Goal: Task Accomplishment & Management: Manage account settings

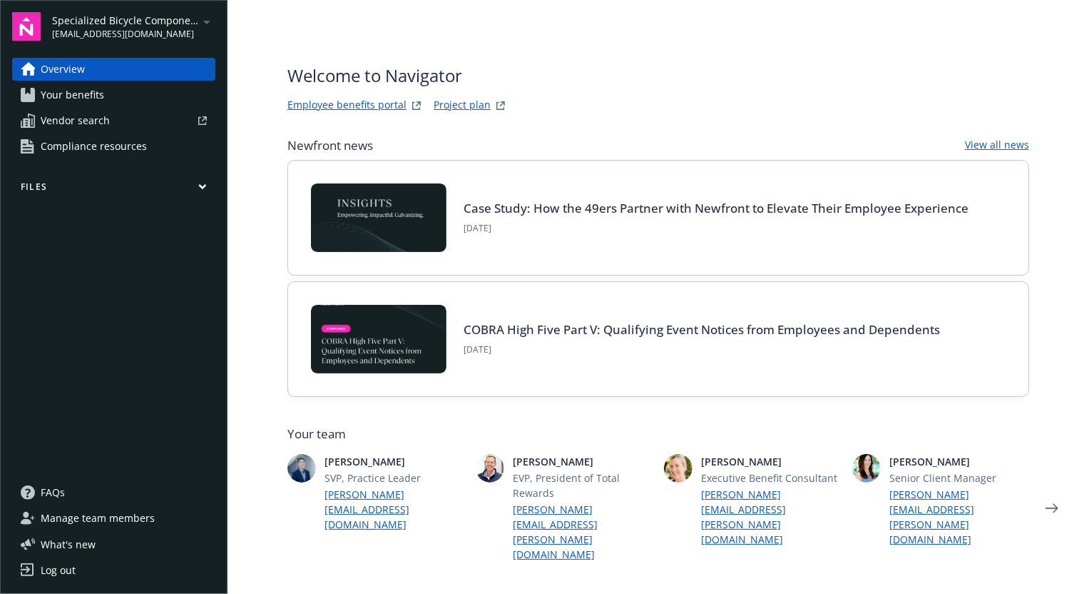
scroll to position [510, 0]
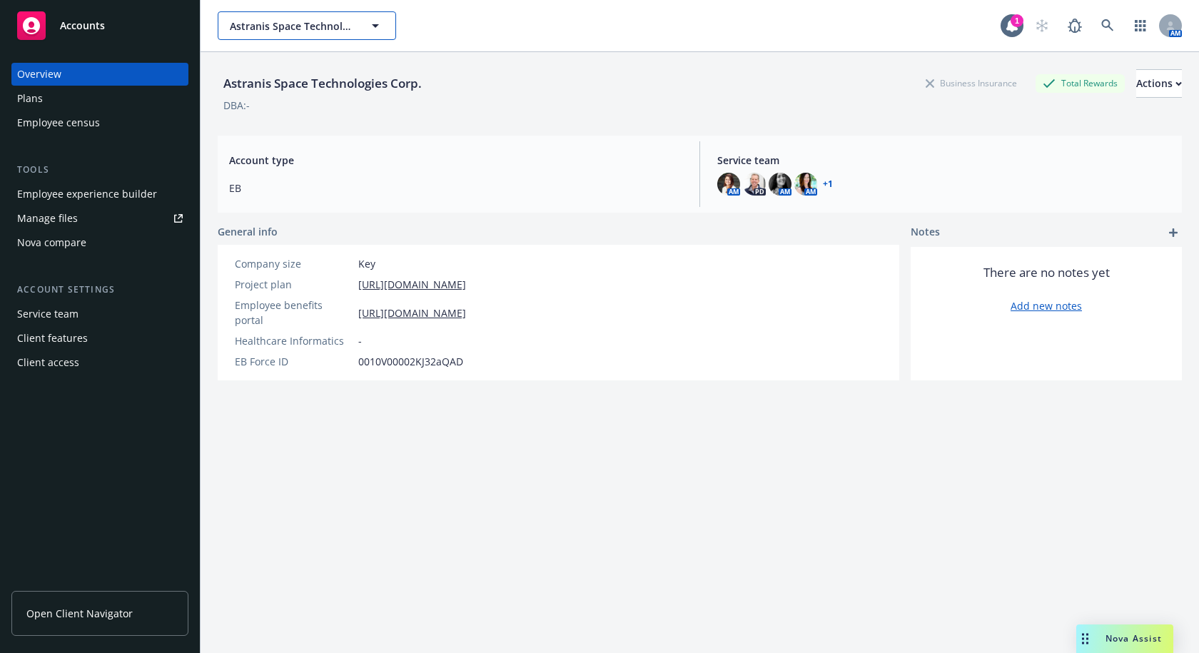
click at [375, 30] on icon "button" at bounding box center [375, 25] width 17 height 17
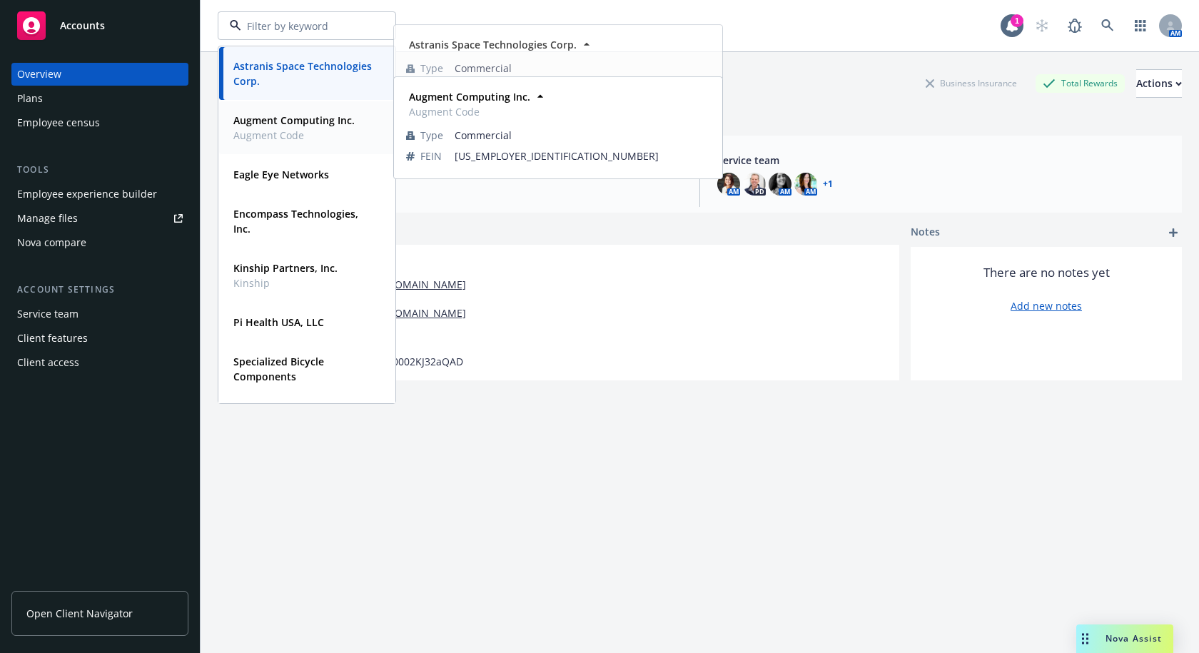
click at [300, 125] on strong "Augment Computing Inc." at bounding box center [293, 120] width 121 height 14
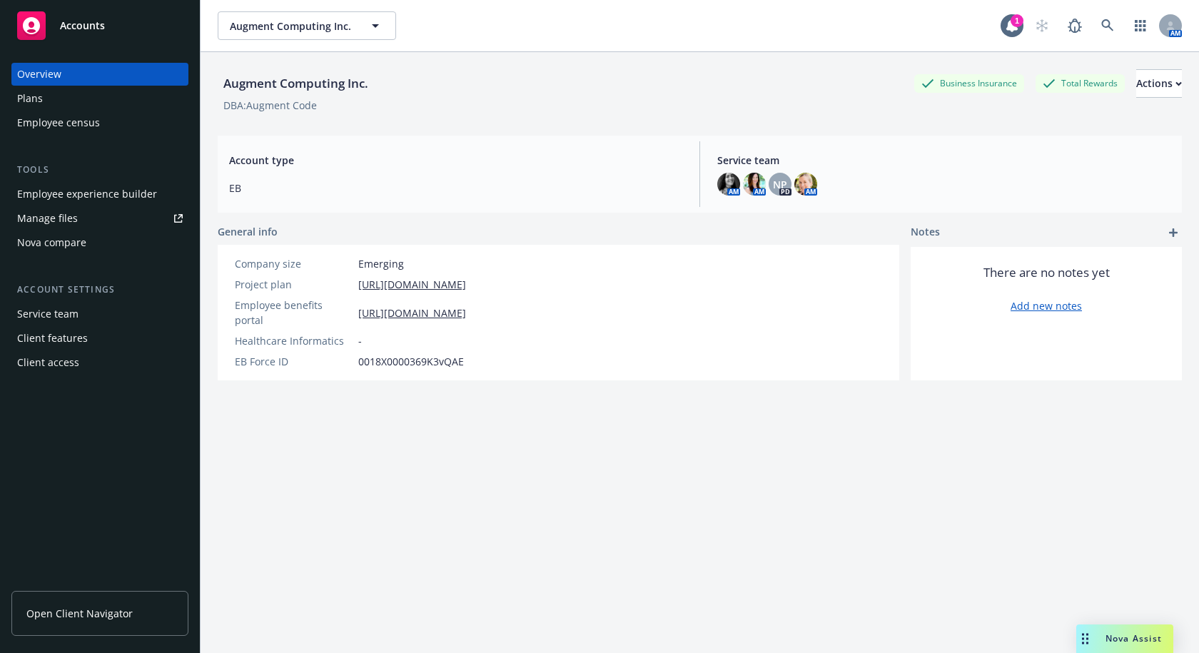
click at [91, 337] on div "Client features" at bounding box center [100, 338] width 166 height 23
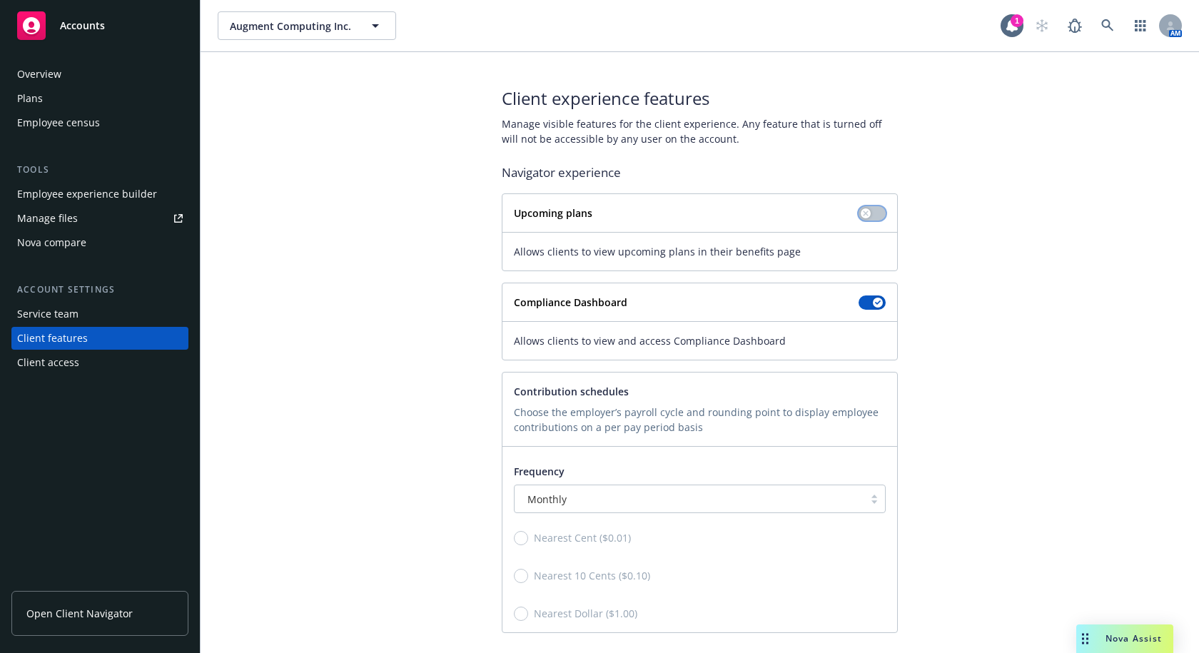
click at [865, 210] on button "button" at bounding box center [871, 213] width 27 height 14
click at [88, 105] on div "Plans" at bounding box center [100, 98] width 166 height 23
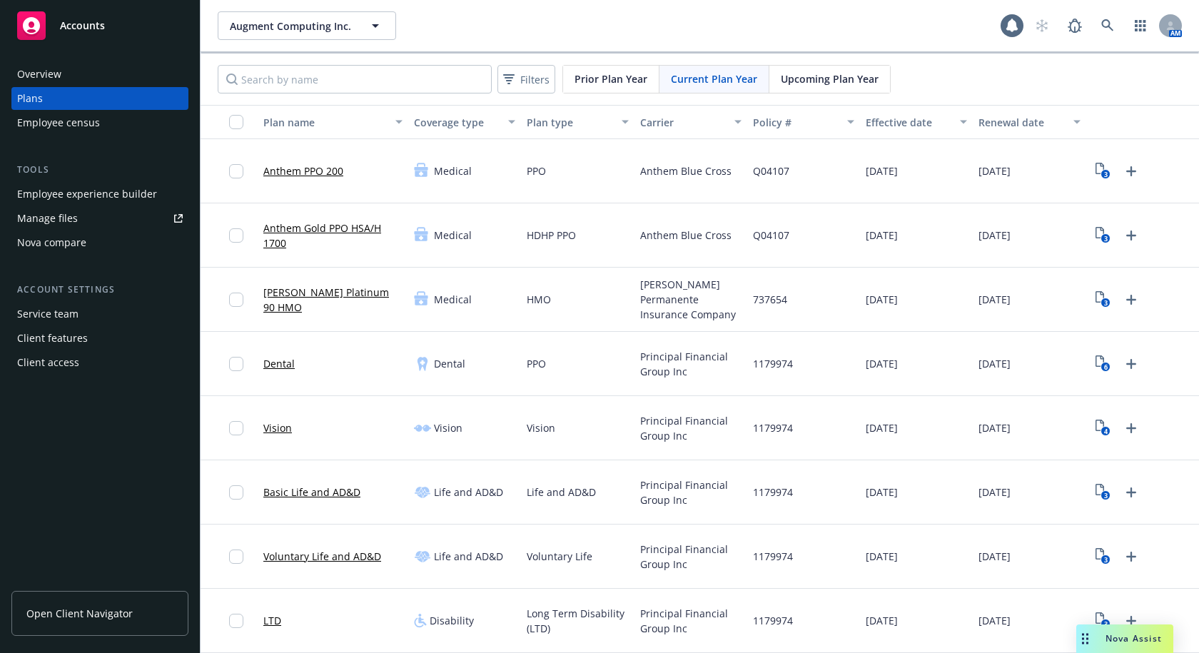
click at [831, 87] on div "Upcoming Plan Year" at bounding box center [829, 79] width 121 height 27
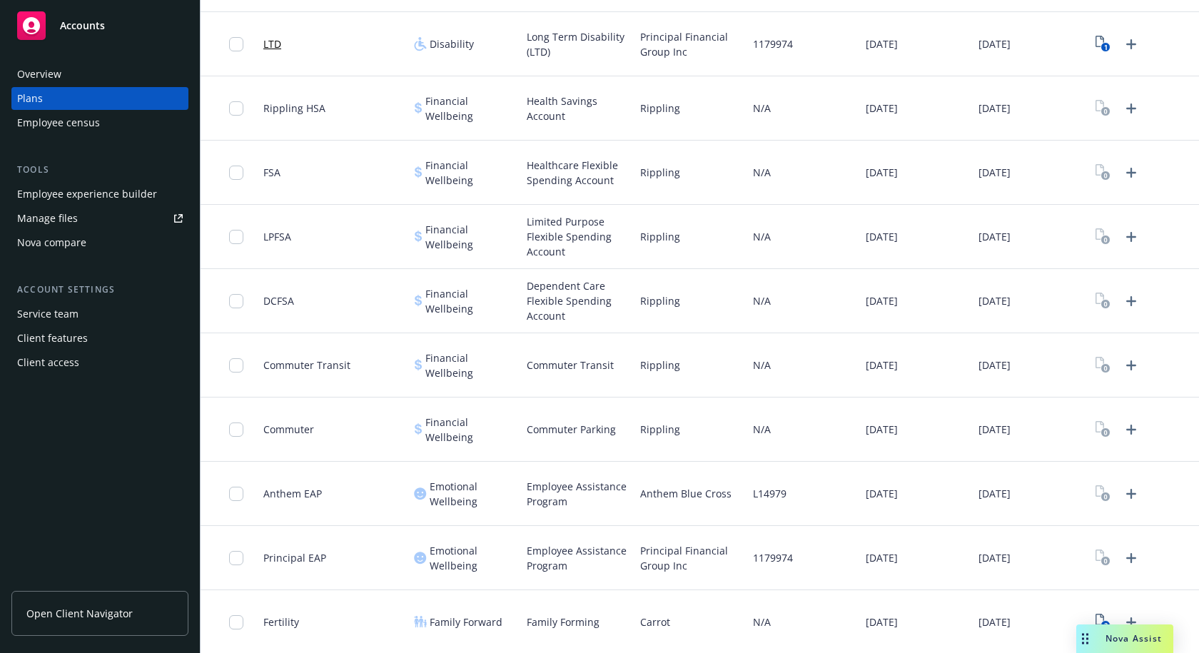
scroll to position [578, 0]
click at [1126, 495] on icon "Upload Plan Documents" at bounding box center [1131, 492] width 10 height 10
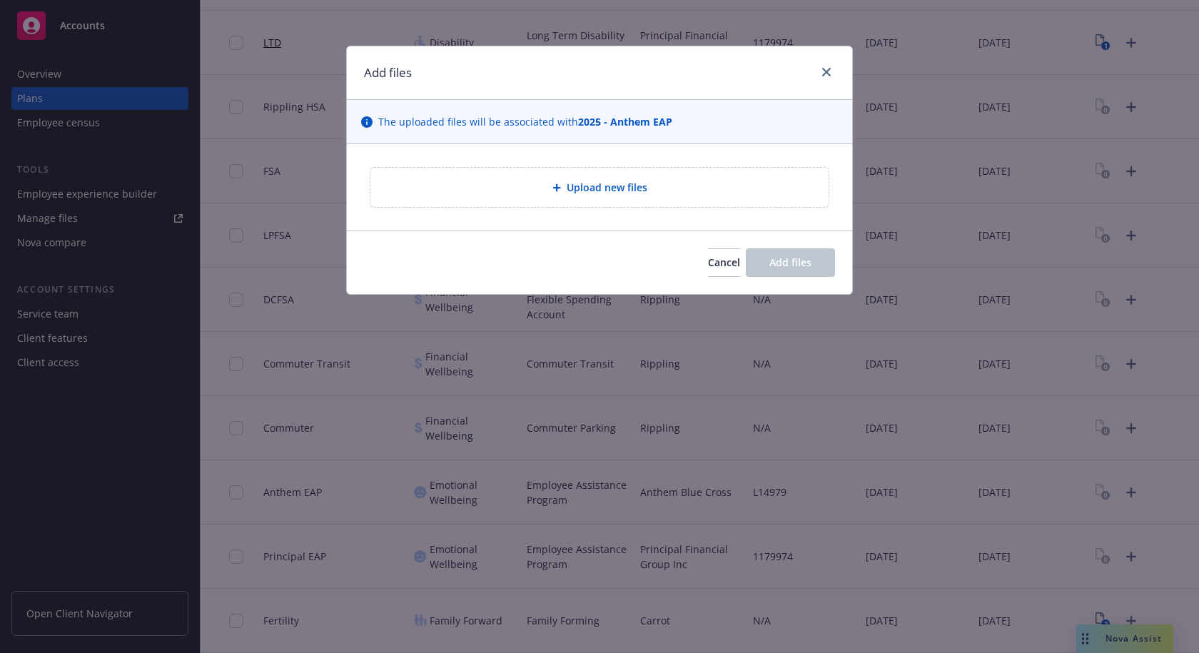
click at [563, 192] on div "Upload new files" at bounding box center [599, 187] width 435 height 16
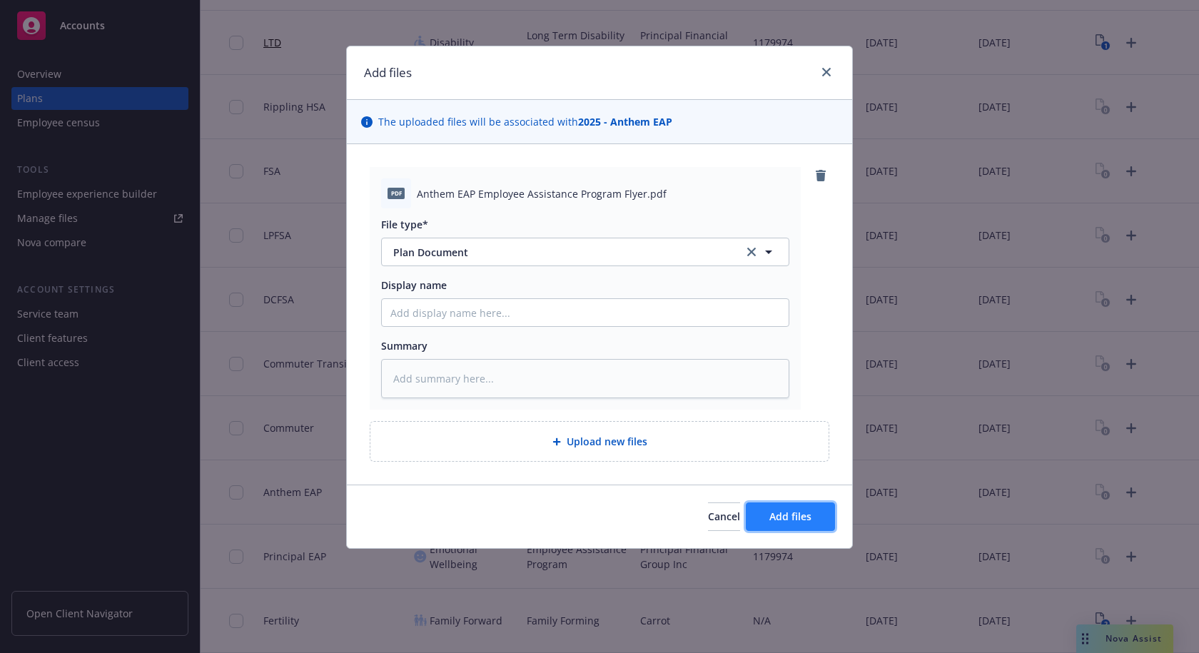
click at [792, 519] on span "Add files" at bounding box center [790, 516] width 42 height 14
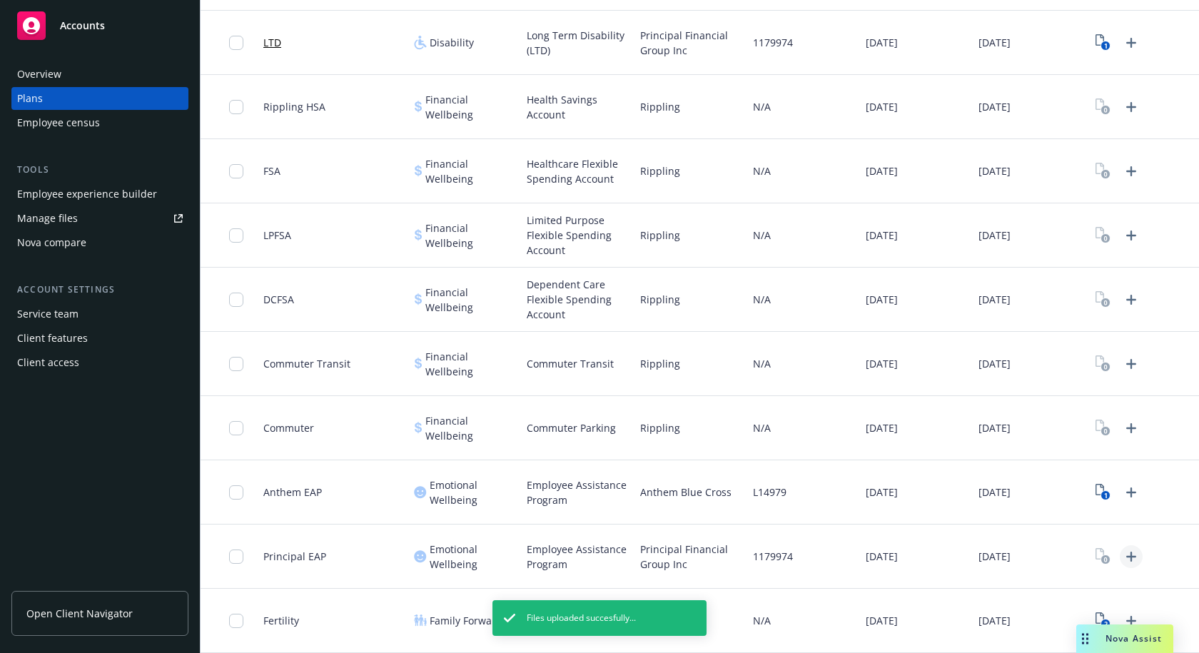
click at [1126, 560] on icon "Upload Plan Documents" at bounding box center [1131, 557] width 10 height 10
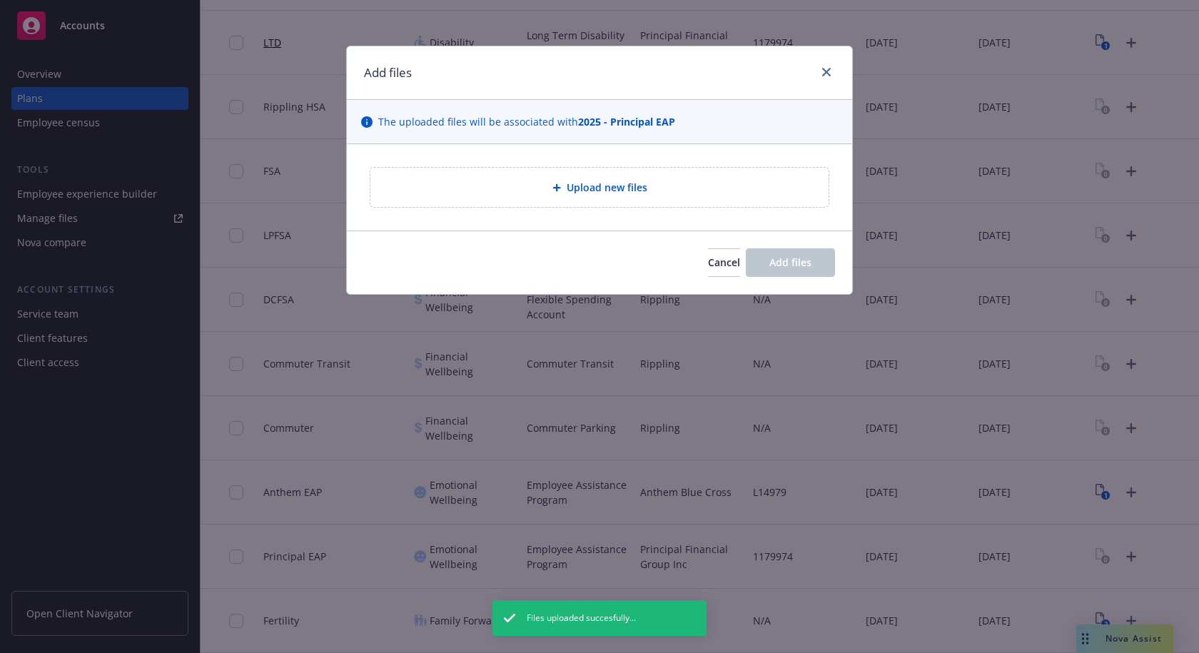
click at [639, 182] on span "Upload new files" at bounding box center [607, 187] width 81 height 15
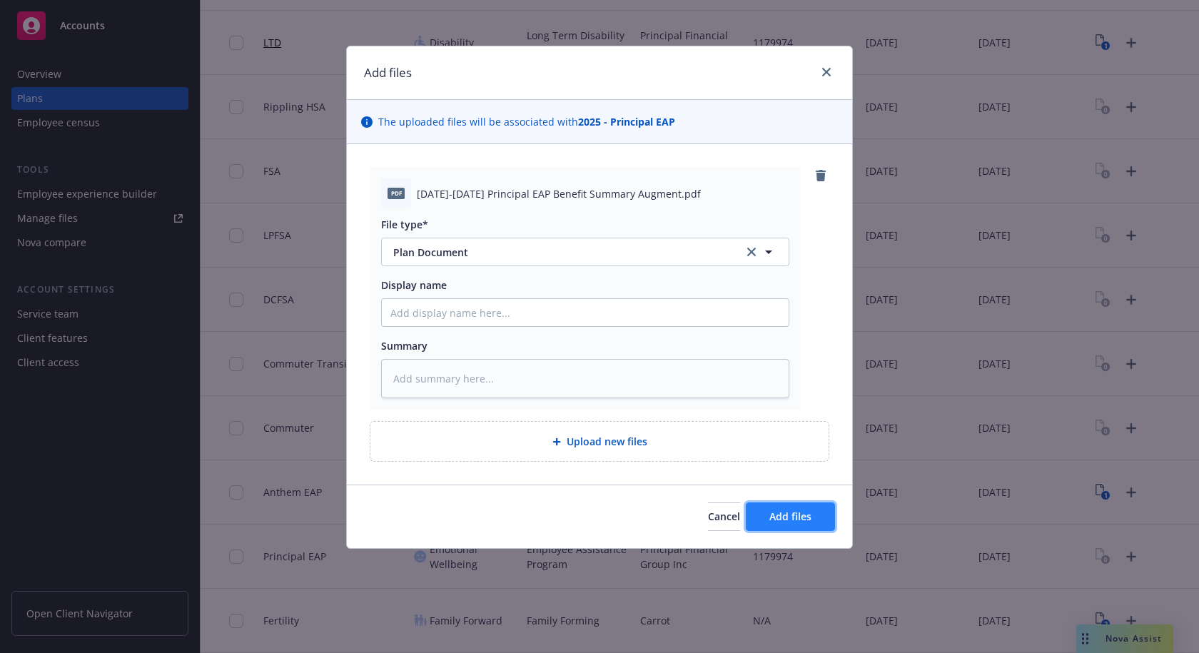
click at [783, 522] on span "Add files" at bounding box center [790, 516] width 42 height 14
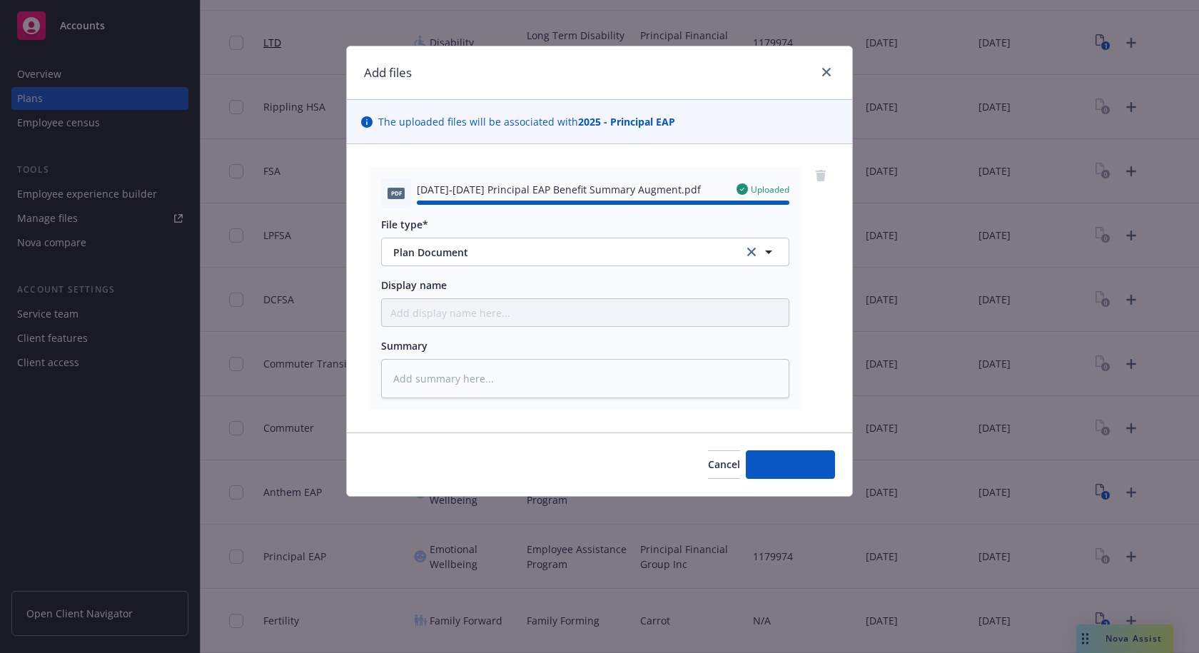
type textarea "x"
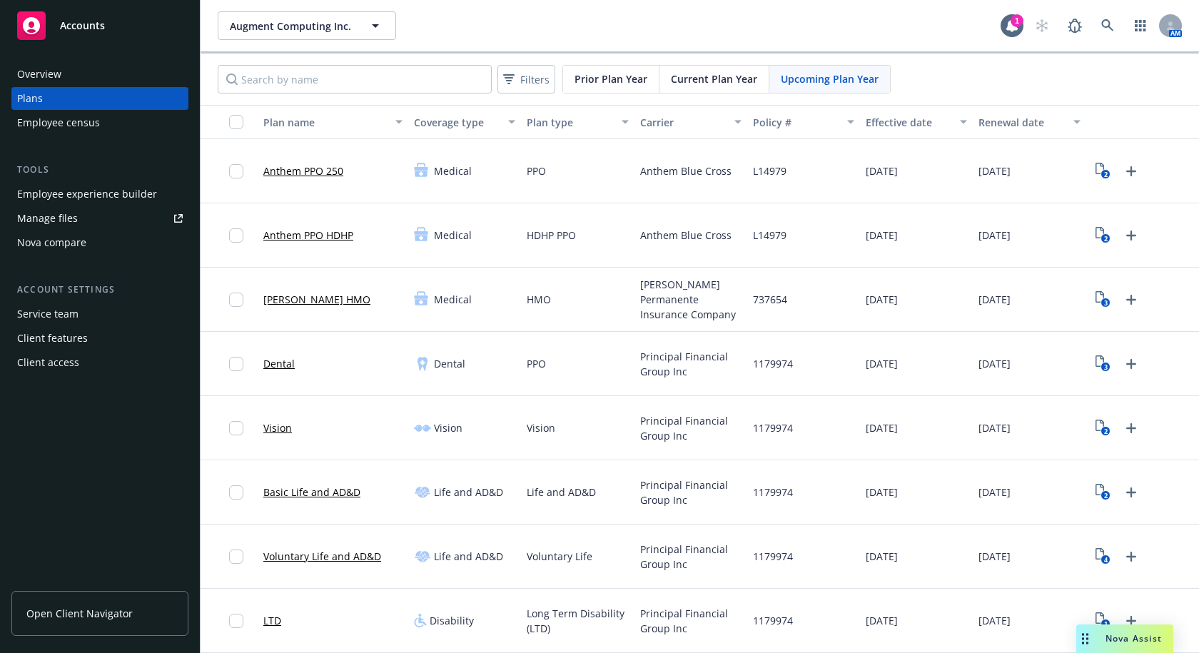
click at [72, 195] on div "Employee experience builder" at bounding box center [87, 194] width 140 height 23
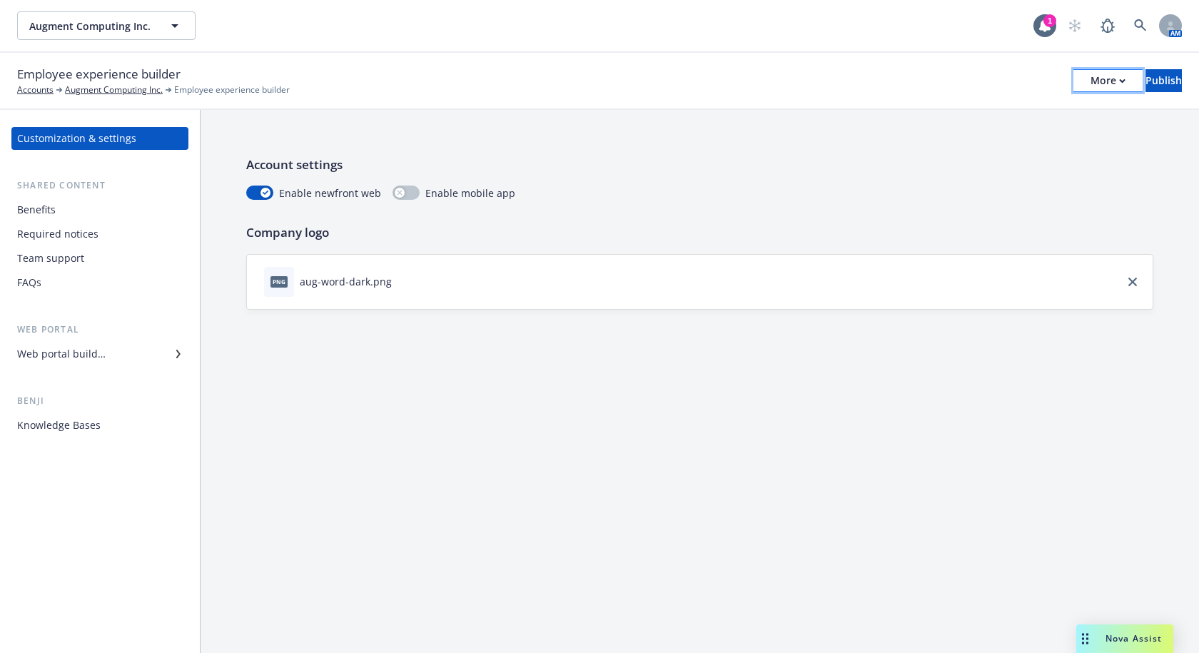
click at [1090, 73] on div "More" at bounding box center [1107, 80] width 35 height 21
click at [815, 72] on div "Employee experience builder Accounts Augment Computing Inc. Employee experience…" at bounding box center [599, 80] width 1164 height 31
click at [101, 354] on div "Web portal builder" at bounding box center [61, 353] width 88 height 23
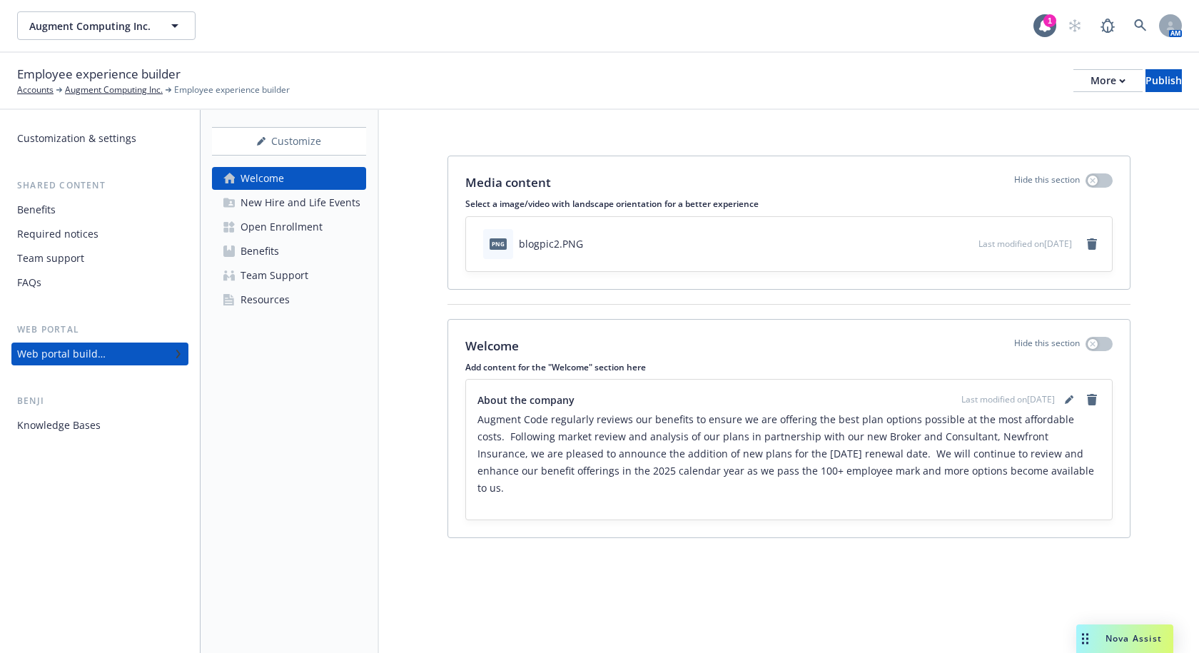
click at [320, 226] on link "Open Enrollment" at bounding box center [289, 226] width 154 height 23
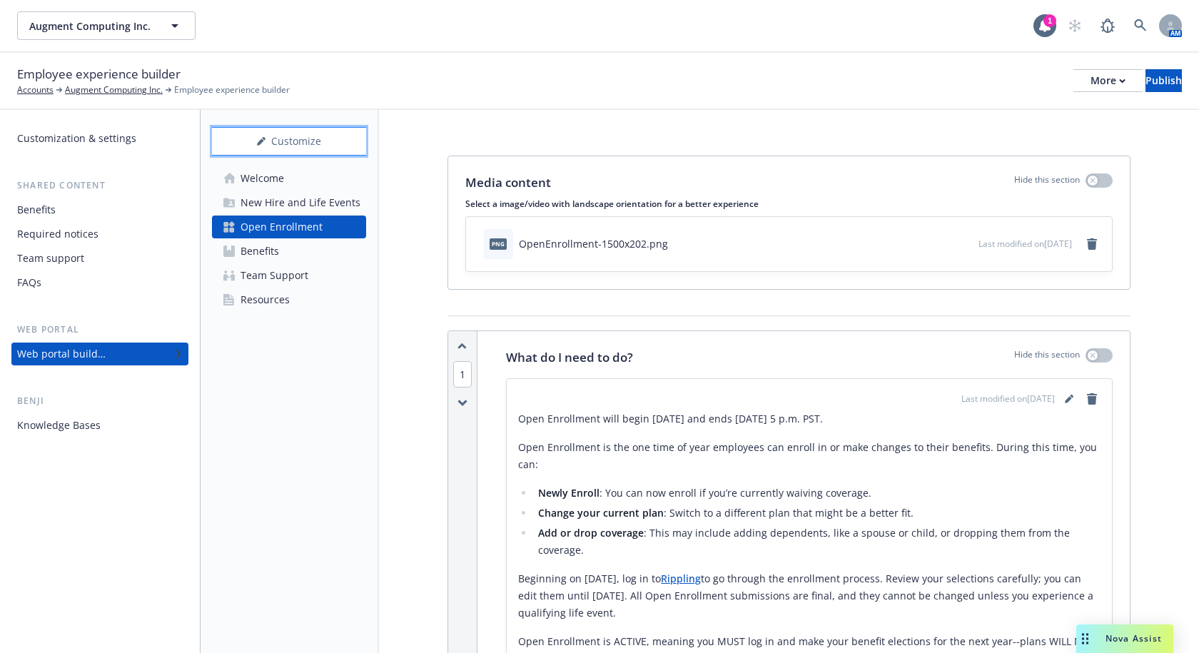
click at [312, 141] on div "Customize" at bounding box center [289, 141] width 154 height 27
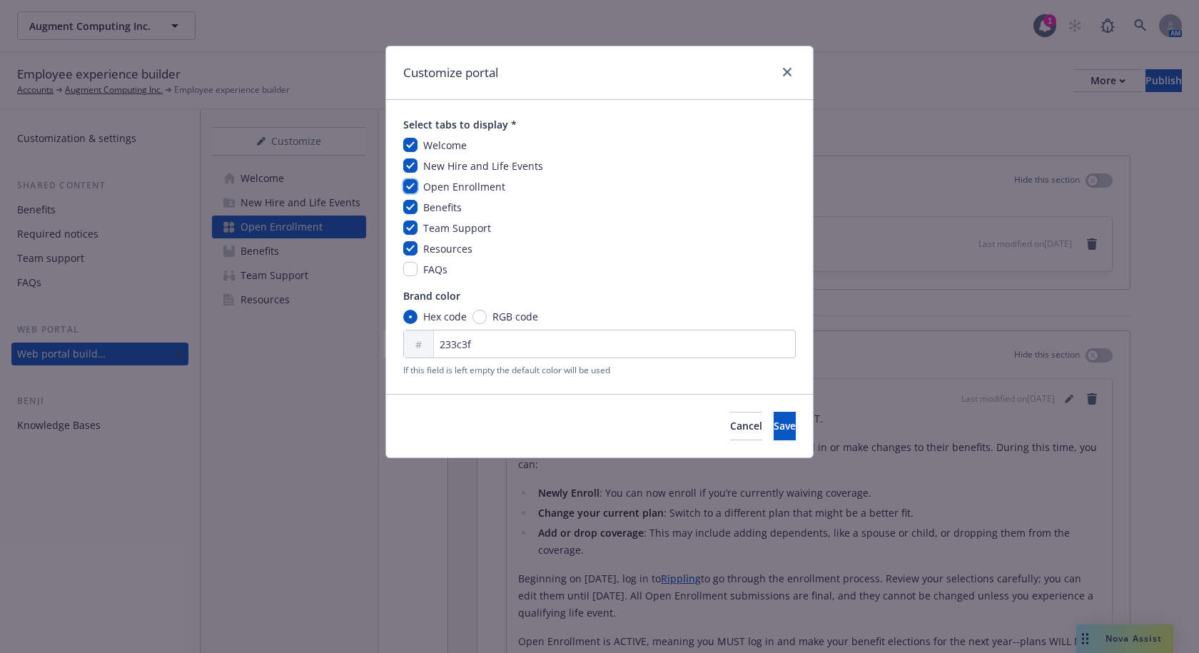
click at [414, 185] on input "checkbox" at bounding box center [410, 186] width 14 height 14
checkbox input "false"
click at [773, 428] on span "Save" at bounding box center [784, 426] width 22 height 14
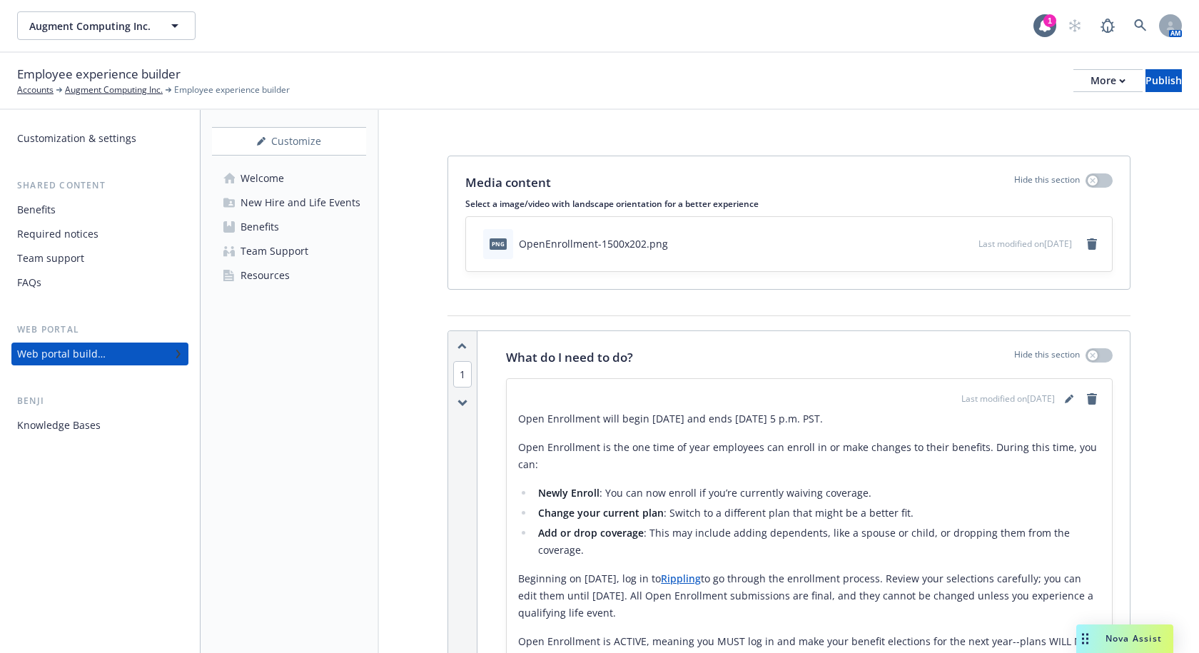
click at [54, 208] on div "Benefits" at bounding box center [36, 209] width 39 height 23
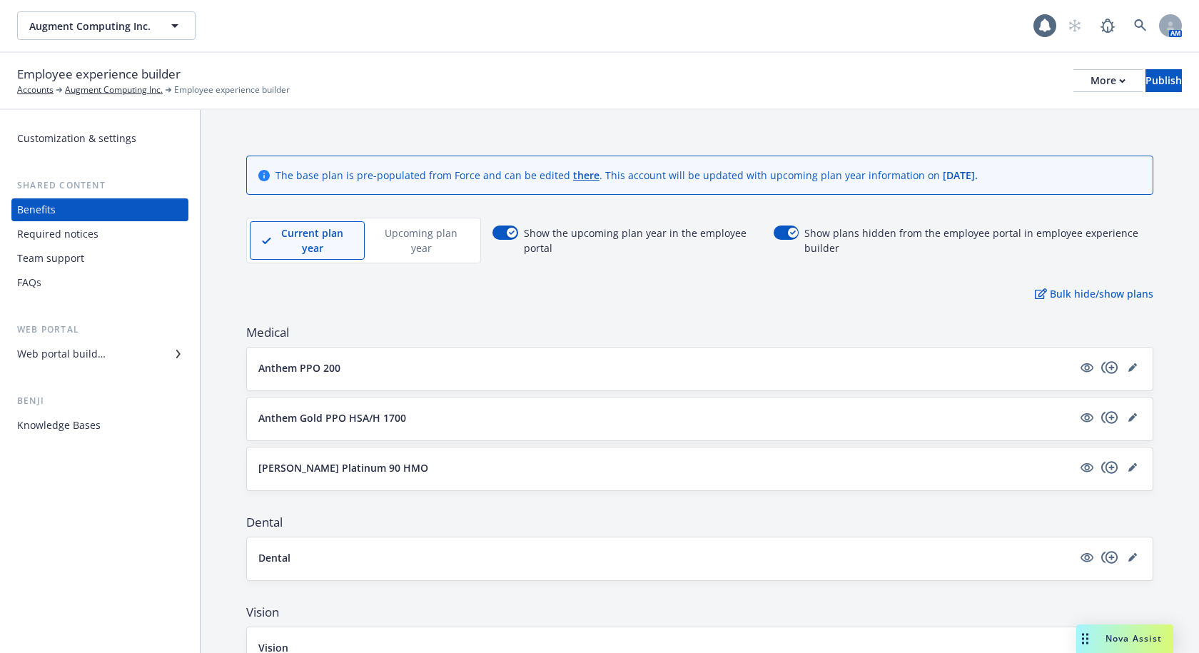
click at [440, 246] on p "Upcoming plan year" at bounding box center [421, 240] width 89 height 30
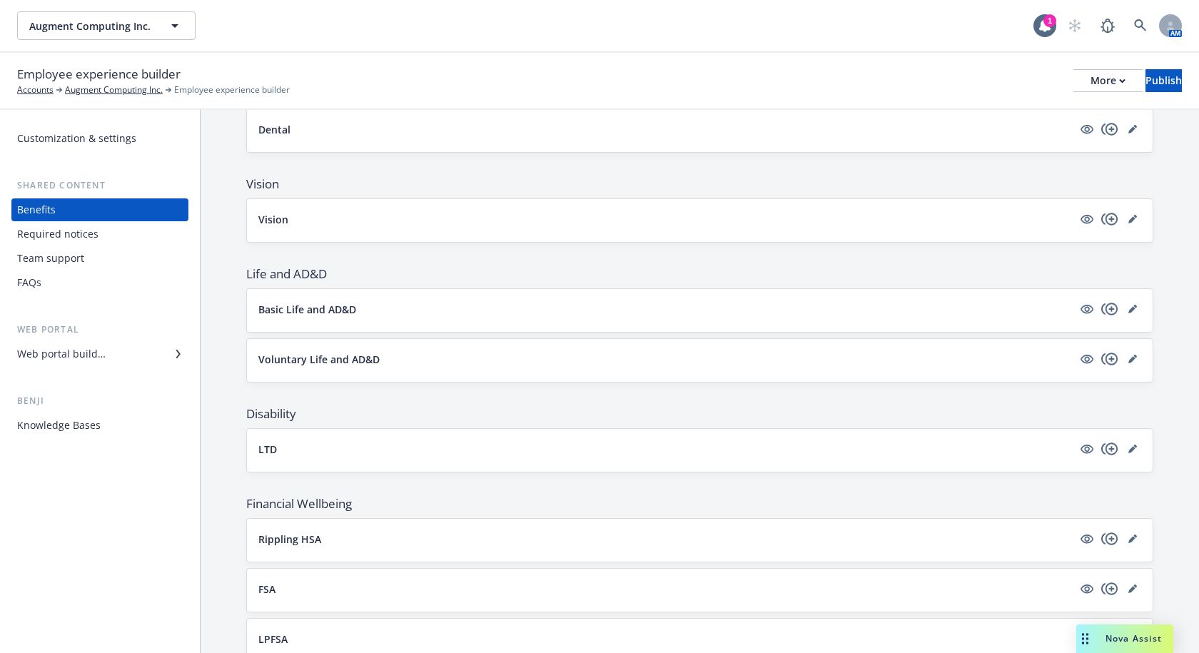
scroll to position [870, 0]
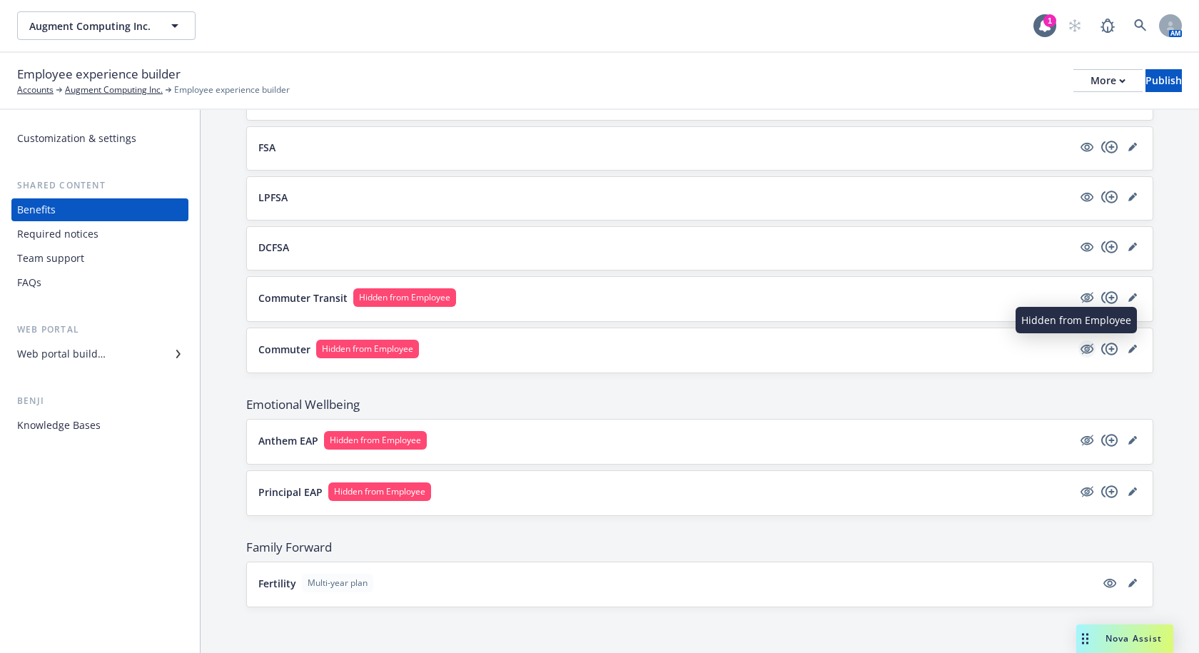
click at [1078, 345] on icon "hidden" at bounding box center [1086, 348] width 17 height 17
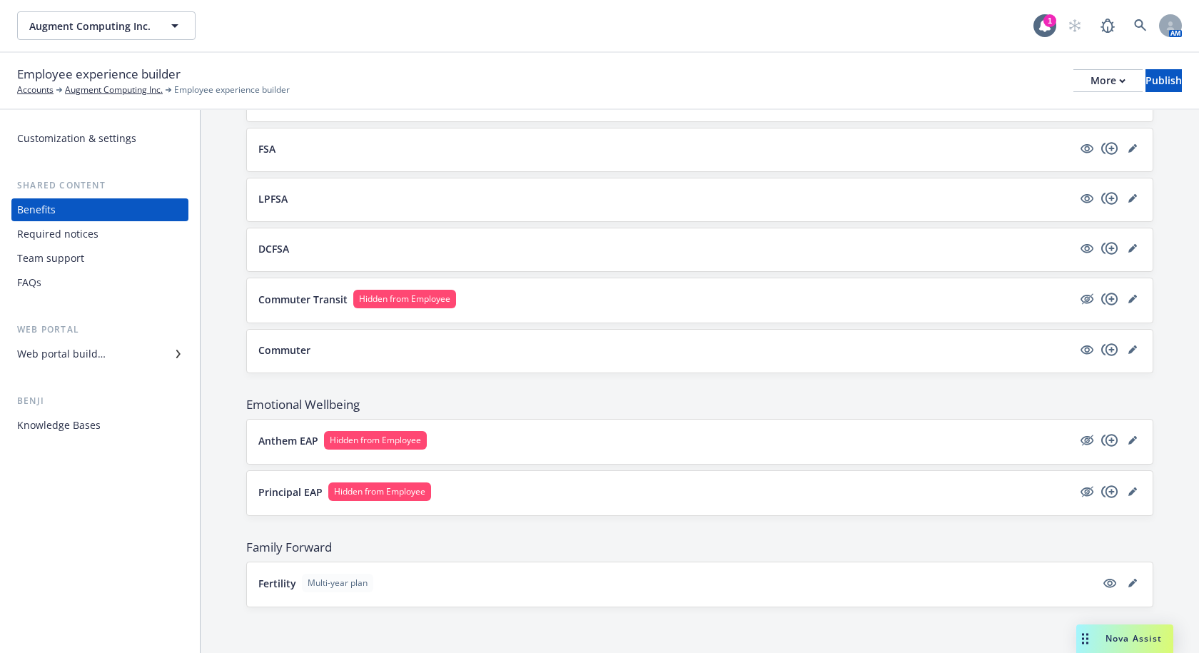
scroll to position [868, 0]
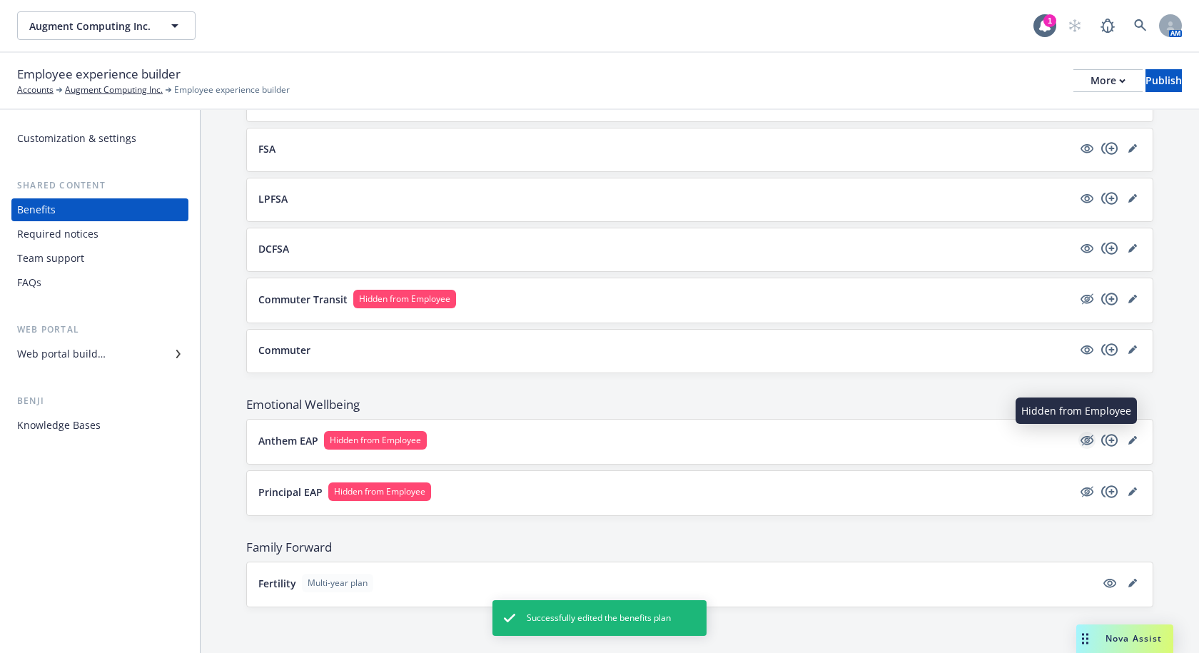
click at [1078, 439] on icon "hidden" at bounding box center [1086, 440] width 17 height 17
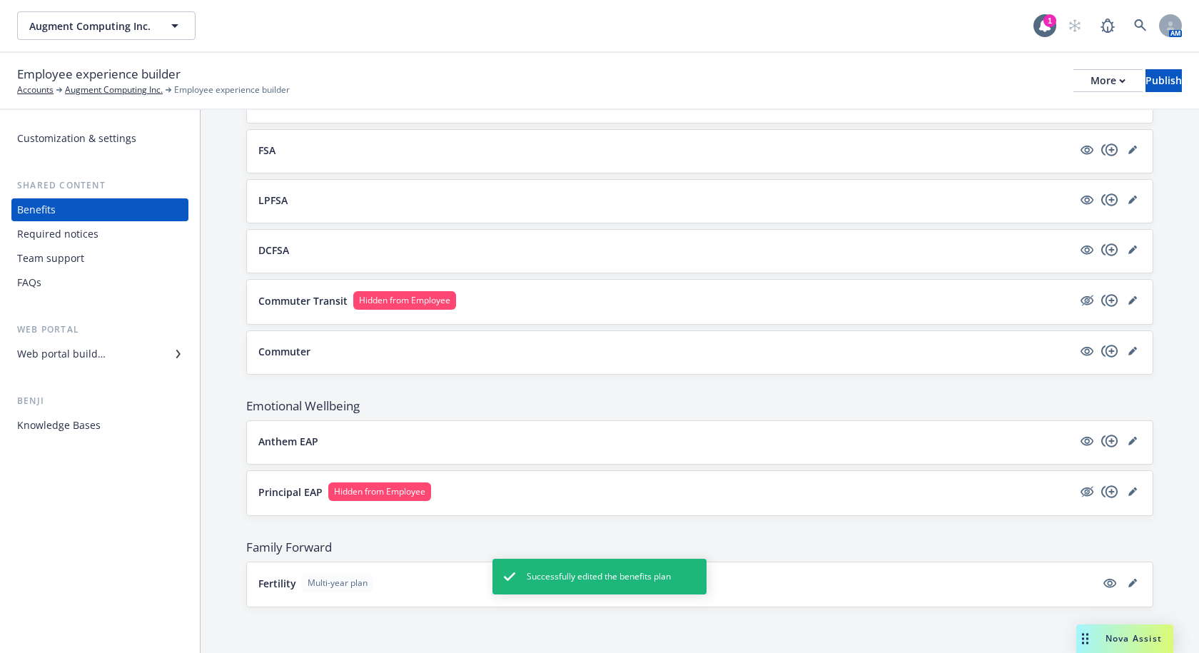
scroll to position [867, 0]
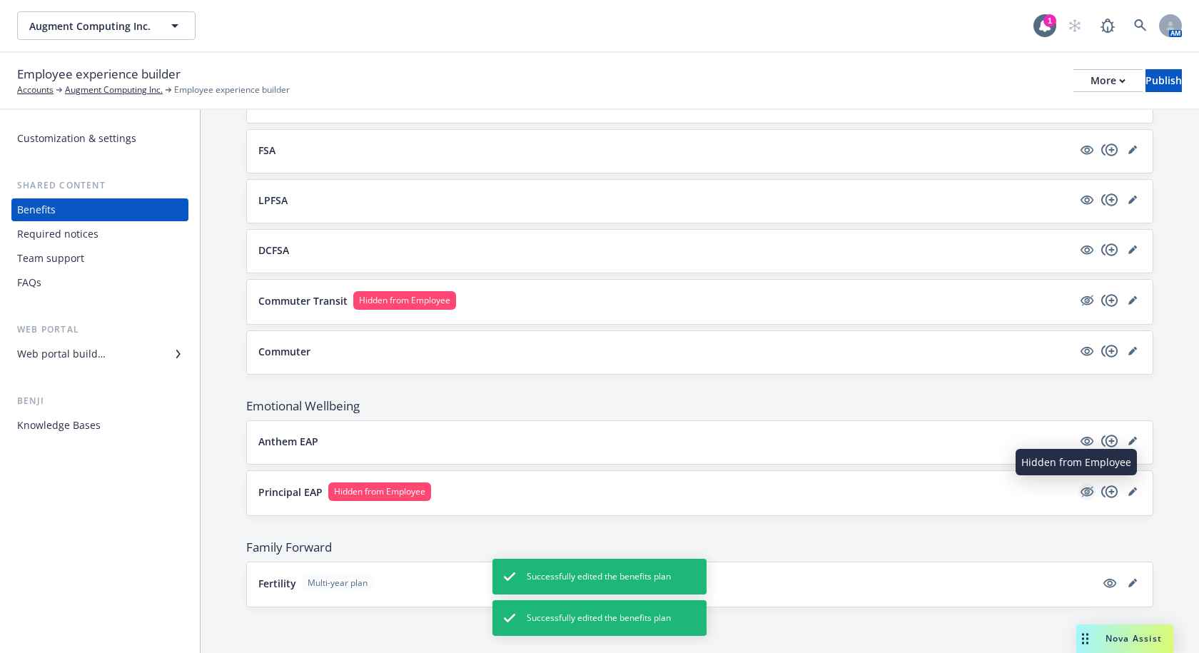
click at [1082, 493] on icon "hidden" at bounding box center [1087, 491] width 11 height 11
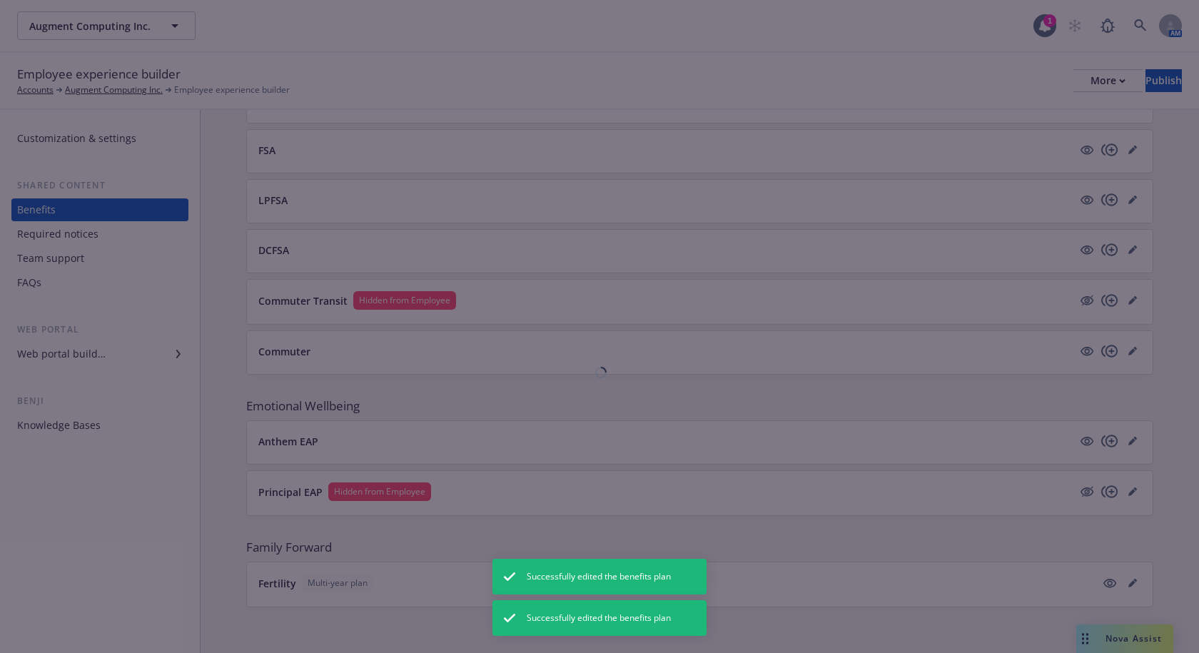
scroll to position [865, 0]
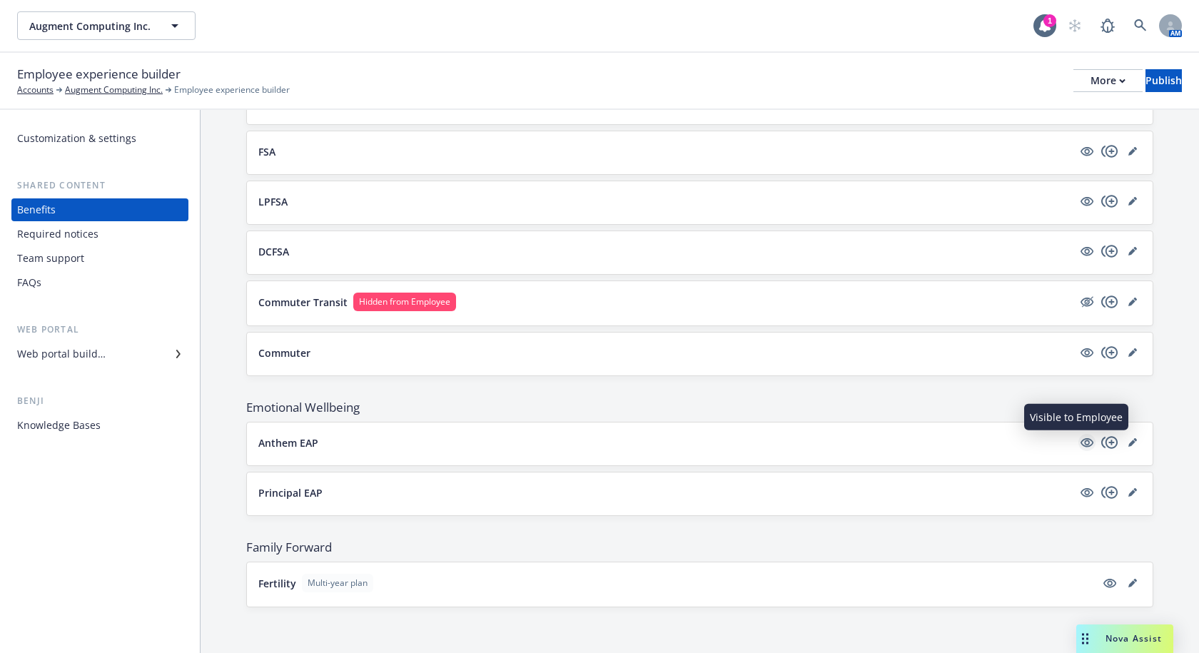
click at [1080, 442] on icon "visible" at bounding box center [1086, 442] width 13 height 13
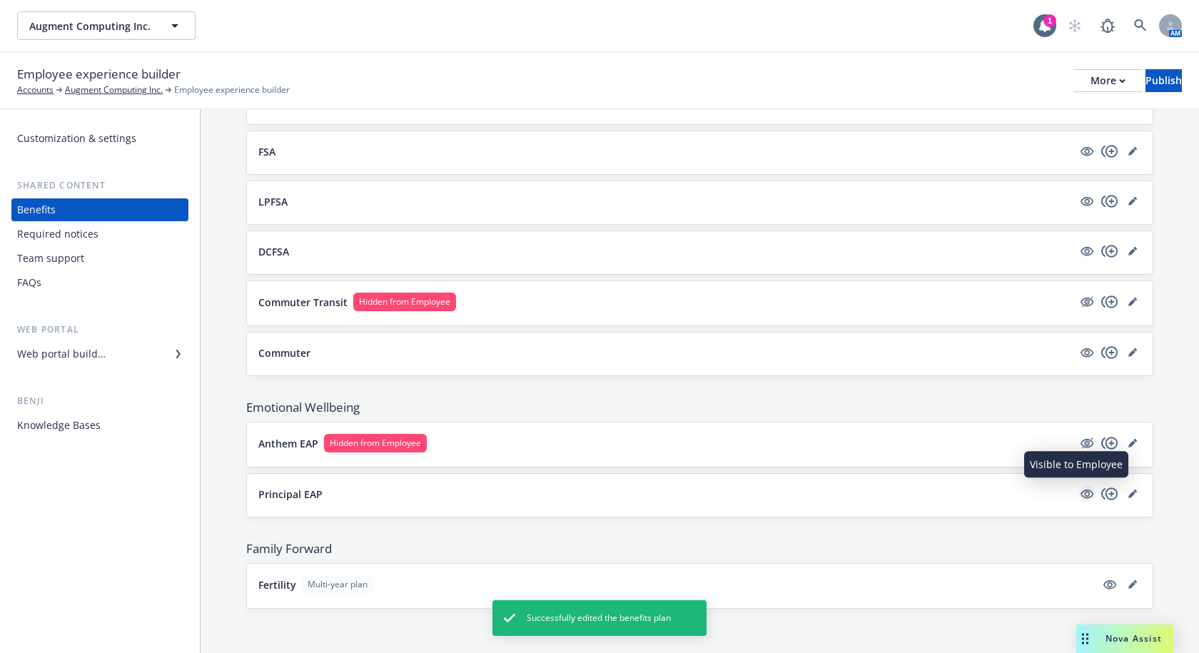
click at [1080, 493] on icon "visible" at bounding box center [1086, 493] width 13 height 9
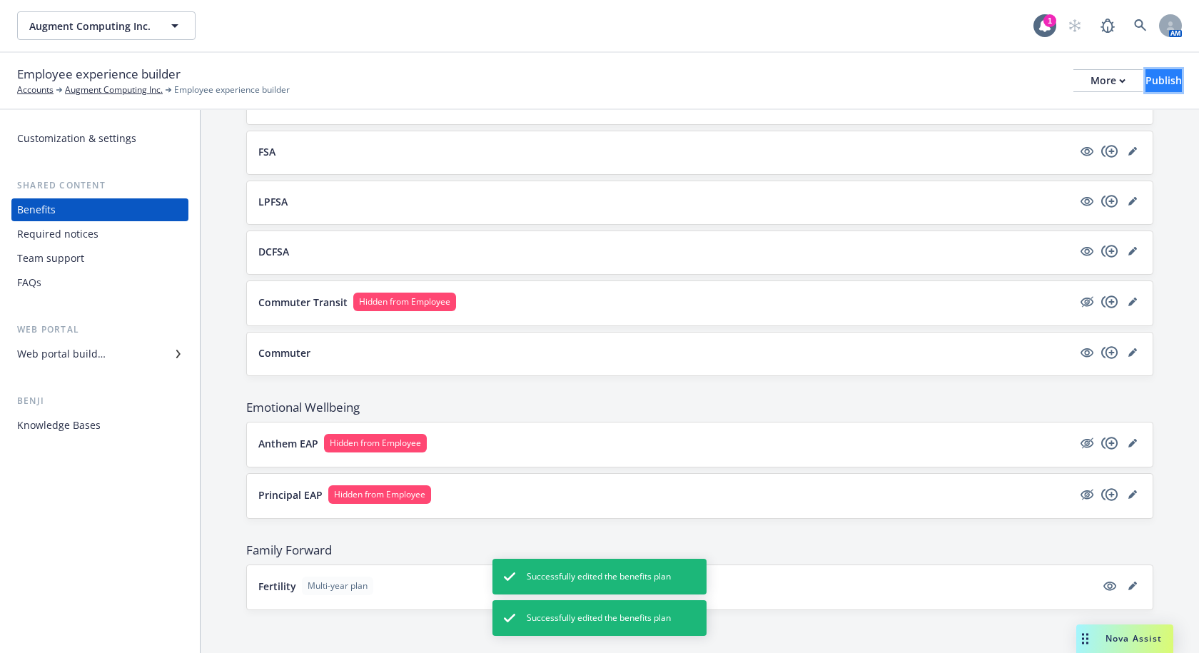
click at [1145, 87] on div "Publish" at bounding box center [1163, 80] width 36 height 21
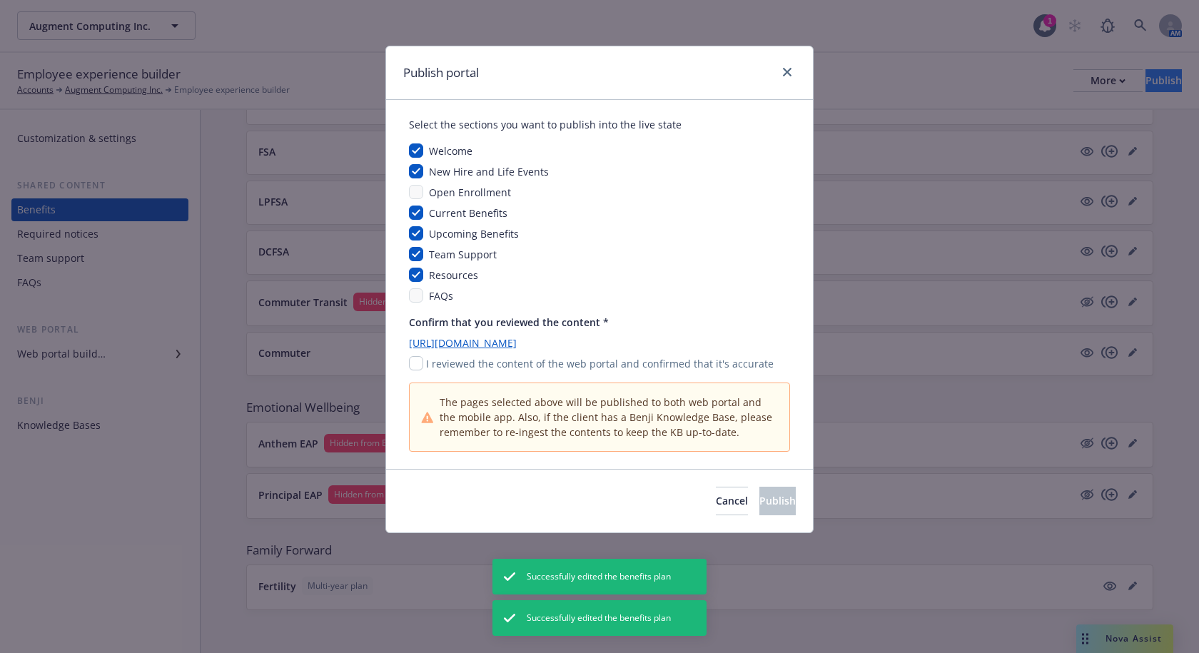
scroll to position [0, 0]
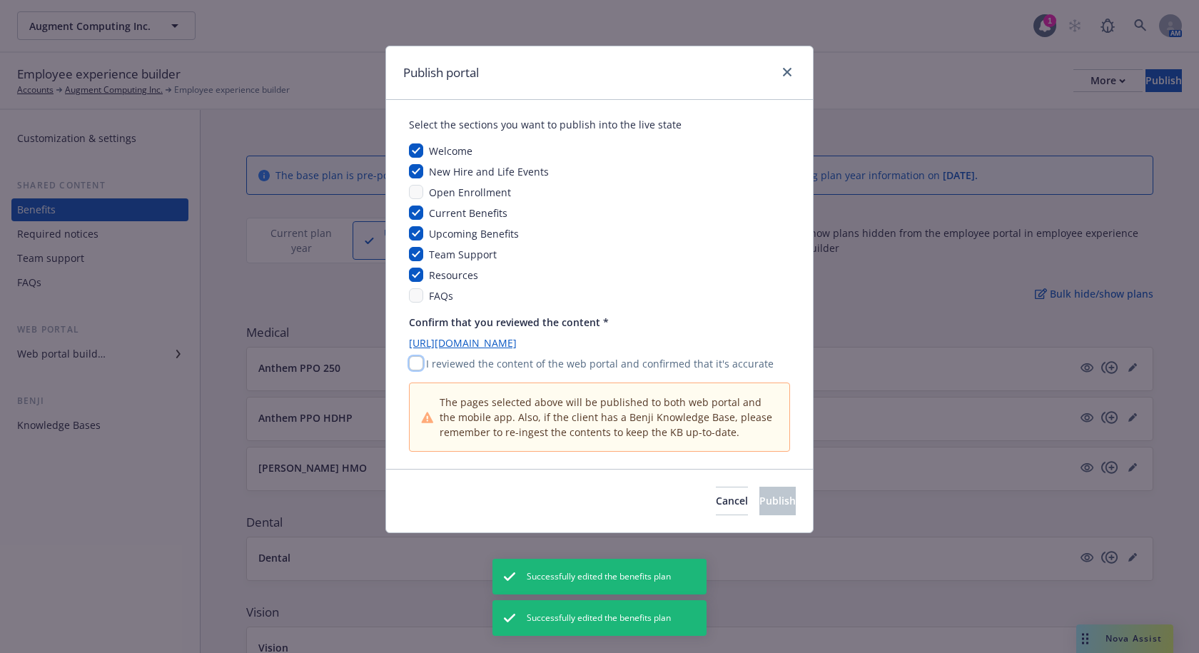
click at [410, 359] on input "checkbox" at bounding box center [416, 363] width 14 height 14
checkbox input "true"
click at [759, 506] on span "Publish" at bounding box center [777, 501] width 36 height 14
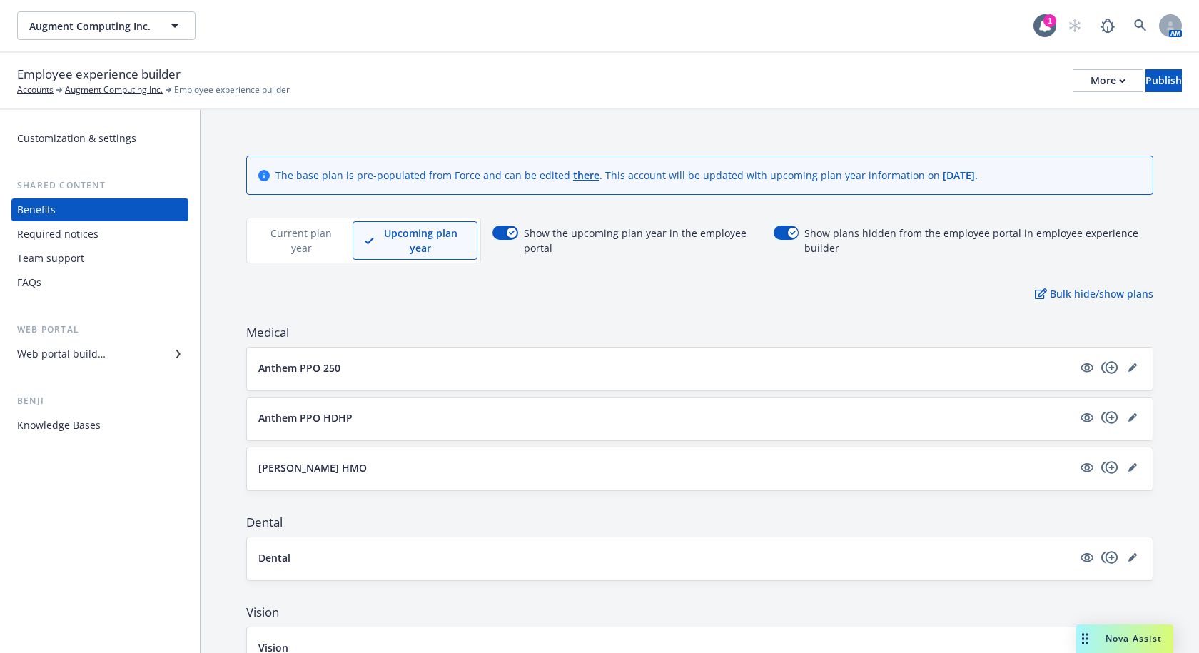
click at [886, 98] on div "Employee experience builder Accounts Augment Computing Inc. Employee experience…" at bounding box center [599, 81] width 1199 height 57
click at [1090, 81] on div "More" at bounding box center [1107, 80] width 35 height 21
click at [995, 136] on link "Copy portal link" at bounding box center [989, 141] width 211 height 29
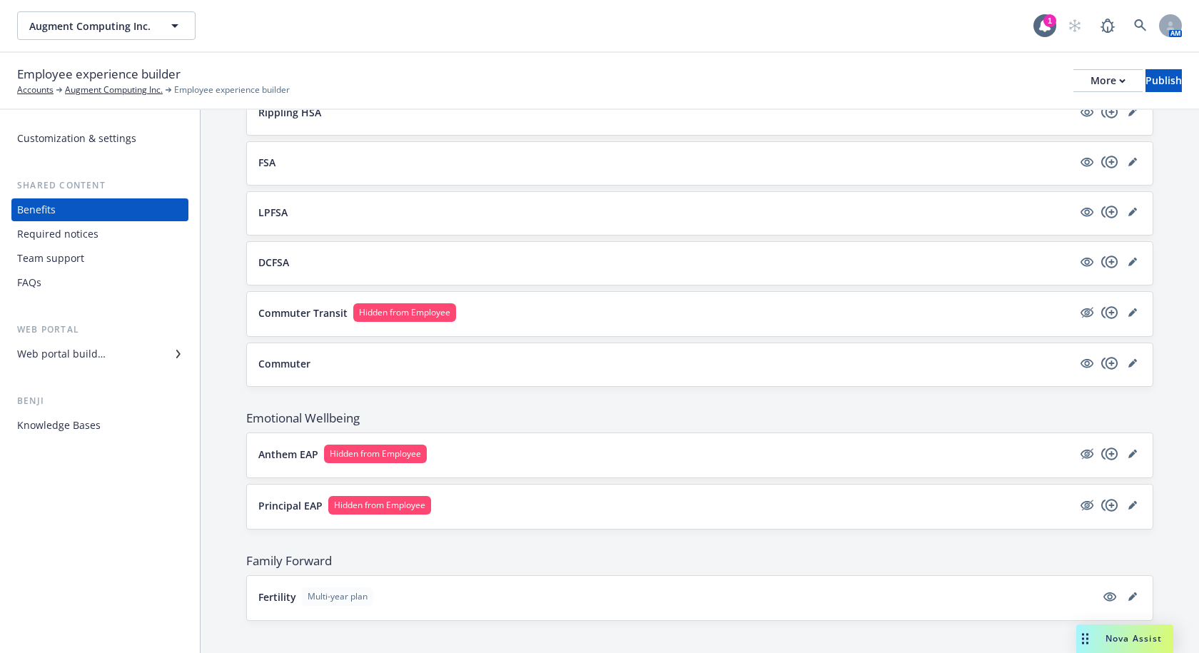
scroll to position [868, 0]
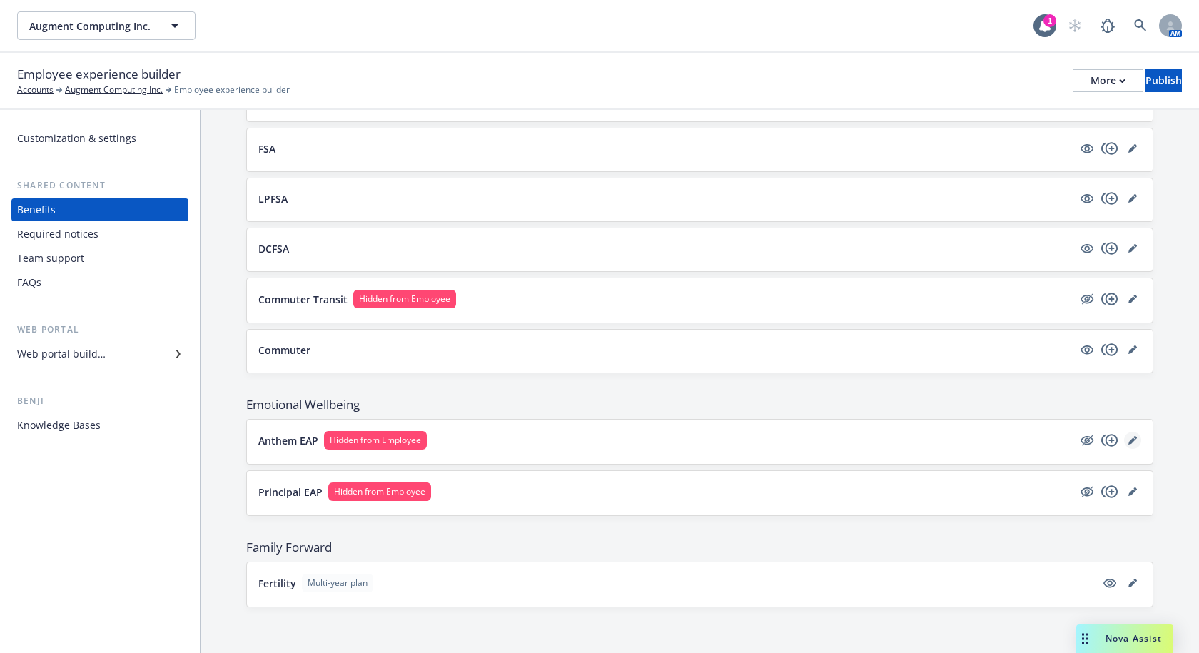
click at [1128, 441] on icon "editPencil" at bounding box center [1132, 440] width 9 height 9
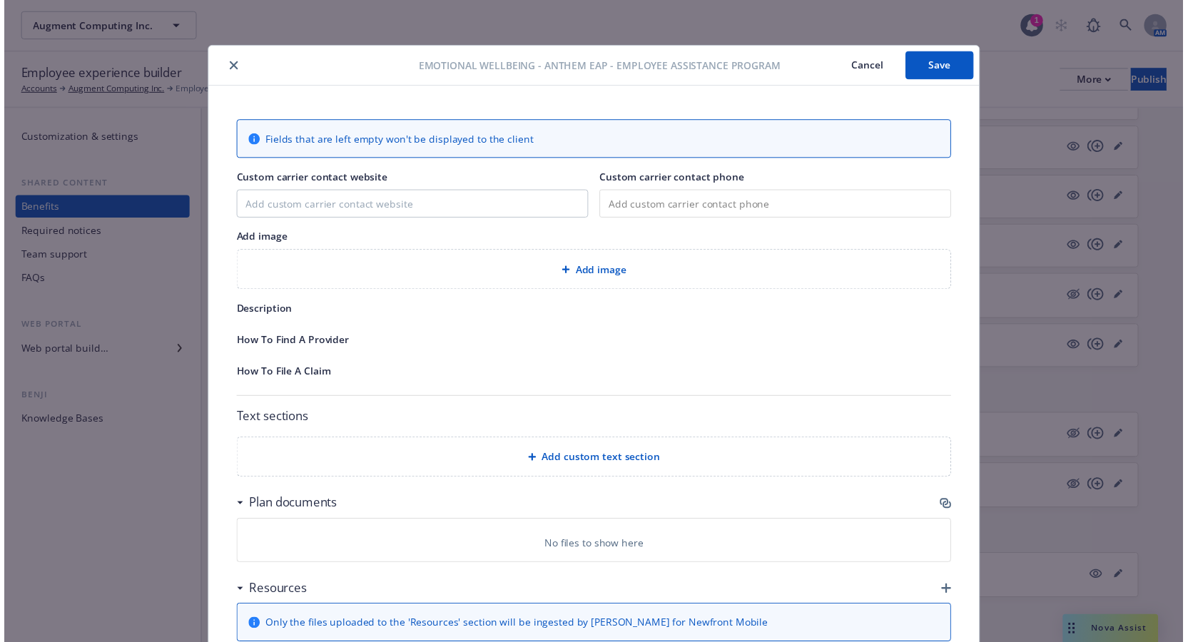
scroll to position [43, 0]
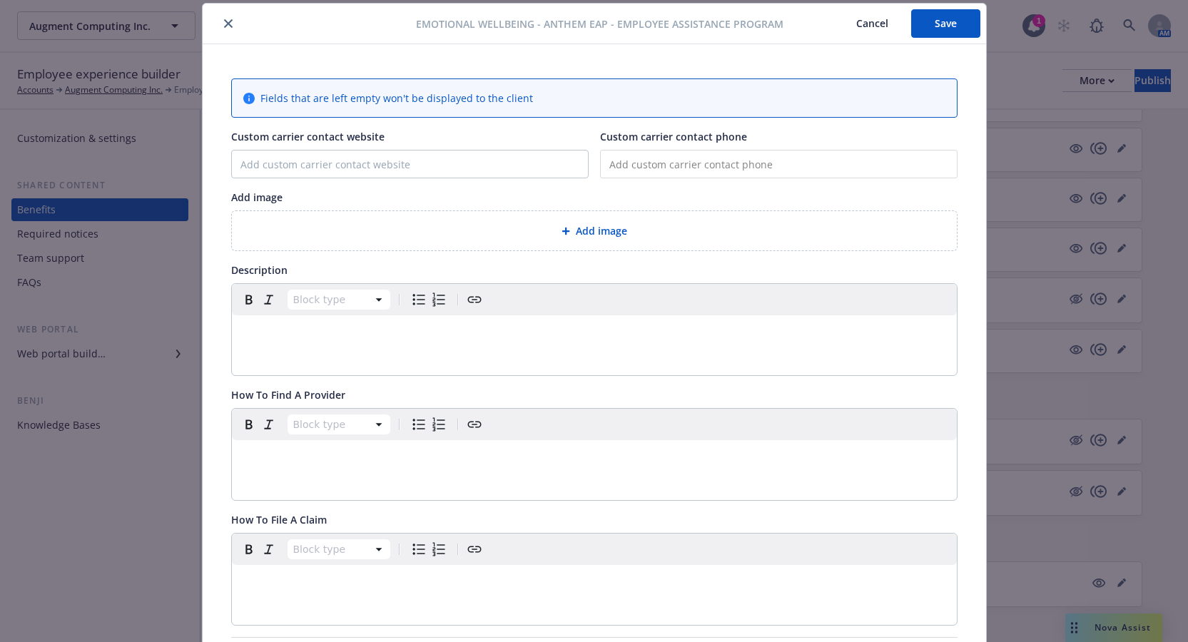
click at [282, 325] on p "editable markdown" at bounding box center [594, 332] width 708 height 17
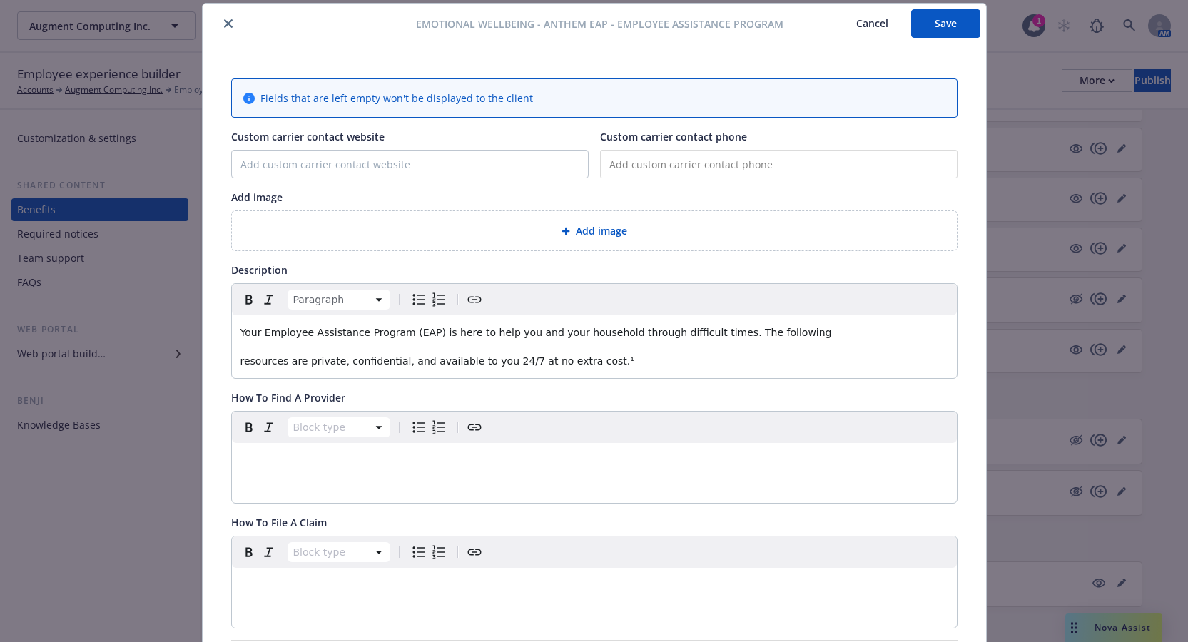
click at [233, 359] on div "Your Employee Assistance Program (EAP) is here to help you and your household t…" at bounding box center [594, 346] width 725 height 63
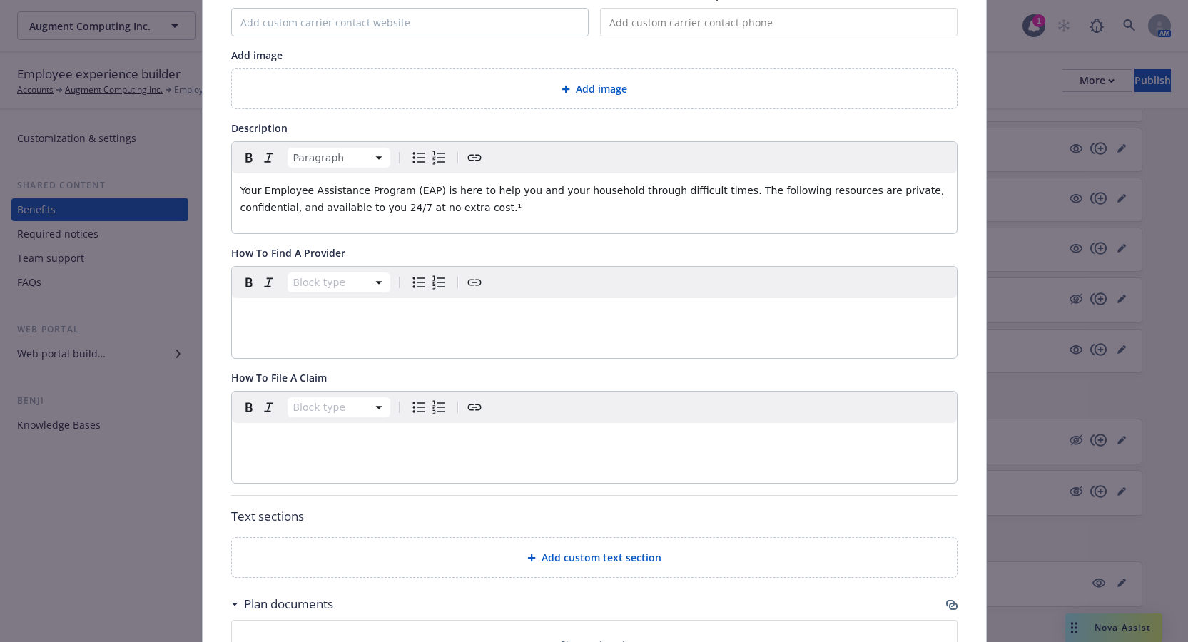
scroll to position [186, 0]
click at [424, 208] on p "Your Employee Assistance Program (EAP) is here to help you and your household t…" at bounding box center [594, 198] width 708 height 34
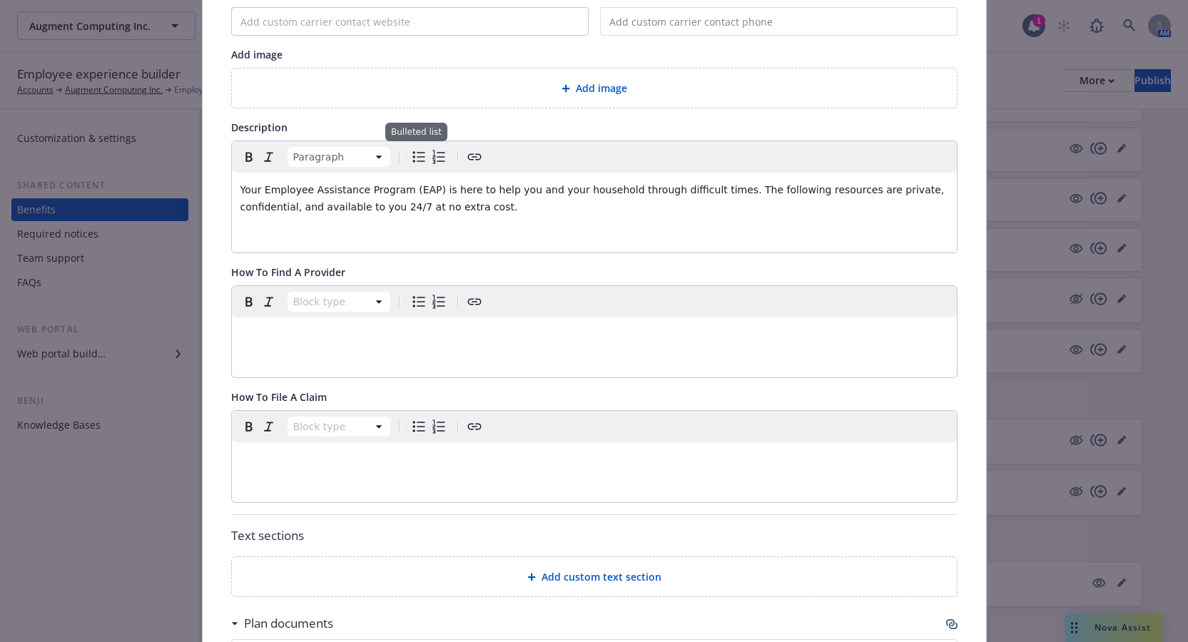
click at [414, 164] on icon "Bulleted list" at bounding box center [418, 156] width 17 height 17
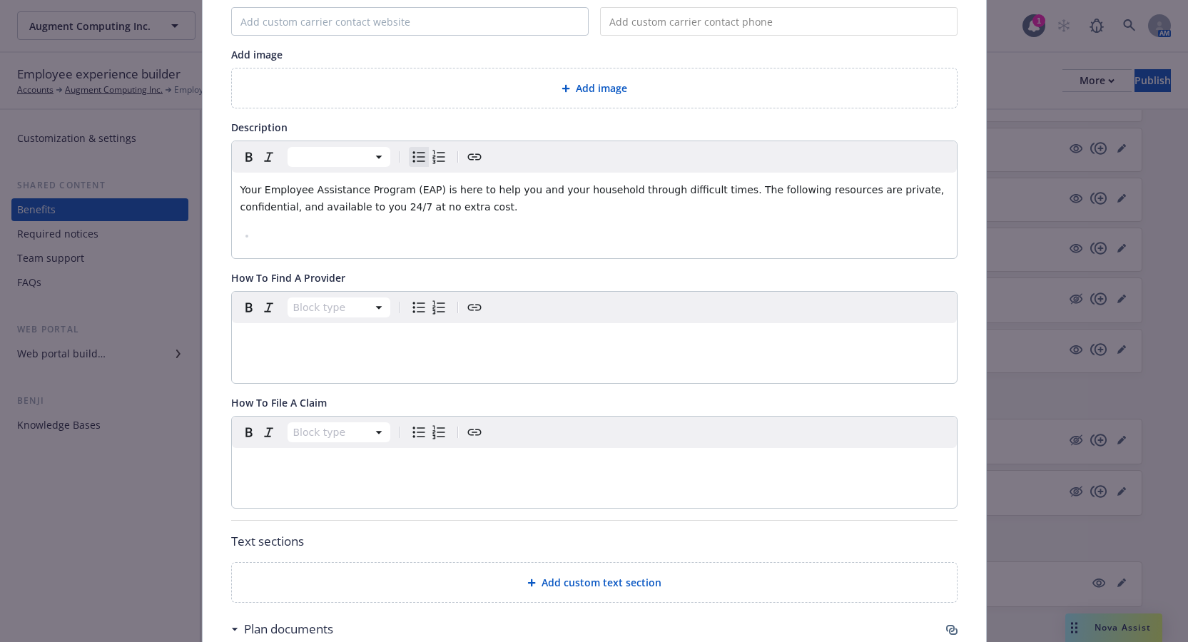
click at [326, 228] on li "editable markdown" at bounding box center [602, 235] width 692 height 17
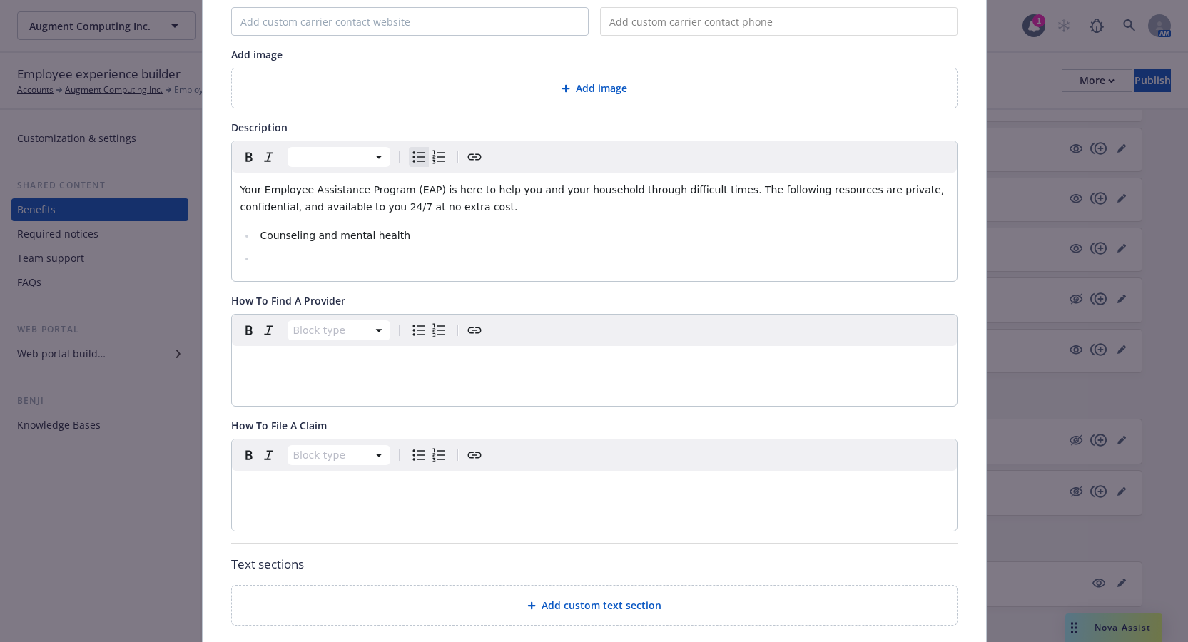
click at [270, 259] on li "editable markdown" at bounding box center [602, 258] width 692 height 17
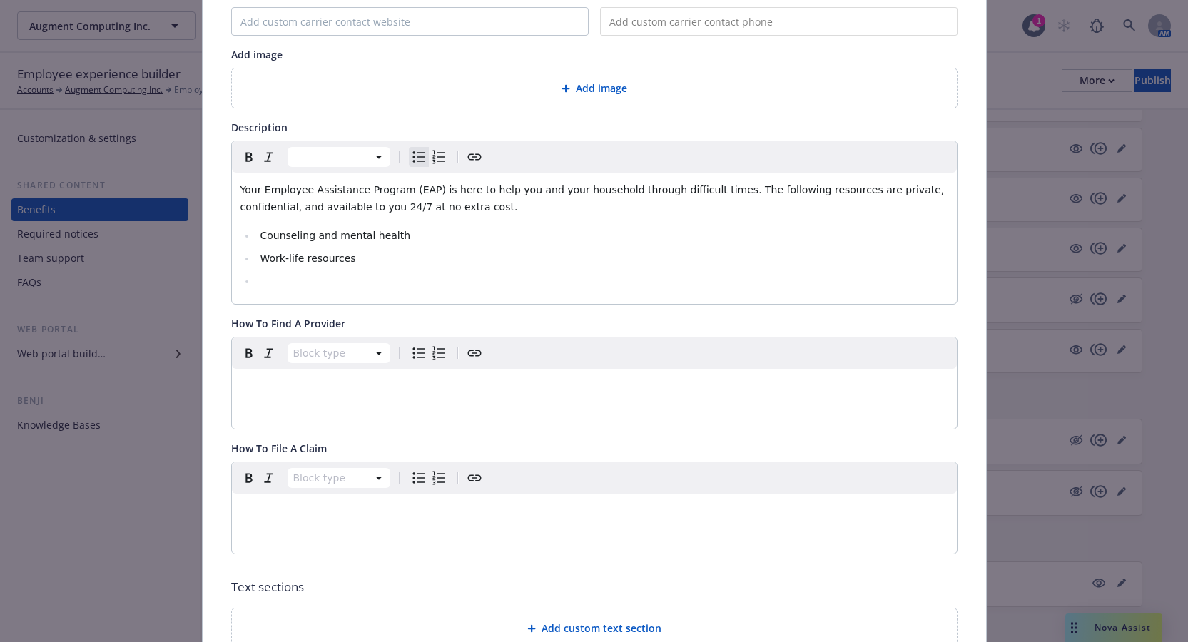
click at [298, 282] on li "editable markdown" at bounding box center [602, 281] width 692 height 17
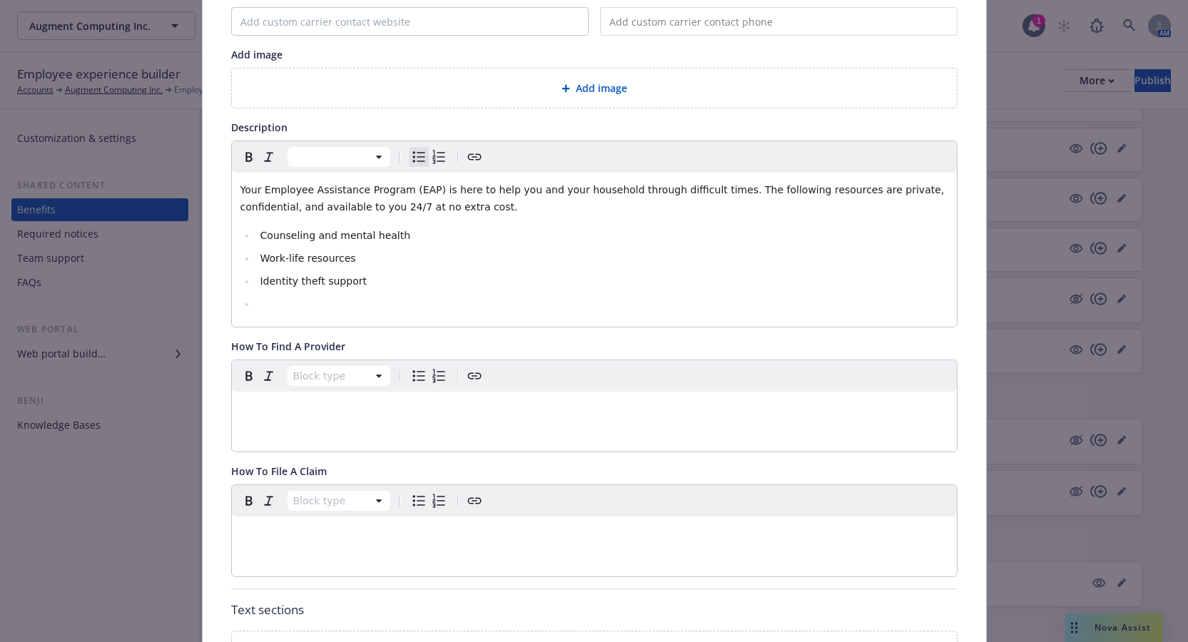
click at [302, 305] on li "editable markdown" at bounding box center [602, 303] width 692 height 17
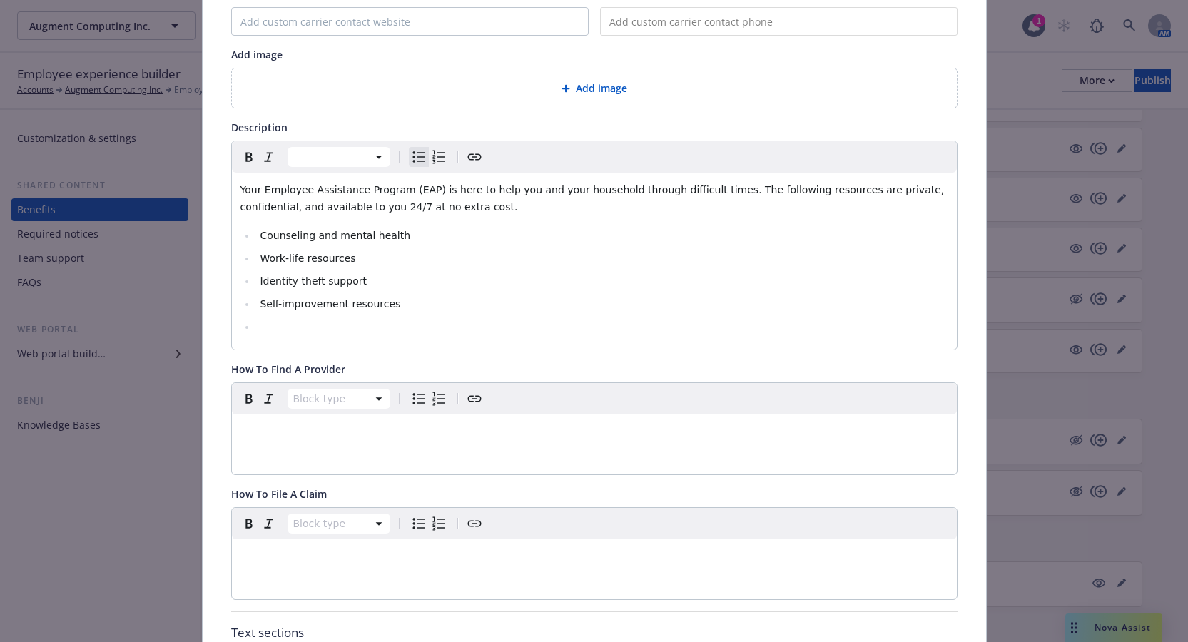
click at [275, 312] on li "Self-improvement resources" at bounding box center [602, 303] width 692 height 17
click at [270, 321] on li "editable markdown" at bounding box center [602, 326] width 692 height 17
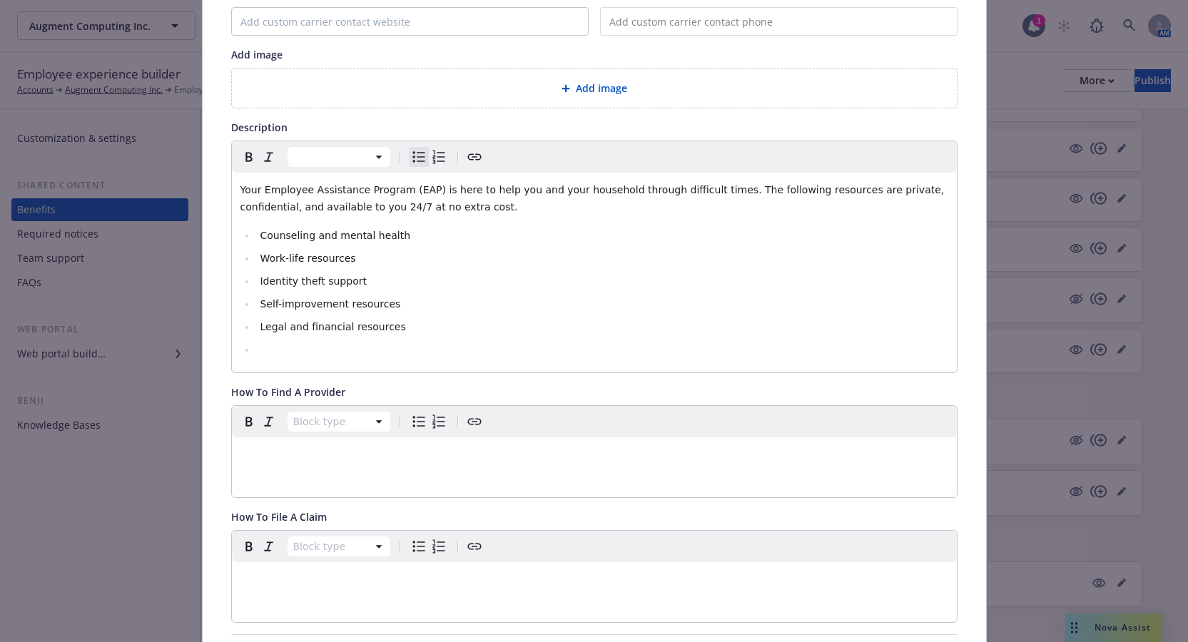
click at [357, 344] on li "editable markdown" at bounding box center [602, 349] width 692 height 17
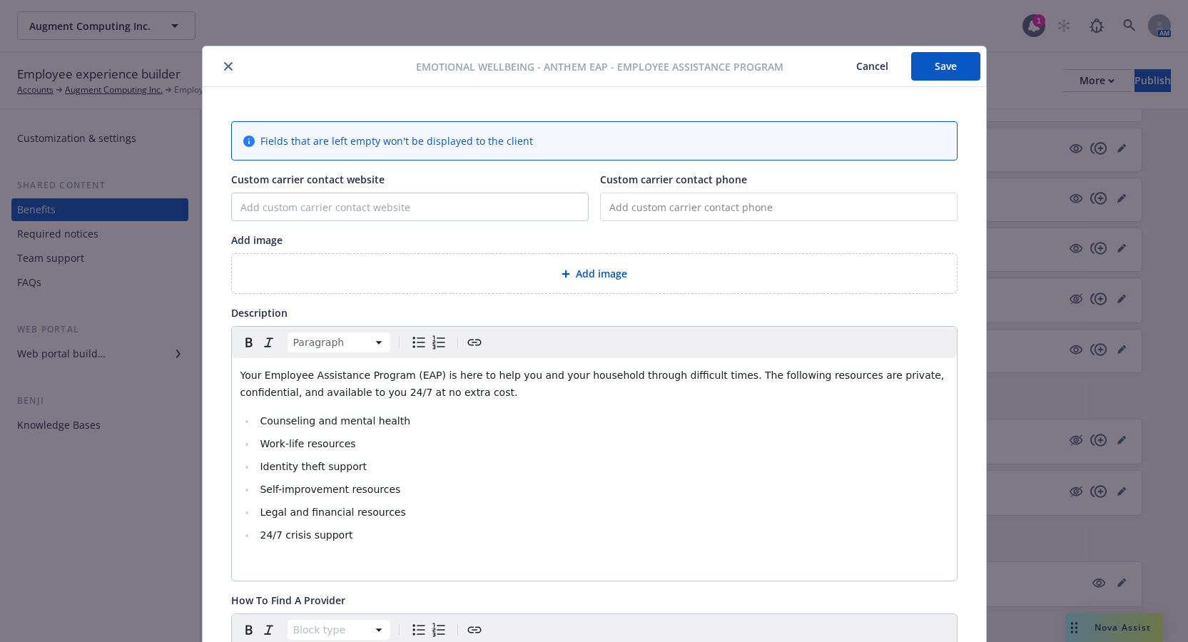
scroll to position [71, 0]
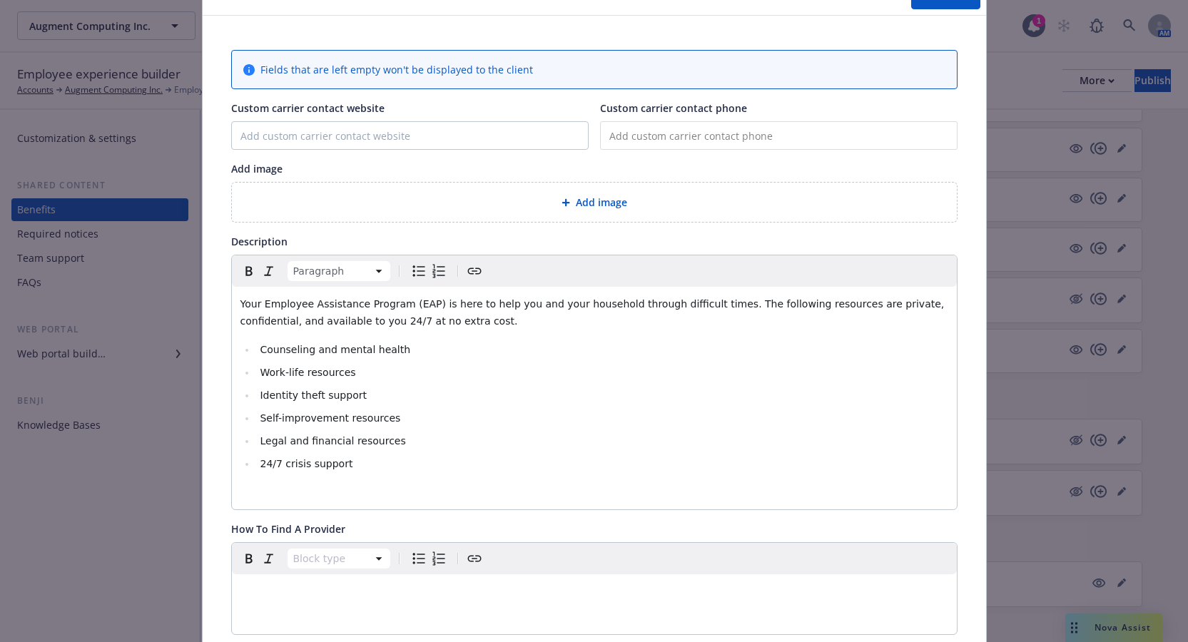
click at [552, 208] on div "Add image" at bounding box center [594, 202] width 702 height 16
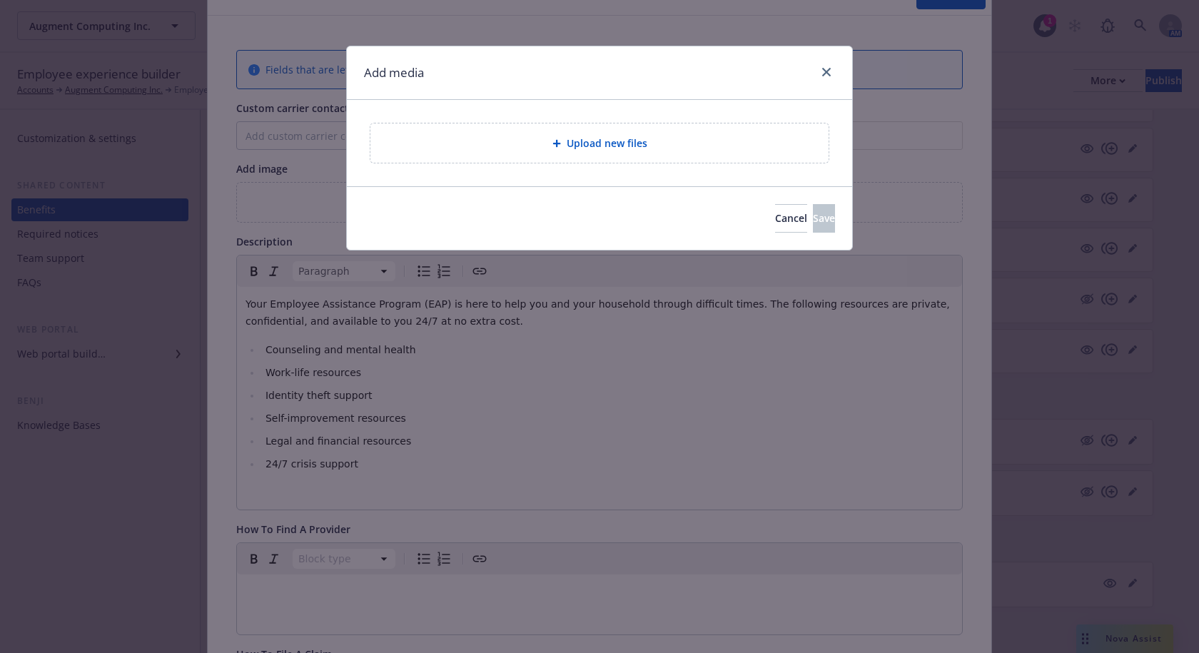
click at [573, 136] on span "Upload new files" at bounding box center [607, 143] width 81 height 15
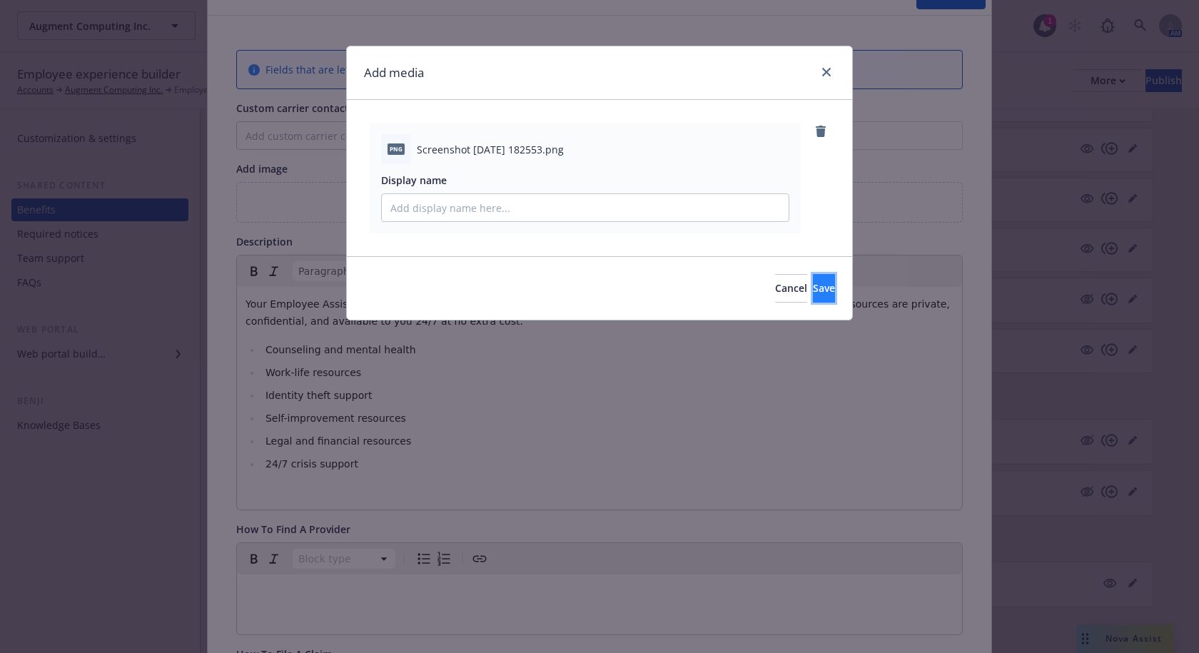
click at [813, 286] on span "Save" at bounding box center [824, 288] width 22 height 14
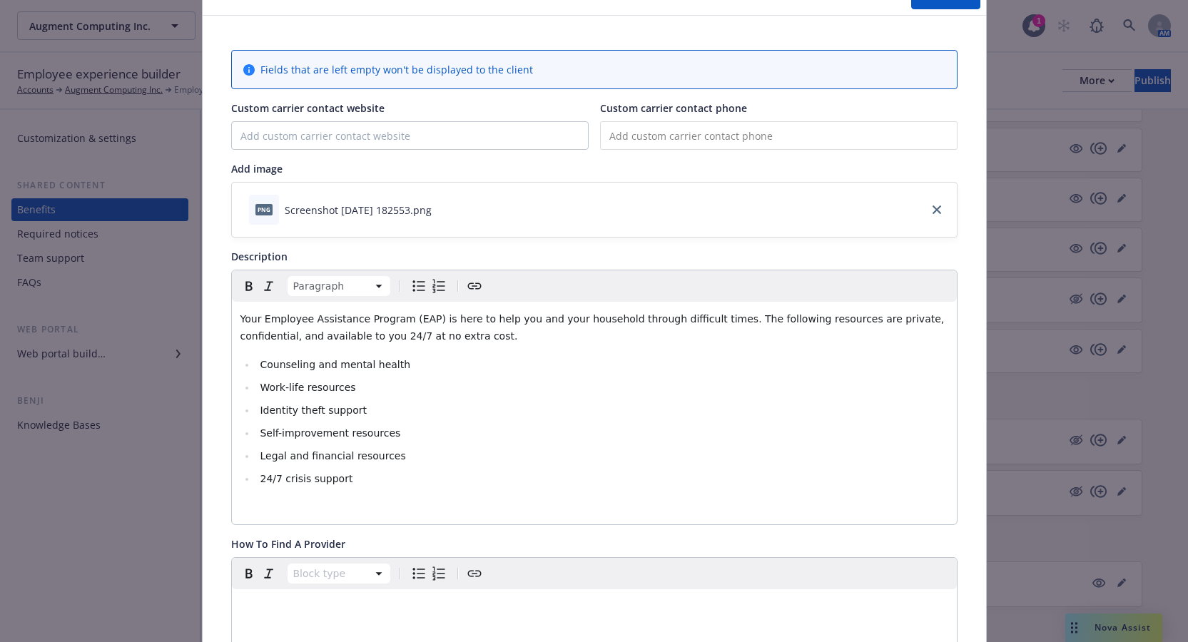
click at [606, 134] on input "tel" at bounding box center [778, 135] width 357 height 29
paste input "(800) 999-7222"
type input "(800) 999-7222"
click at [444, 138] on input "Custom carrier contact website" at bounding box center [410, 135] width 356 height 27
paste input "https://anthemeap.com/anthem-california"
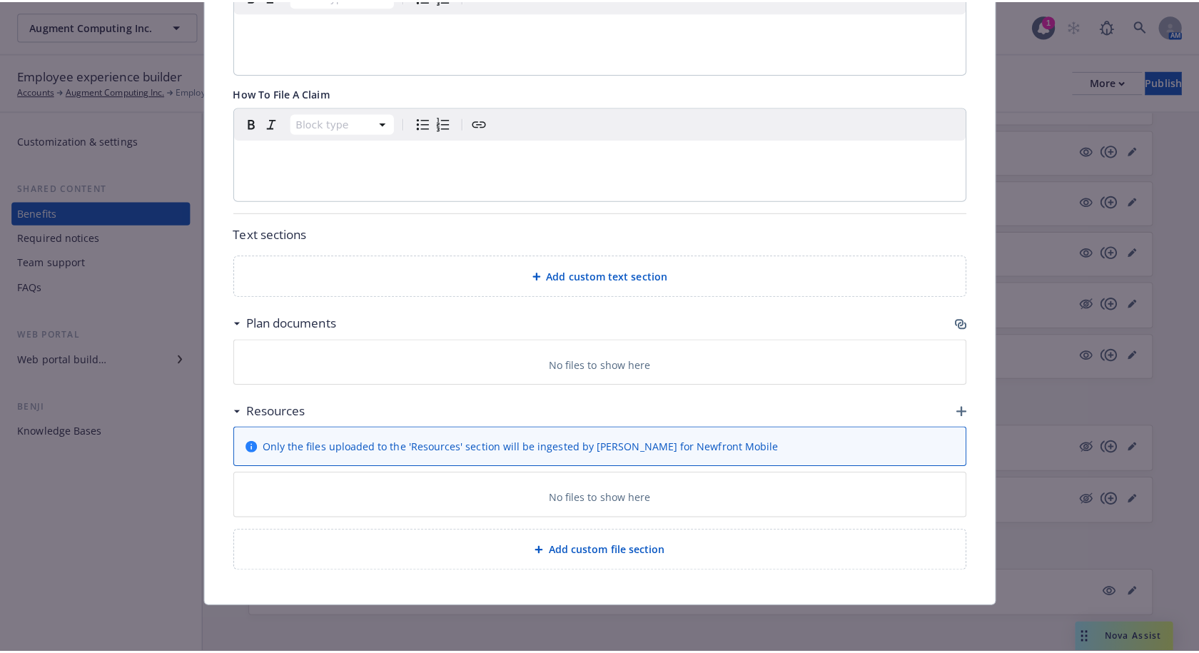
scroll to position [649, 0]
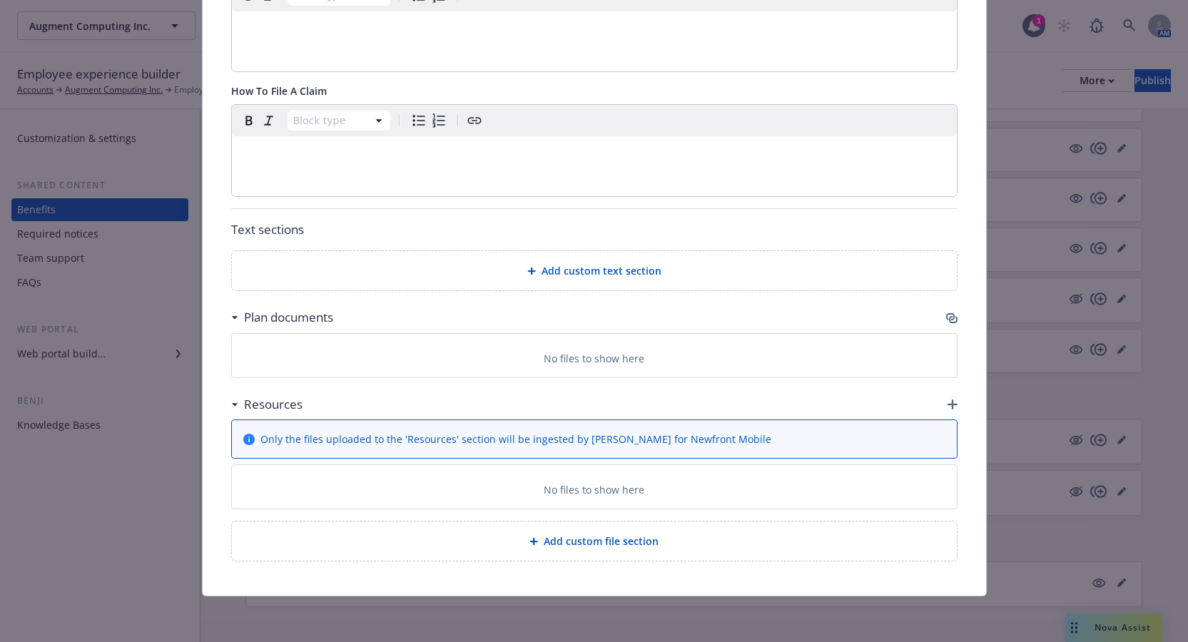
type input "https://anthemeap.com/anthem-california"
click at [940, 314] on div "Plan documents" at bounding box center [594, 318] width 726 height 30
click at [946, 314] on icon "button" at bounding box center [950, 316] width 9 height 7
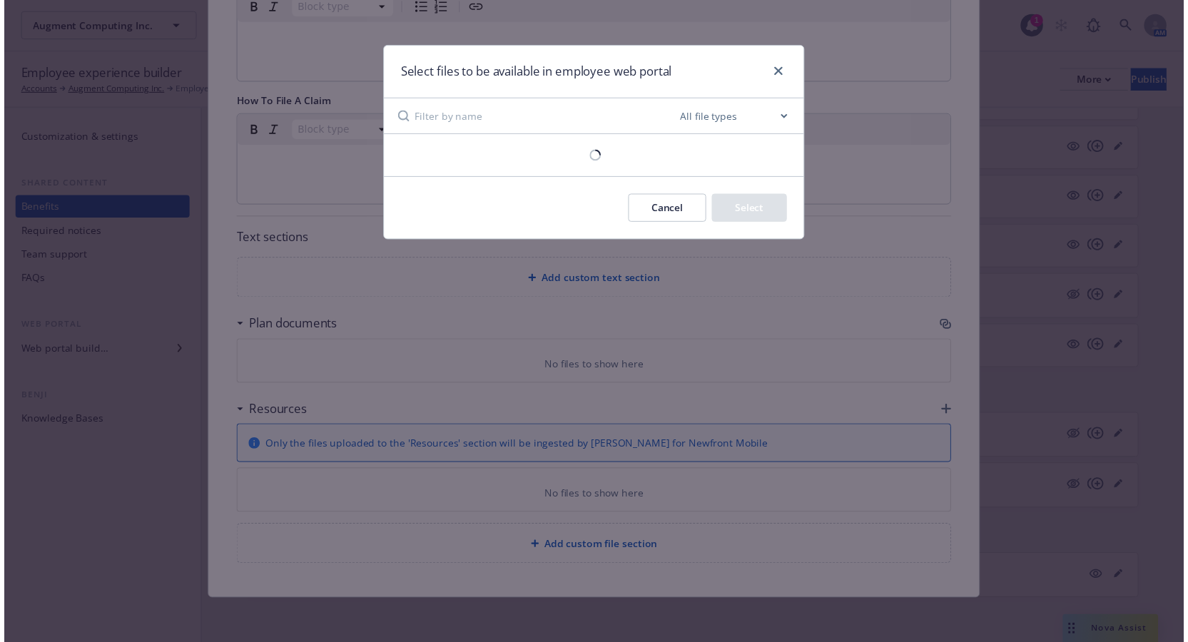
scroll to position [639, 0]
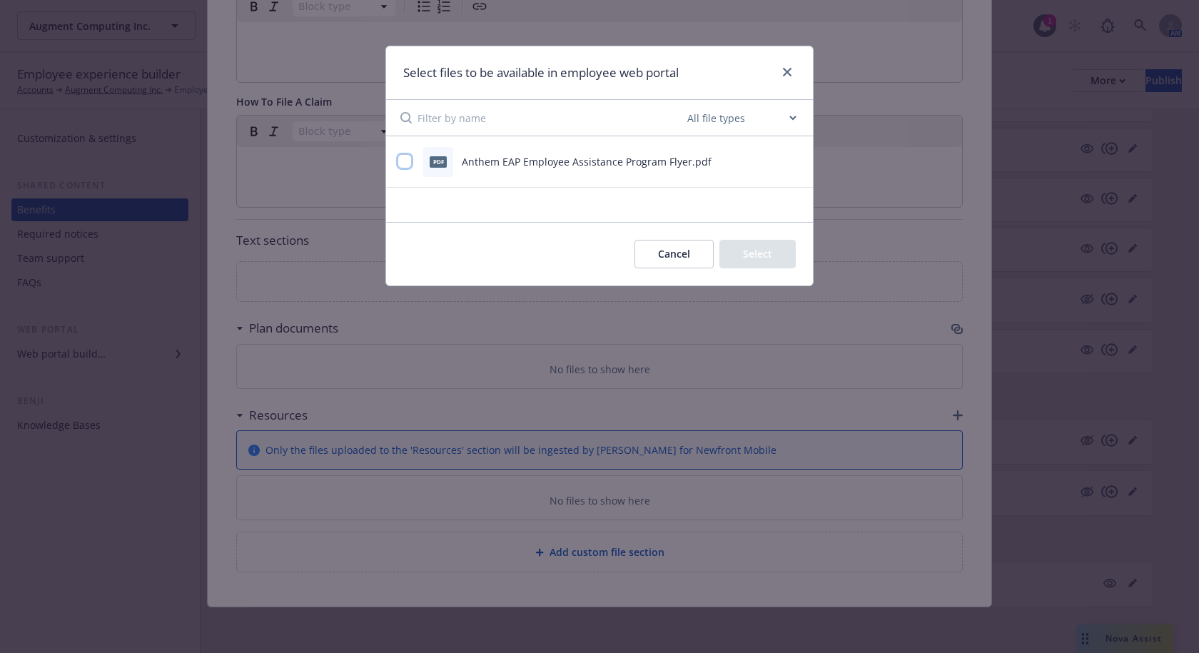
click at [406, 156] on input "checkbox" at bounding box center [404, 161] width 14 height 14
checkbox input "true"
click at [738, 250] on button "Select 1 file" at bounding box center [744, 254] width 103 height 29
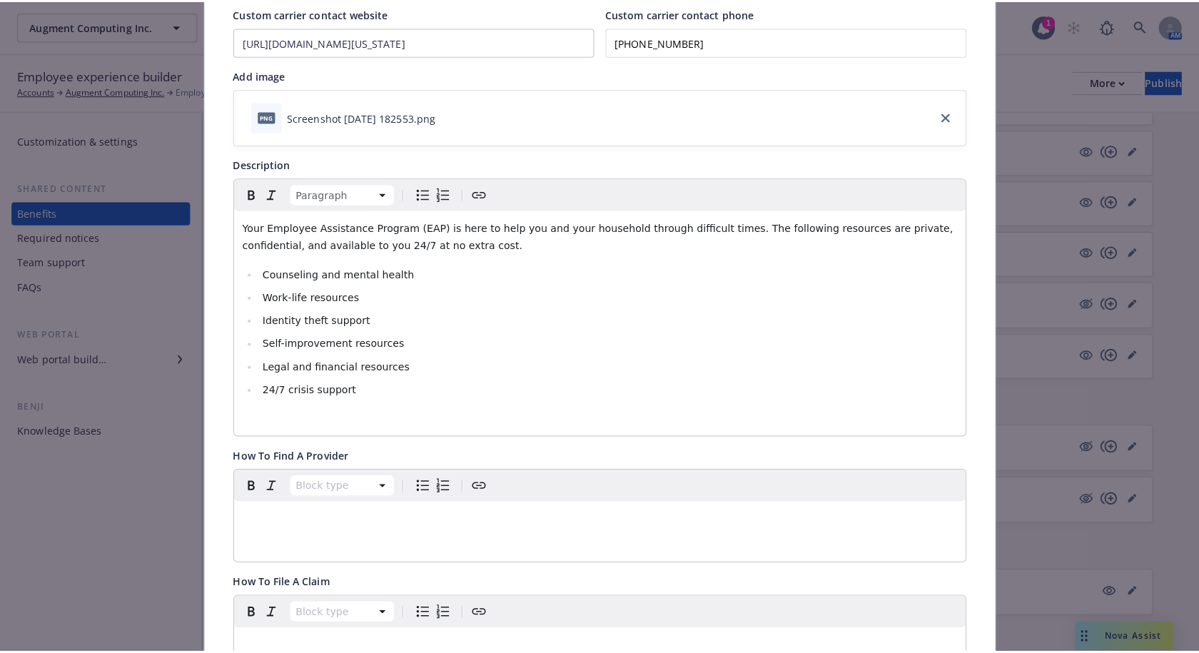
scroll to position [0, 0]
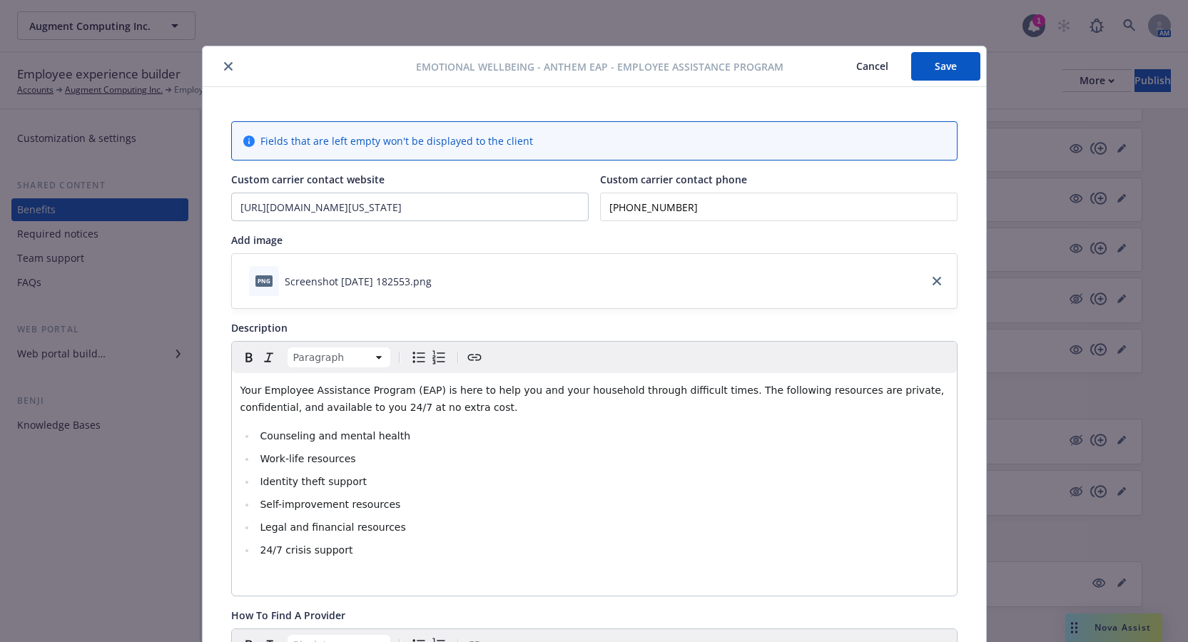
click at [933, 66] on button "Save" at bounding box center [945, 66] width 69 height 29
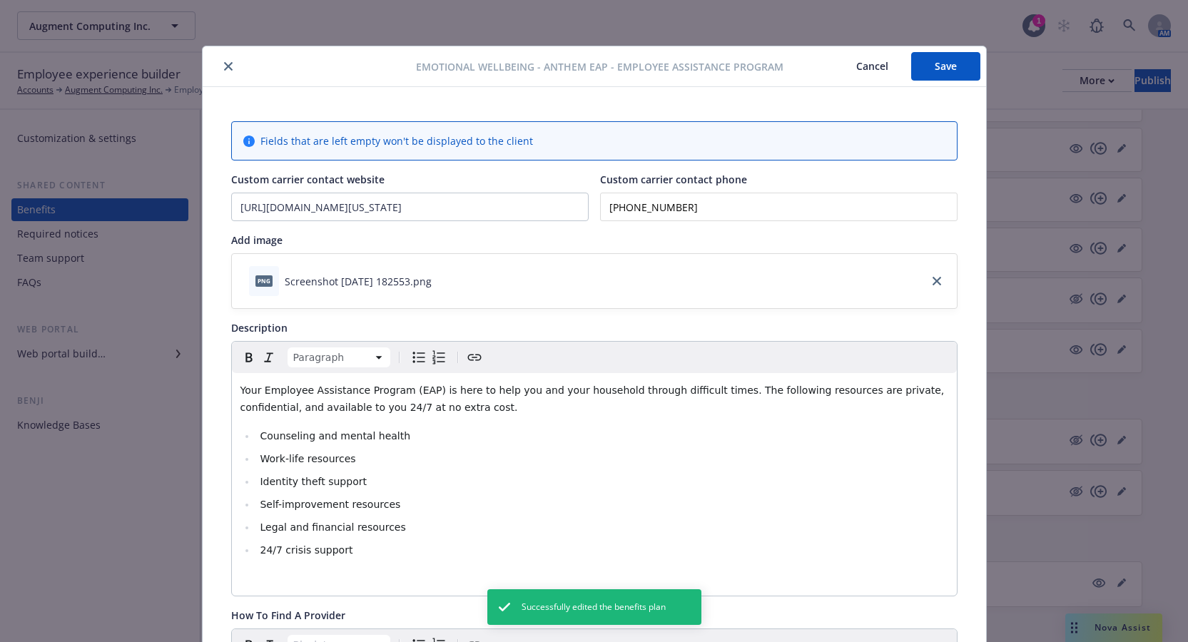
click at [224, 64] on icon "close" at bounding box center [228, 66] width 9 height 9
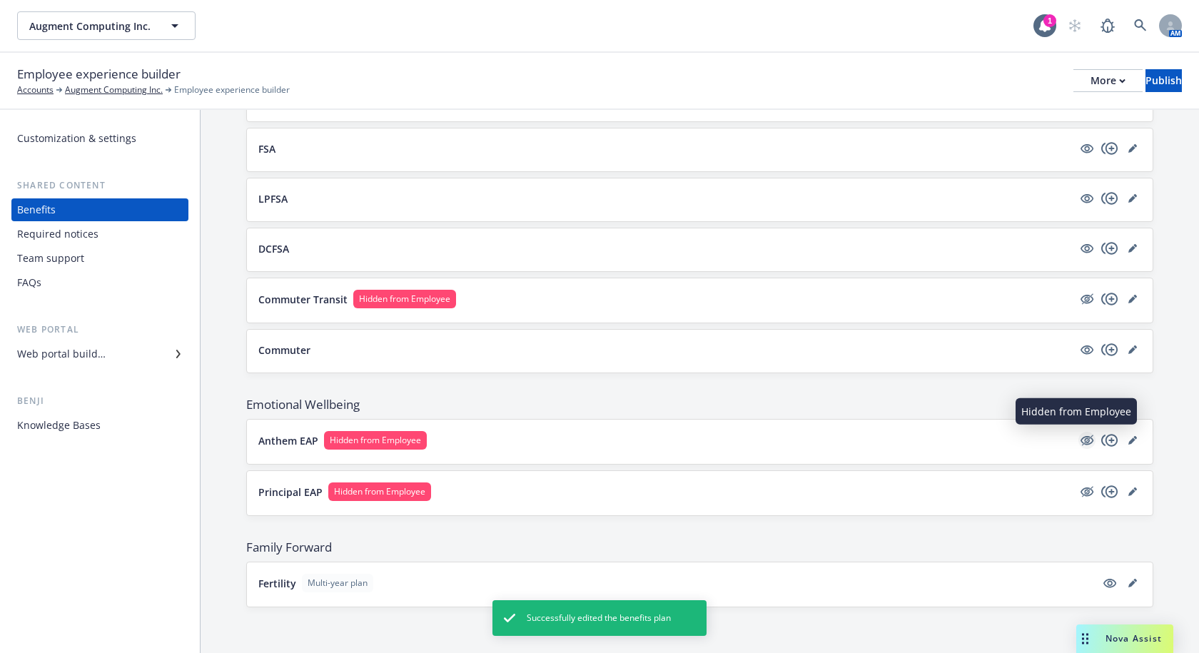
click at [1080, 440] on icon "hidden" at bounding box center [1086, 440] width 17 height 17
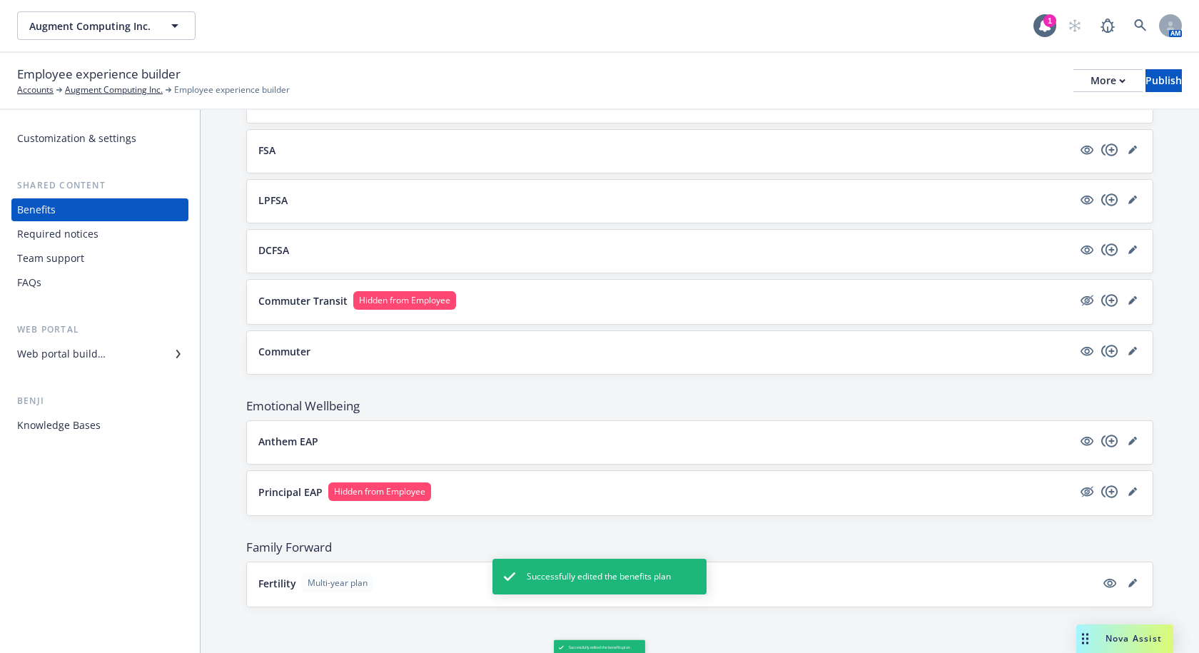
scroll to position [867, 0]
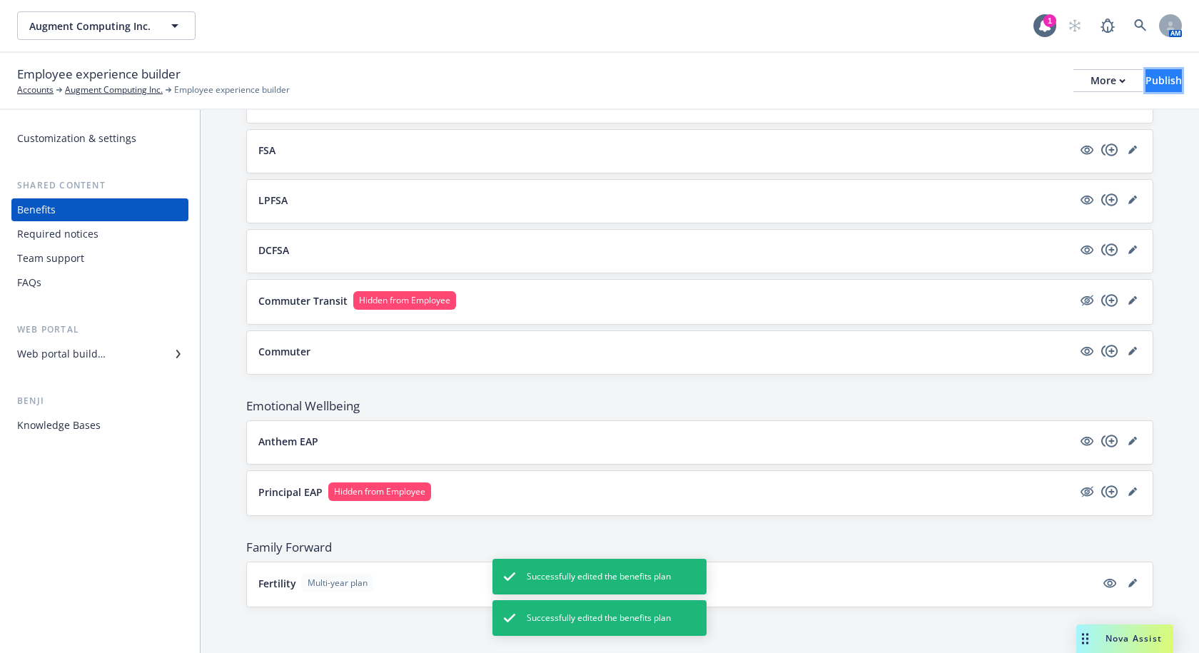
click at [1148, 80] on div "Publish" at bounding box center [1163, 80] width 36 height 21
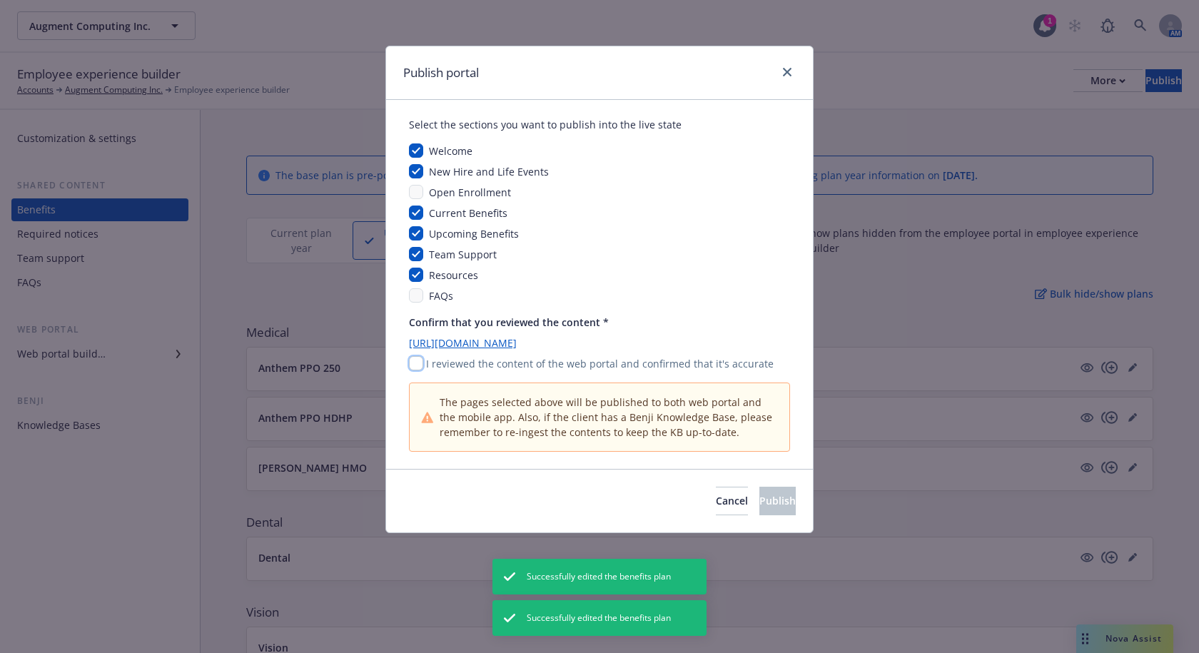
click at [417, 357] on input "checkbox" at bounding box center [416, 363] width 14 height 14
checkbox input "true"
click at [759, 497] on span "Publish" at bounding box center [777, 501] width 36 height 14
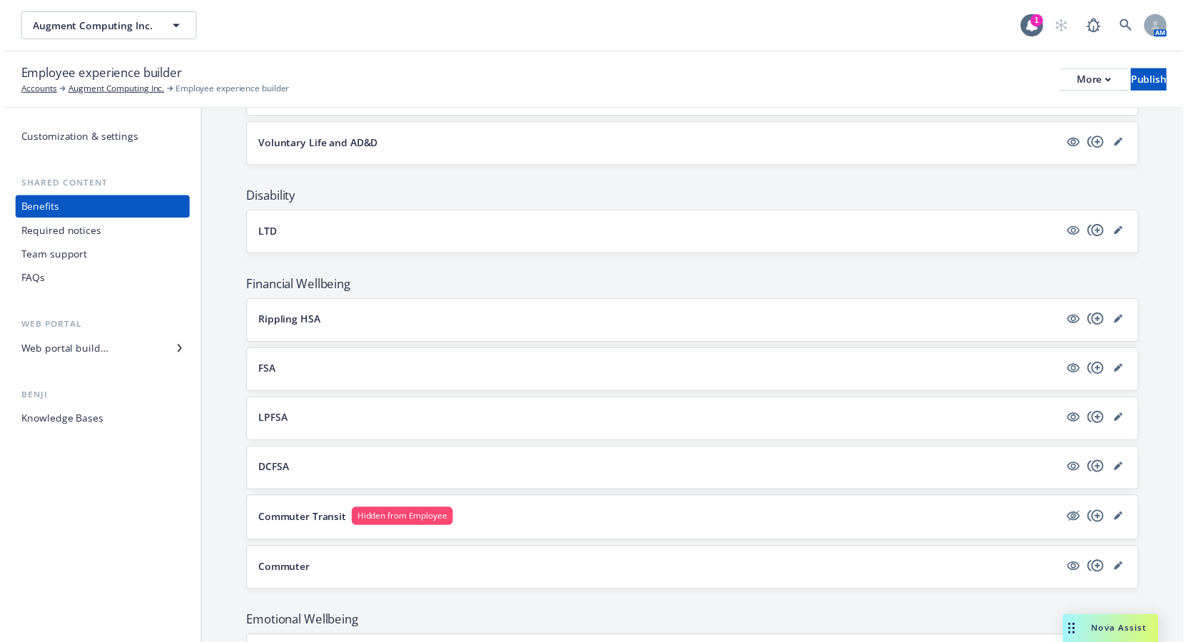
scroll to position [867, 0]
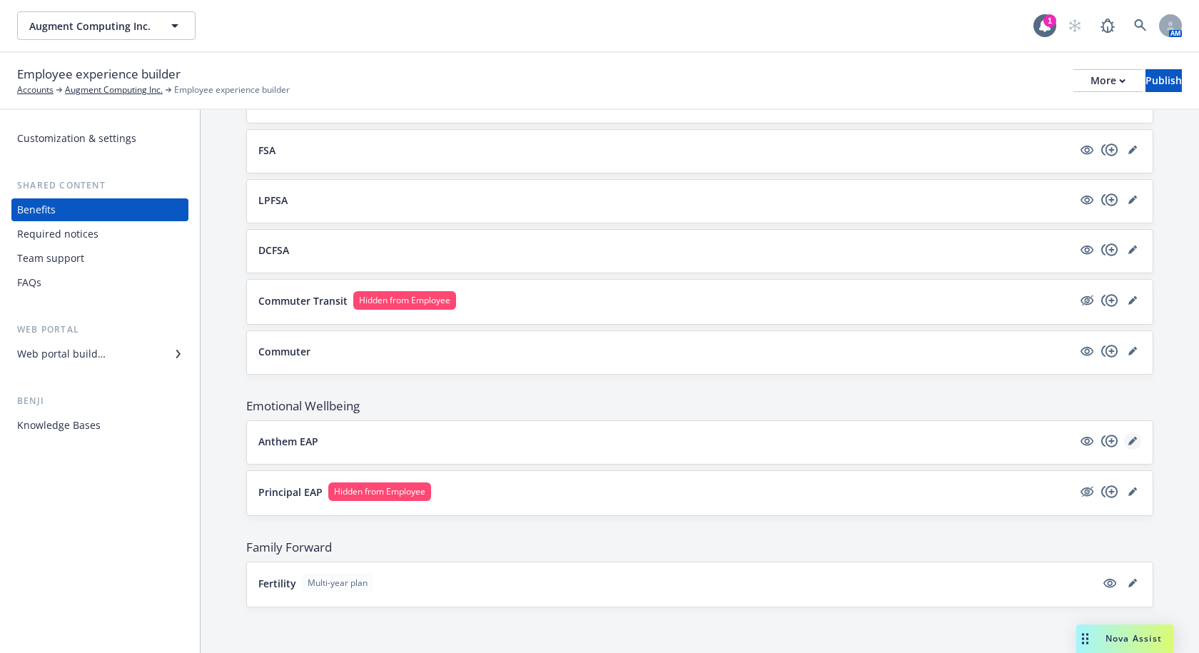
click at [1128, 442] on icon "editPencil" at bounding box center [1131, 441] width 7 height 7
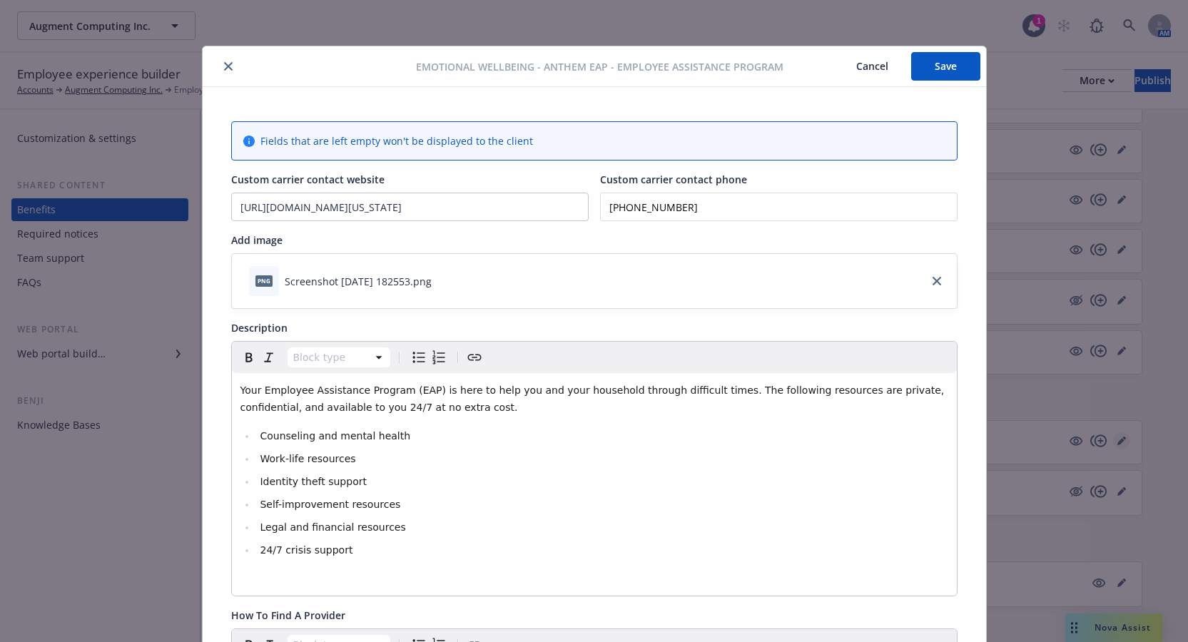
scroll to position [43, 0]
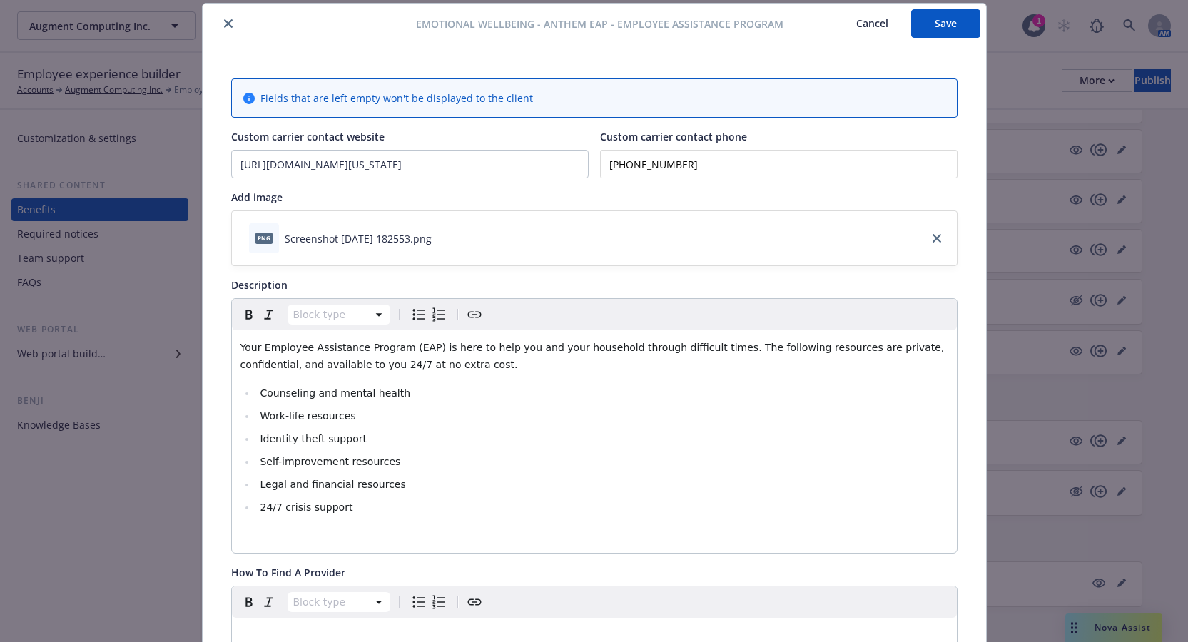
click at [224, 24] on icon "close" at bounding box center [228, 23] width 9 height 9
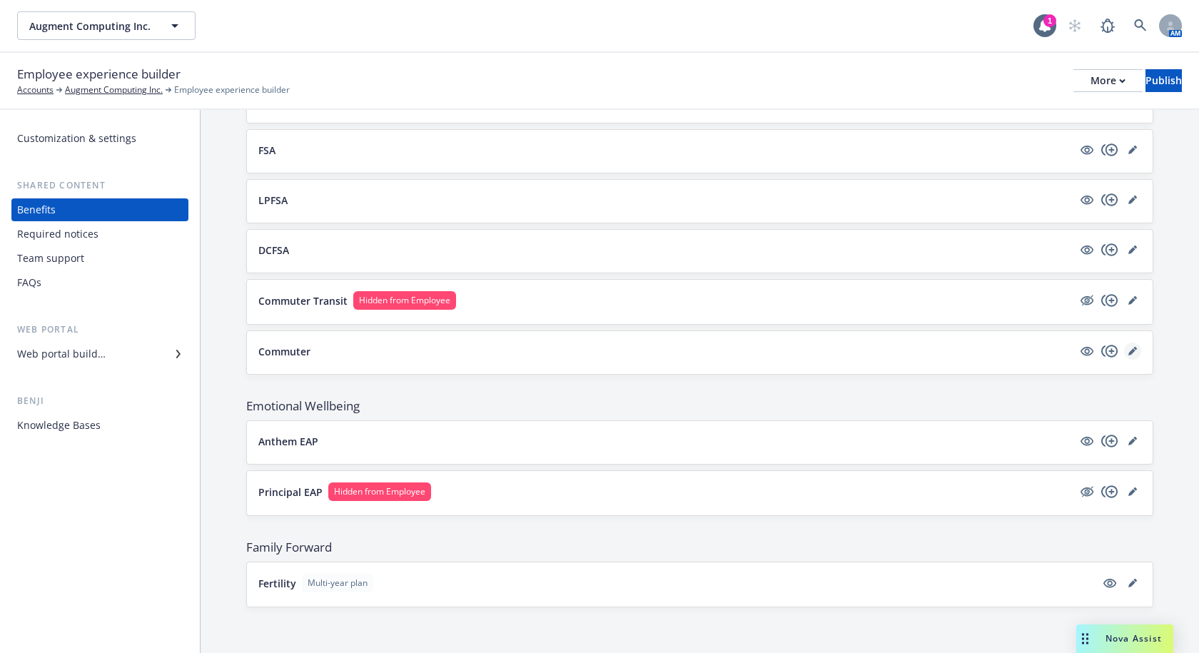
click at [1128, 350] on icon "editPencil" at bounding box center [1132, 351] width 9 height 9
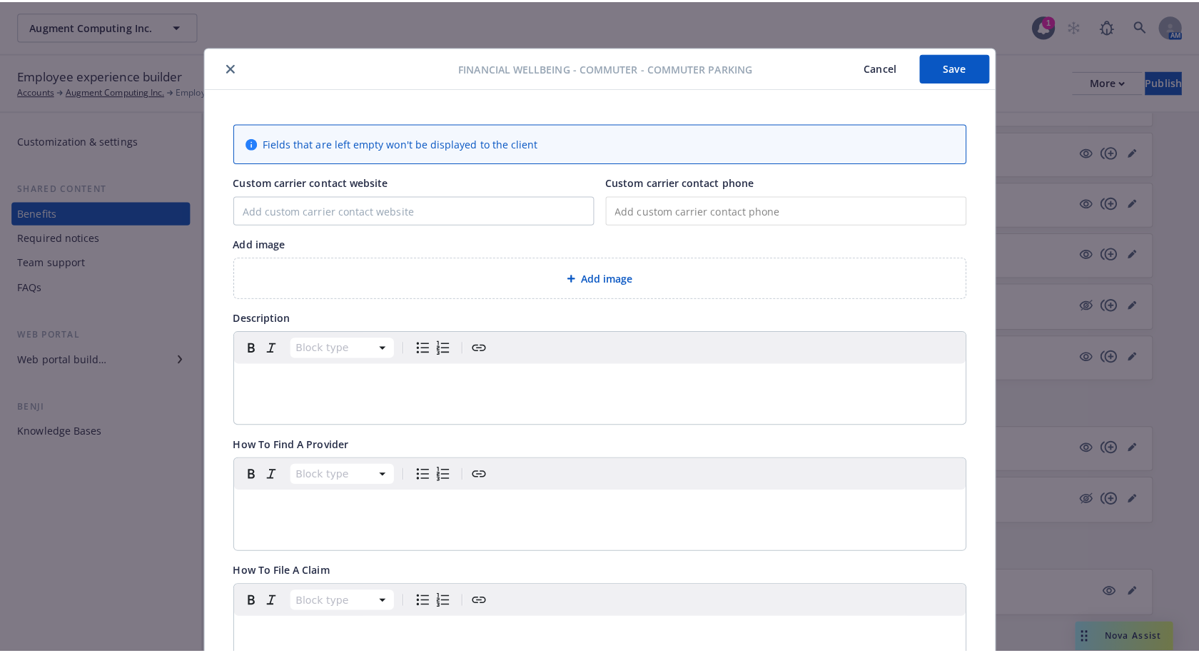
scroll to position [43, 0]
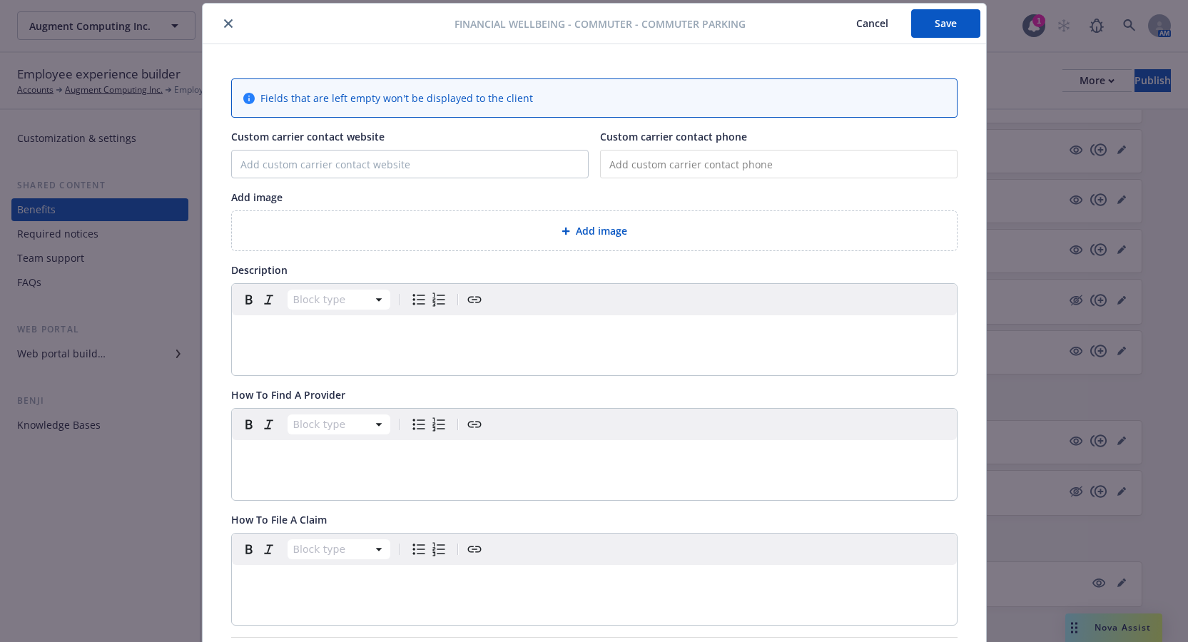
click at [224, 21] on icon "close" at bounding box center [228, 23] width 9 height 9
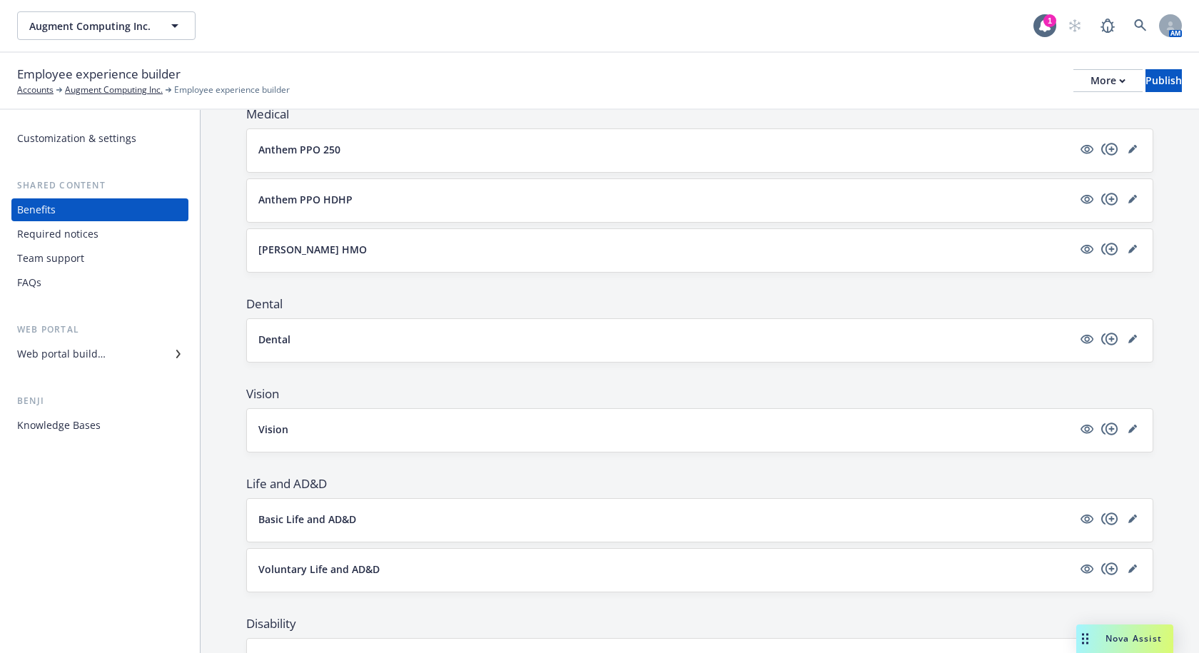
scroll to position [11, 0]
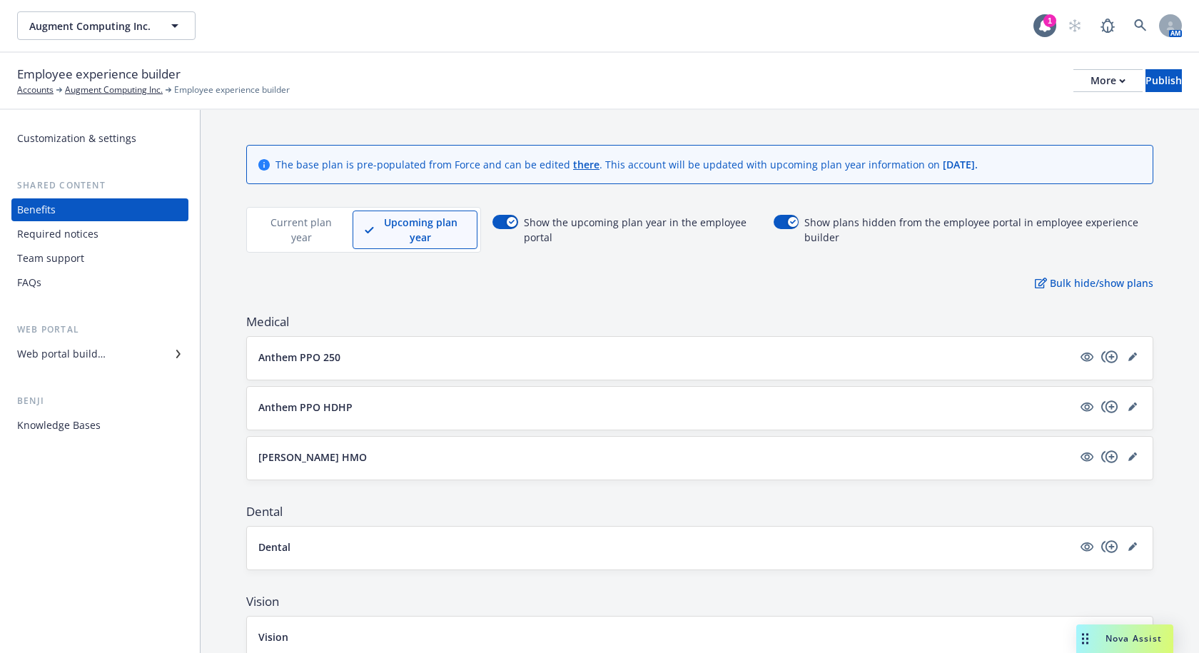
click at [315, 233] on p "Current plan year" at bounding box center [301, 230] width 78 height 30
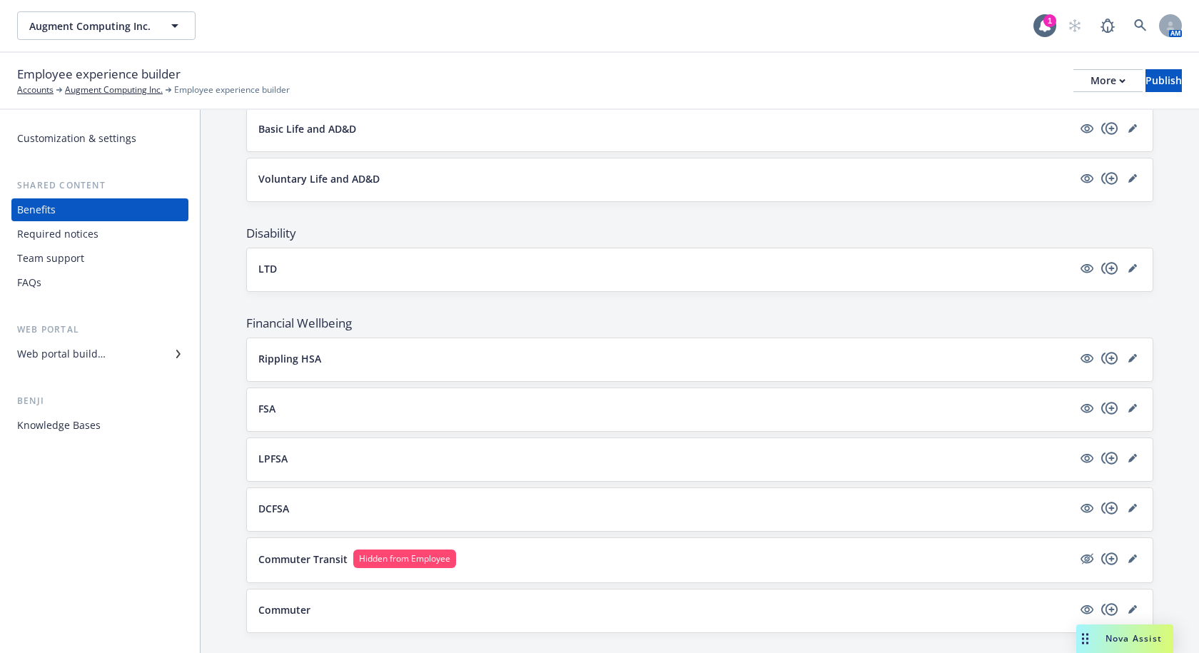
scroll to position [726, 0]
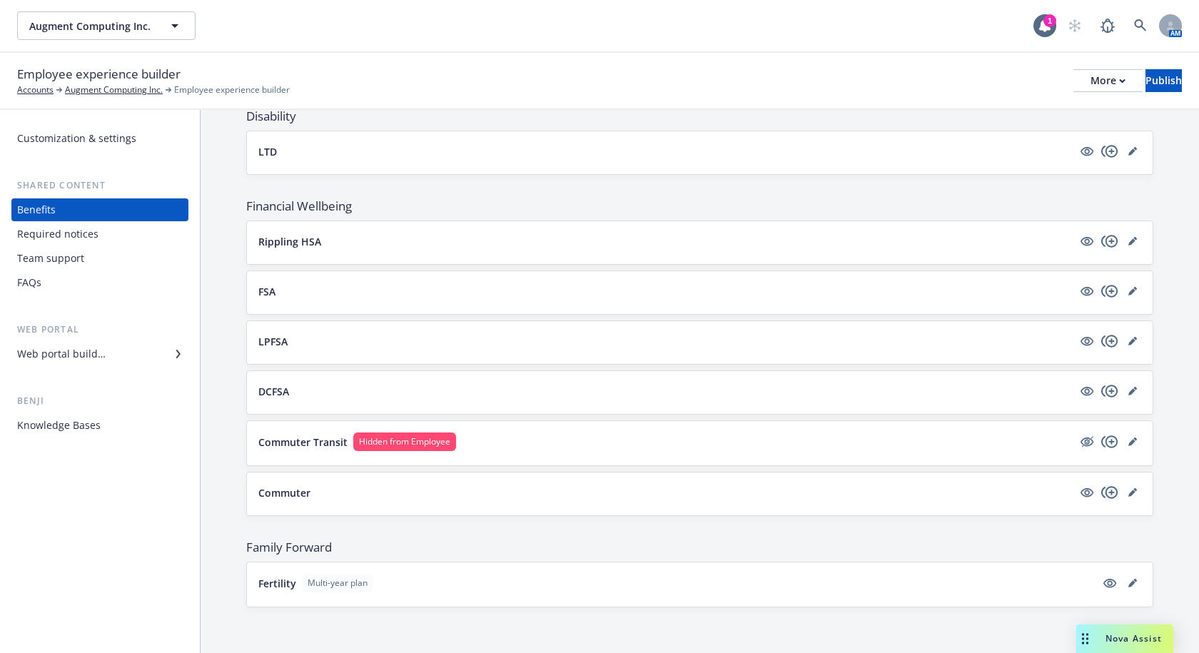
click at [1101, 494] on icon "copyPlus" at bounding box center [1109, 492] width 17 height 17
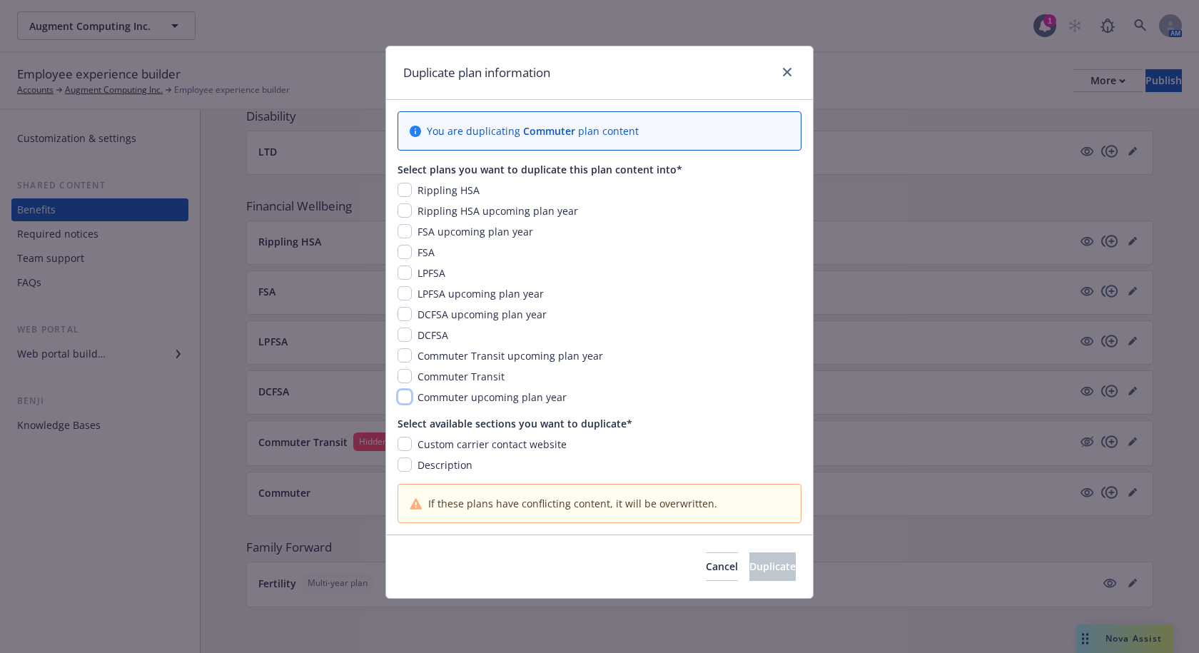
click at [410, 395] on input "checkbox" at bounding box center [404, 397] width 14 height 14
checkbox input "true"
click at [410, 447] on input "checkbox" at bounding box center [404, 444] width 14 height 14
checkbox input "true"
drag, startPoint x: 410, startPoint y: 465, endPoint x: 644, endPoint y: 542, distance: 246.4
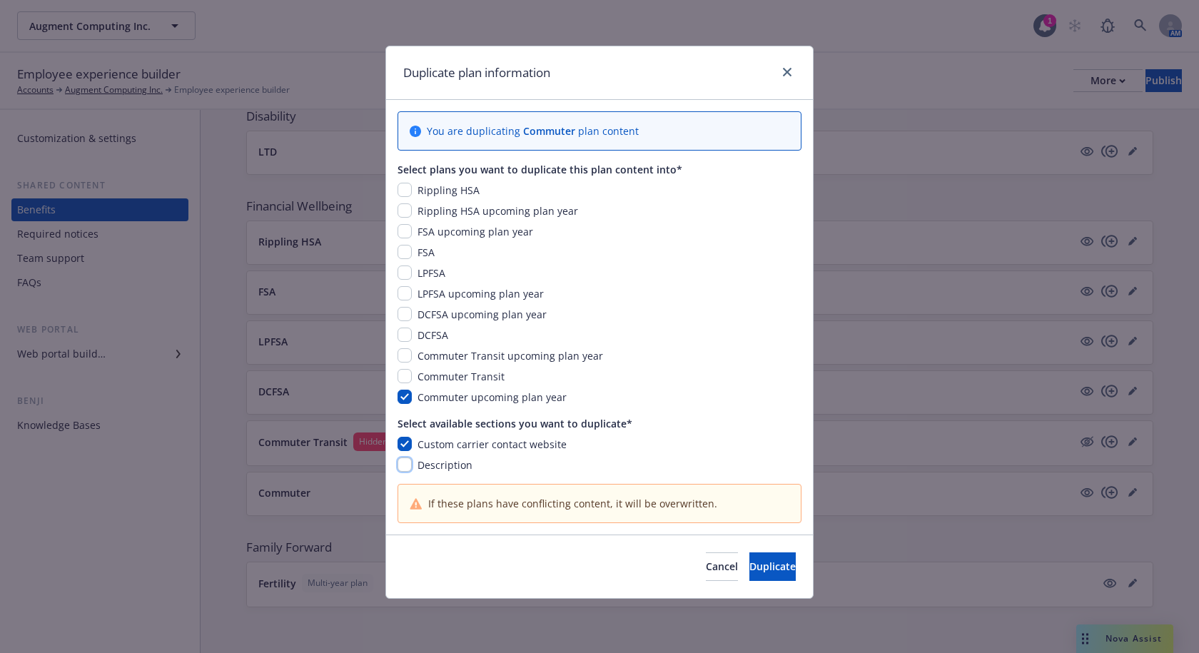
click at [410, 466] on input "checkbox" at bounding box center [404, 464] width 14 height 14
checkbox input "true"
click at [756, 563] on span "Duplicate" at bounding box center [772, 566] width 46 height 14
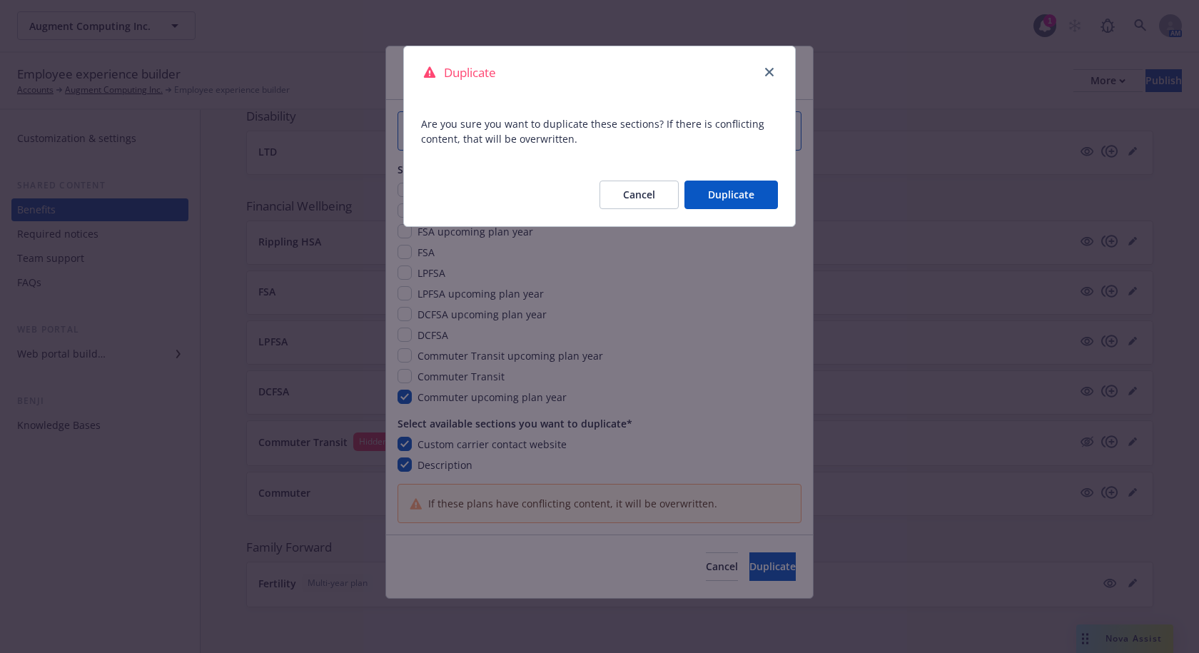
click at [741, 195] on button "Duplicate" at bounding box center [730, 195] width 93 height 29
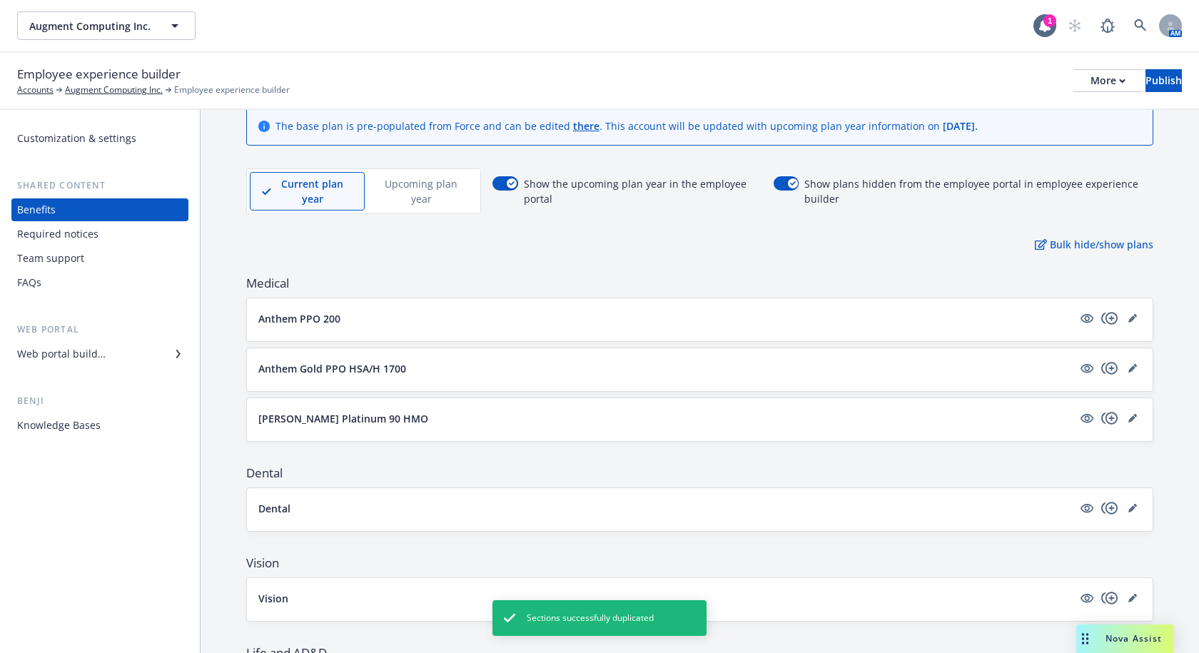
scroll to position [0, 0]
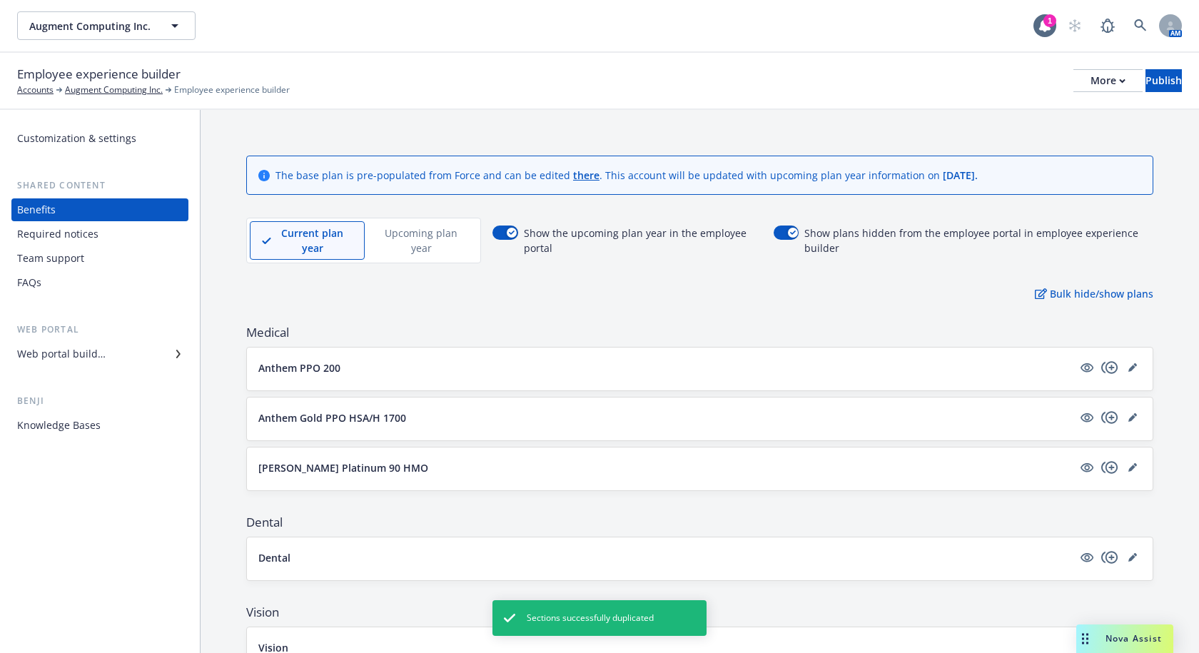
click at [412, 241] on p "Upcoming plan year" at bounding box center [421, 240] width 89 height 30
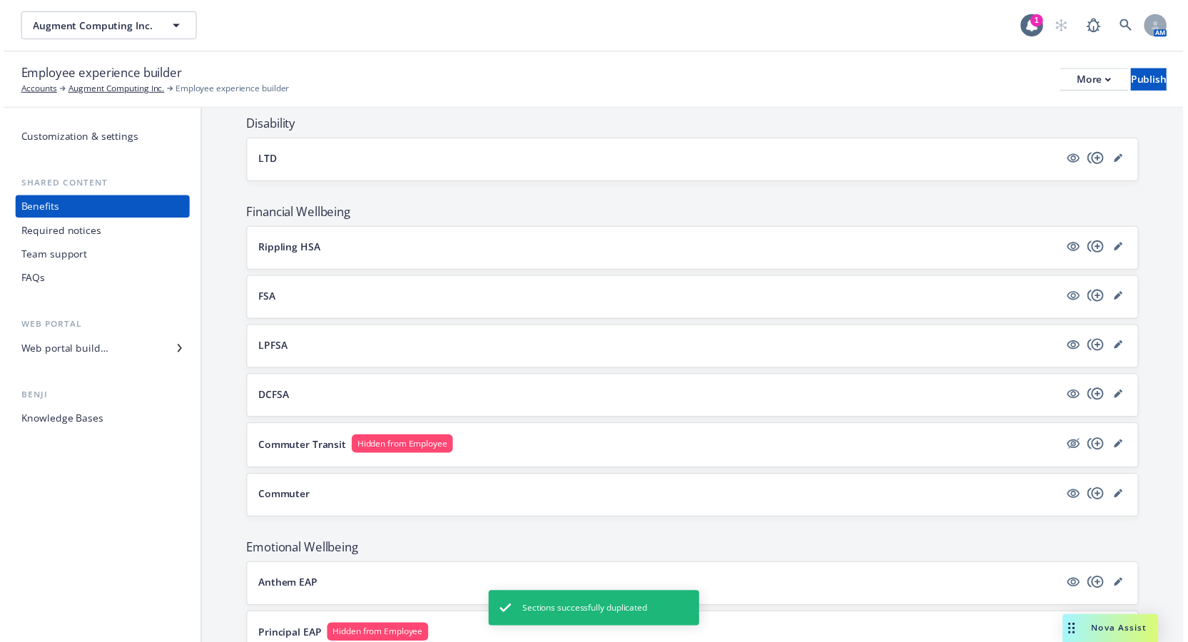
scroll to position [867, 0]
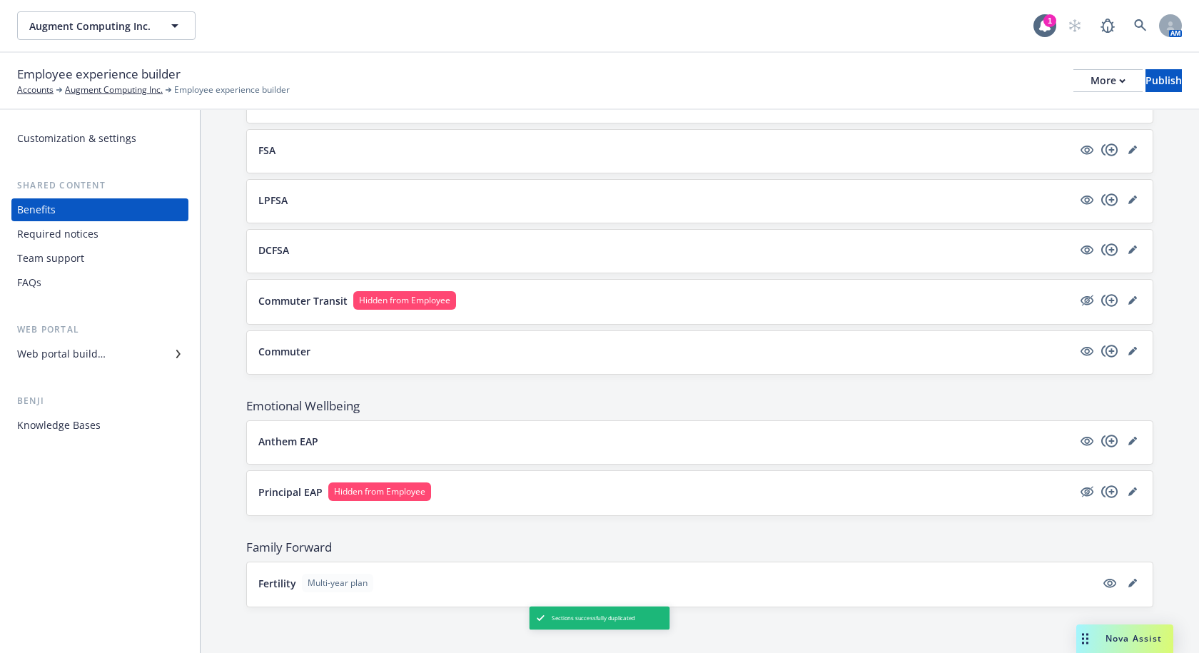
click at [977, 355] on button "Commuter" at bounding box center [665, 351] width 814 height 15
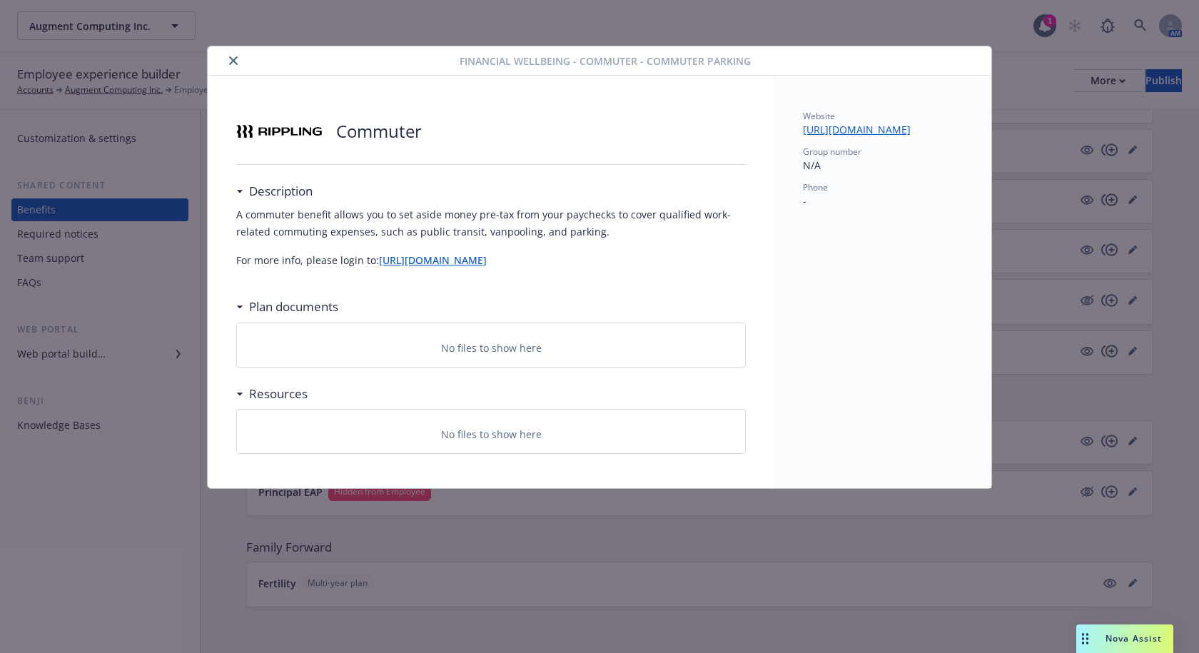
click at [237, 61] on icon "close" at bounding box center [233, 60] width 9 height 9
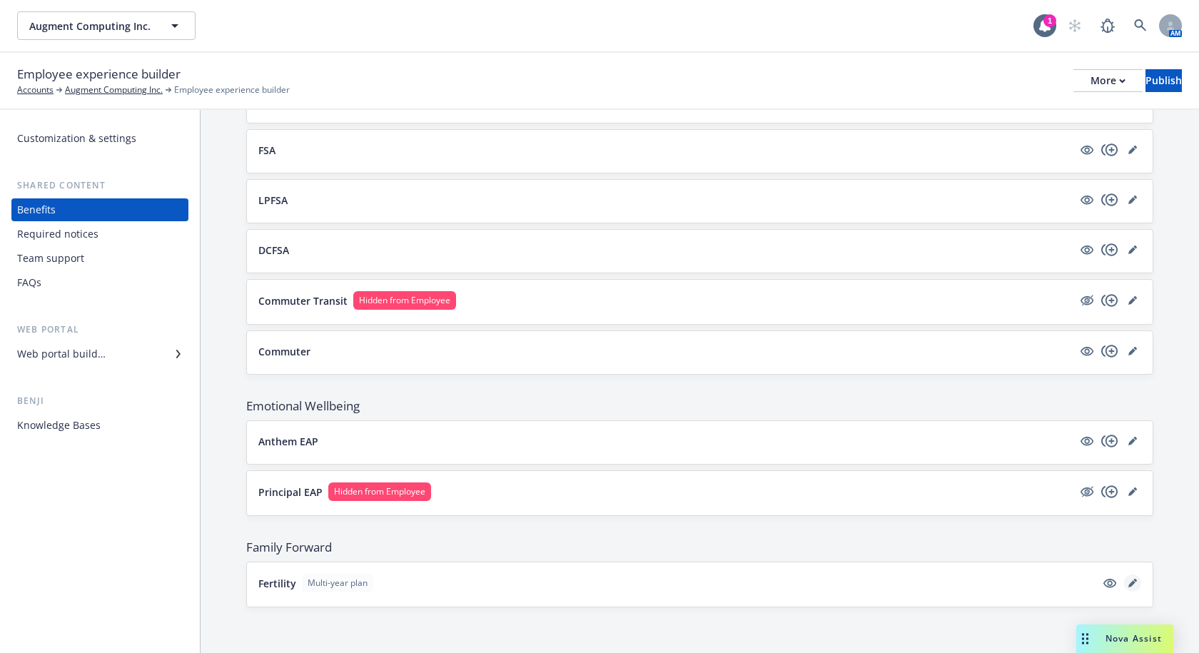
click at [1133, 580] on icon "editPencil" at bounding box center [1135, 581] width 4 height 4
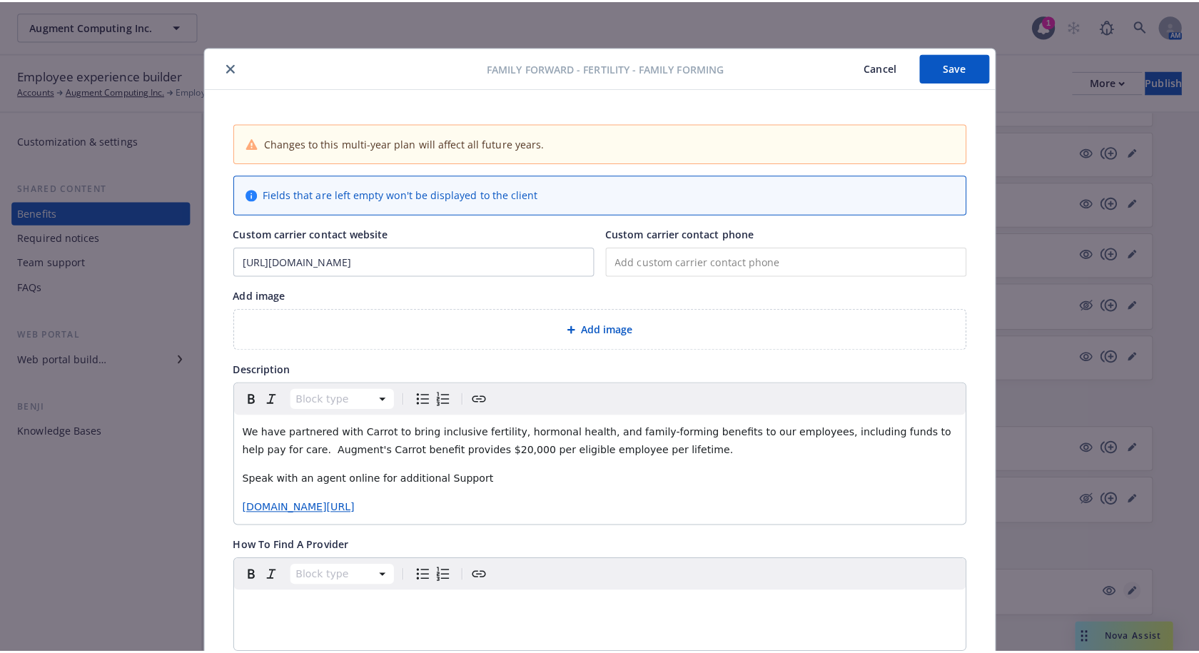
scroll to position [43, 0]
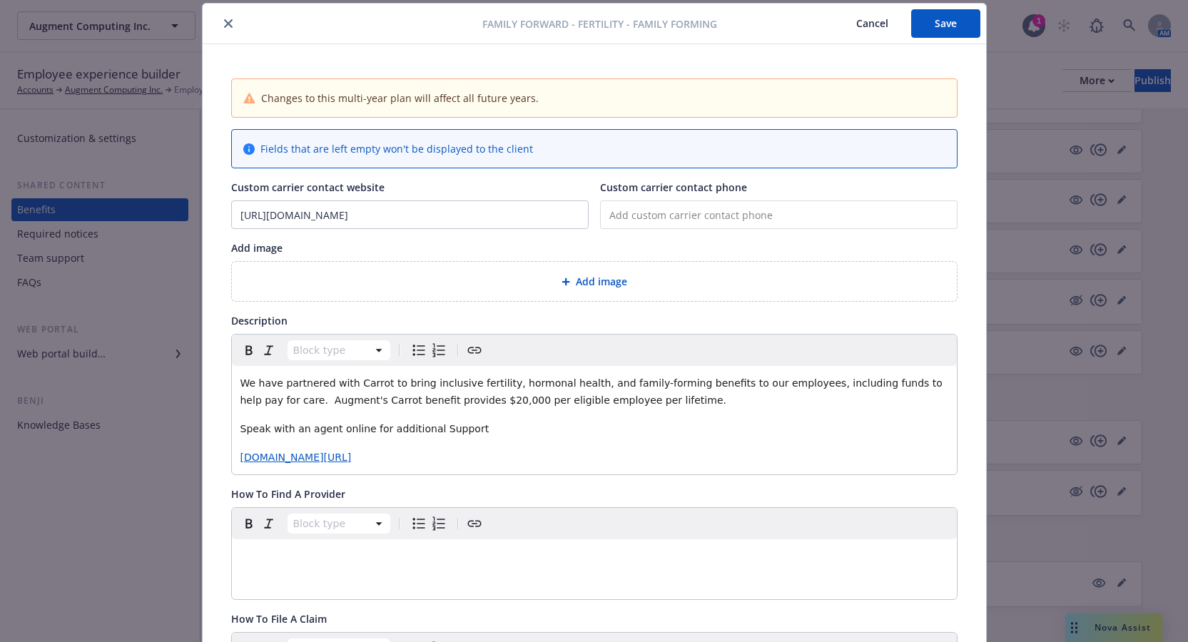
click at [224, 25] on icon "close" at bounding box center [228, 23] width 9 height 9
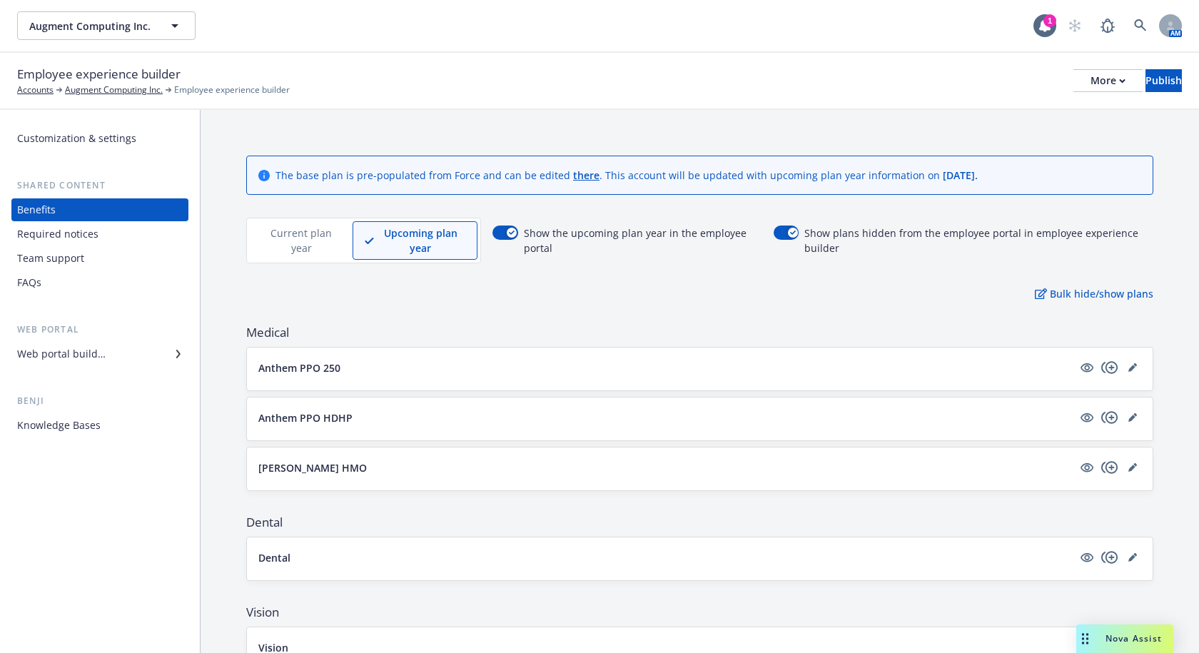
click at [282, 245] on p "Current plan year" at bounding box center [301, 240] width 78 height 30
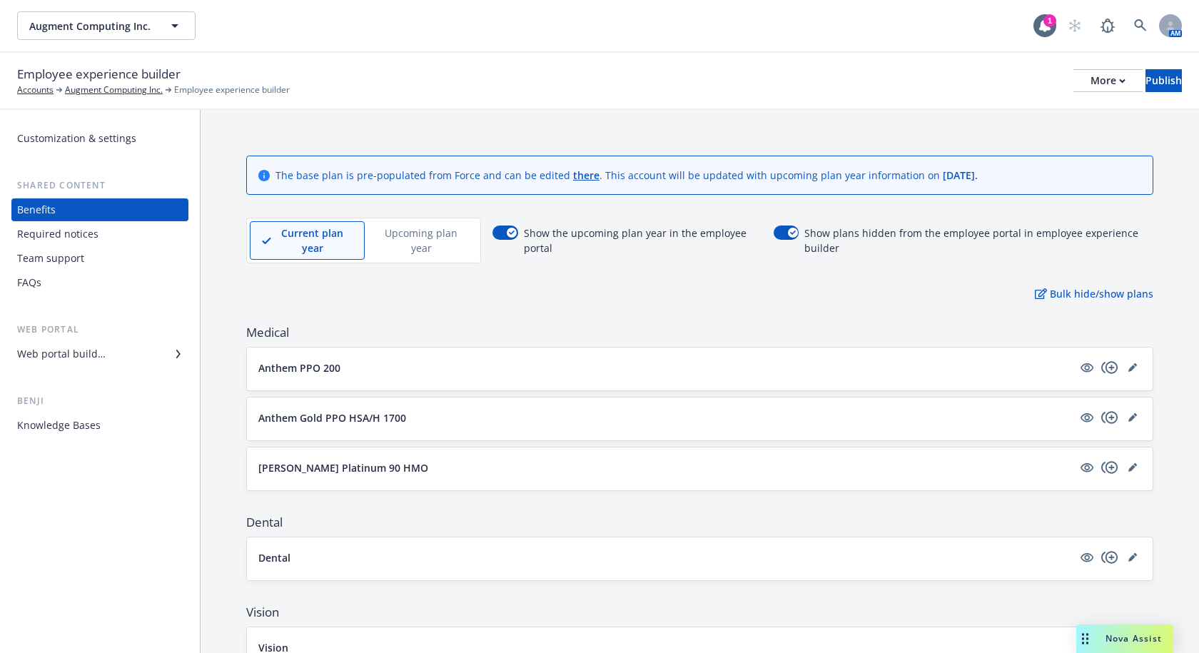
click at [420, 243] on p "Upcoming plan year" at bounding box center [421, 240] width 89 height 30
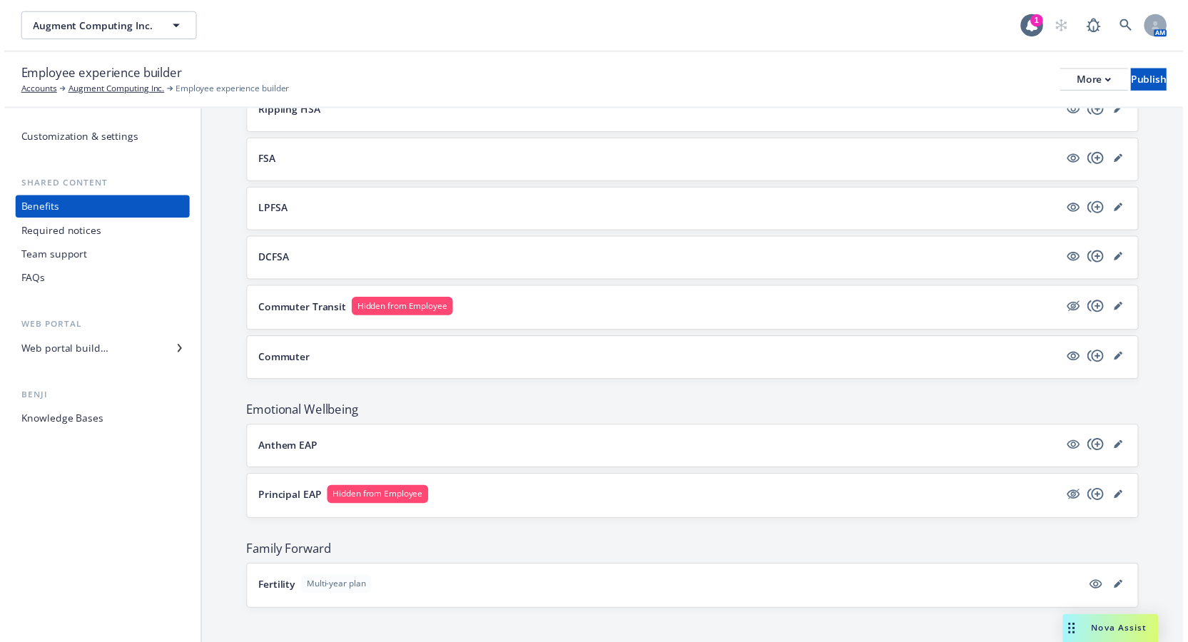
scroll to position [867, 0]
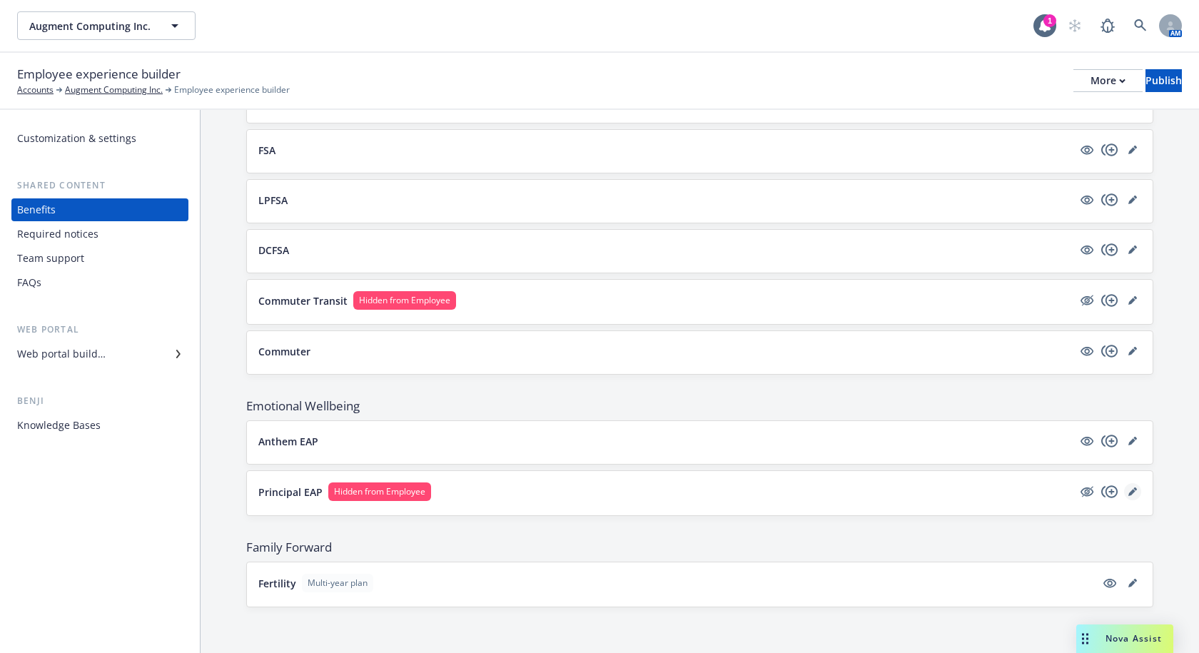
click at [1124, 497] on link "editPencil" at bounding box center [1132, 491] width 17 height 17
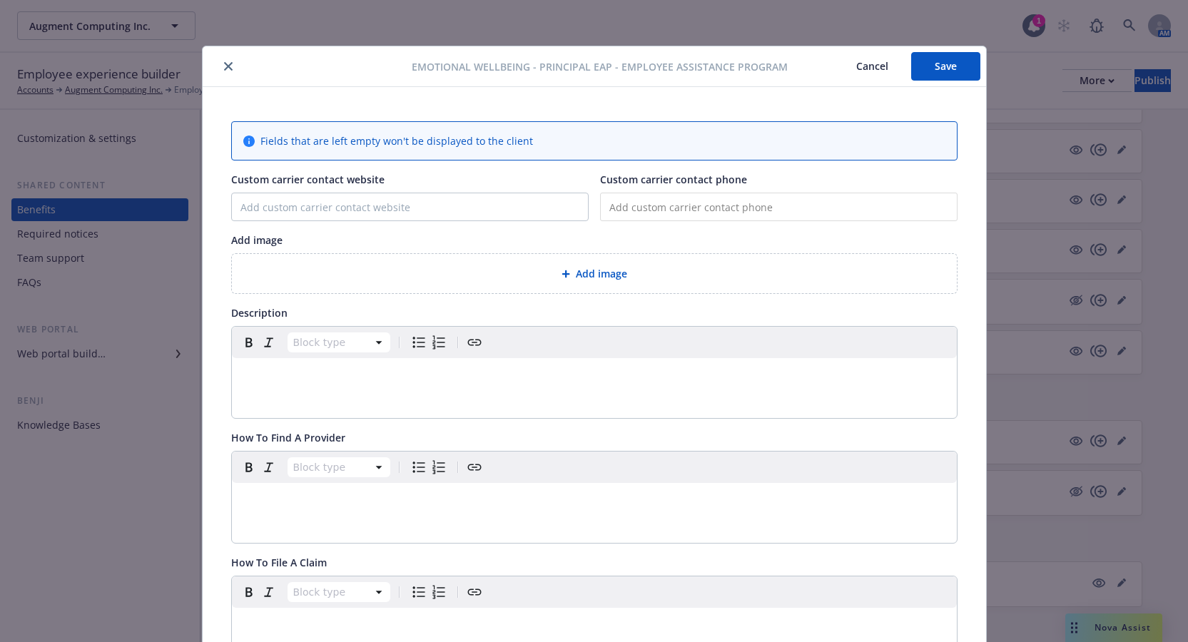
scroll to position [43, 0]
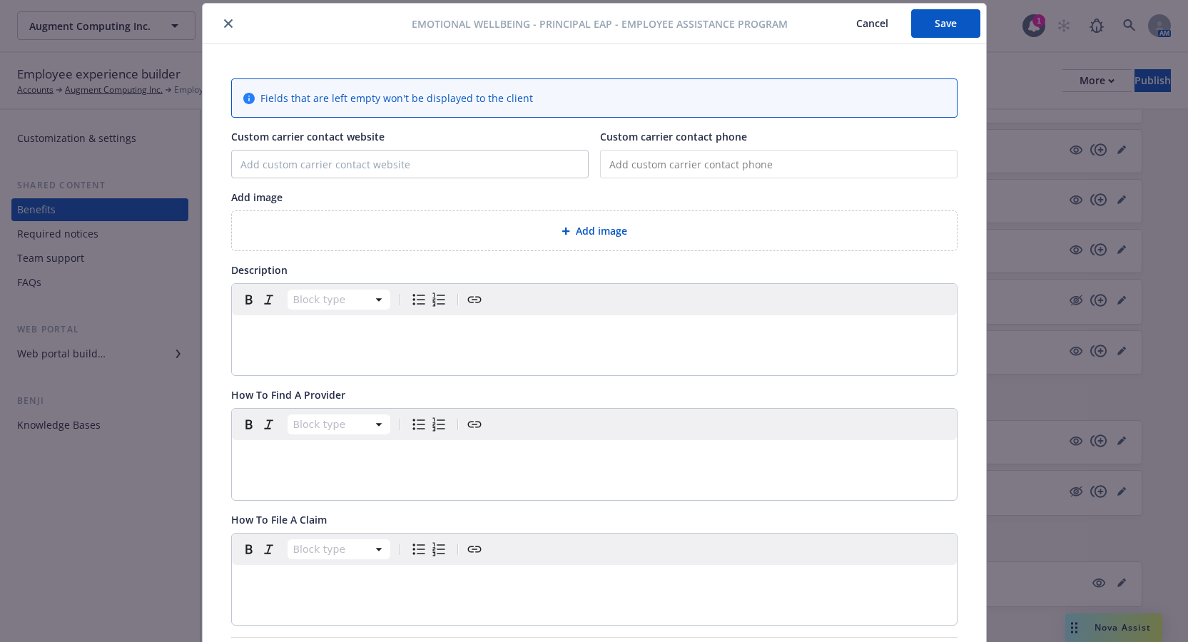
click at [275, 327] on p "editable markdown" at bounding box center [594, 332] width 708 height 17
drag, startPoint x: 445, startPoint y: 337, endPoint x: 125, endPoint y: 336, distance: 320.4
click at [125, 336] on div "Emotional Wellbeing - Principal EAP - Employee Assistance Program Cancel Save F…" at bounding box center [594, 321] width 1188 height 642
click at [398, 337] on p "editable markdown" at bounding box center [594, 332] width 708 height 17
drag, startPoint x: 337, startPoint y: 326, endPoint x: 191, endPoint y: 326, distance: 146.3
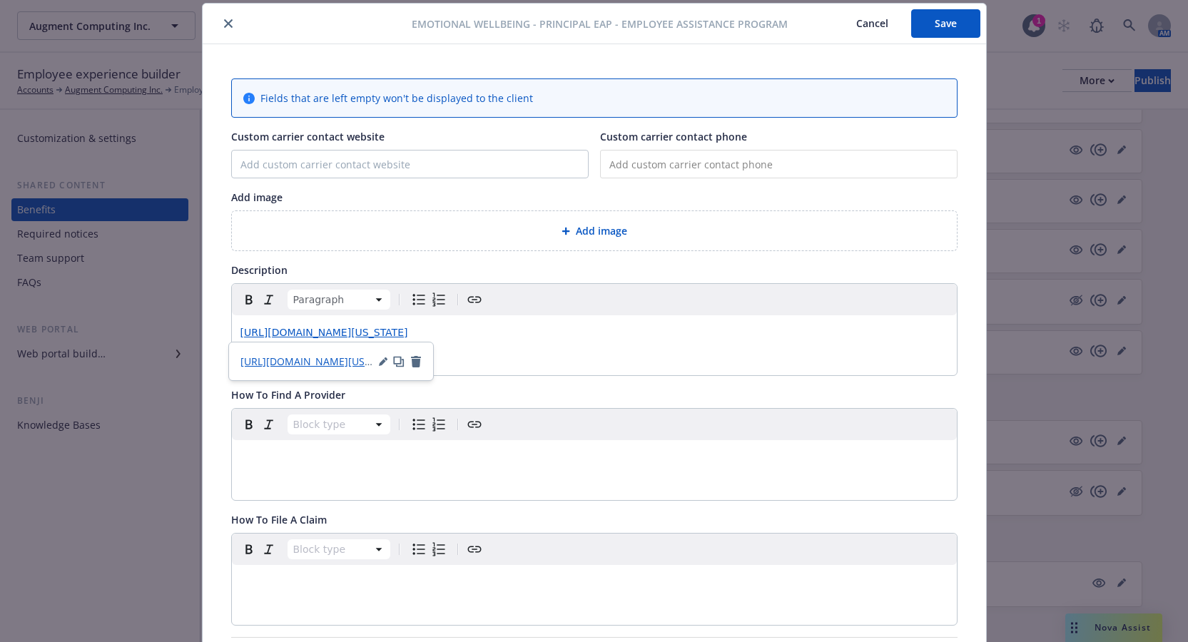
click at [191, 326] on div "Emotional Wellbeing - Principal EAP - Employee Assistance Program Cancel Save F…" at bounding box center [594, 321] width 1188 height 642
click at [269, 332] on p "editable markdown" at bounding box center [594, 332] width 708 height 17
drag, startPoint x: 469, startPoint y: 330, endPoint x: 123, endPoint y: 330, distance: 346.0
click at [123, 330] on div "Emotional Wellbeing - Principal EAP - Employee Assistance Program Cancel Save F…" at bounding box center [594, 321] width 1188 height 642
click at [447, 328] on p "Help when you need it - day or night." at bounding box center [594, 332] width 708 height 17
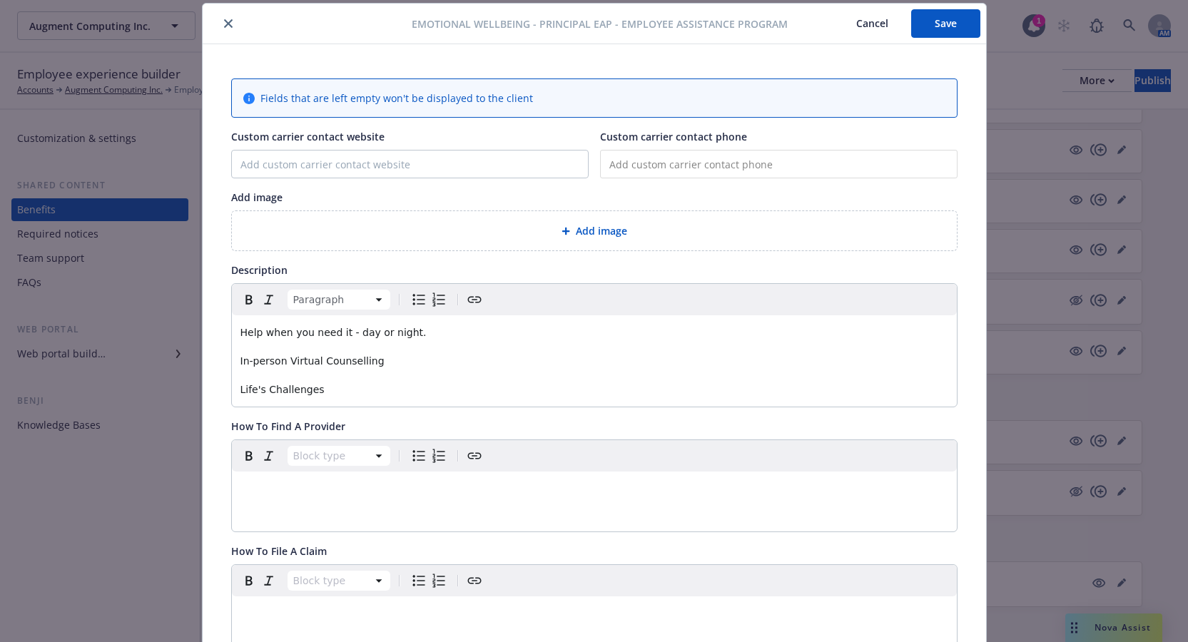
click at [418, 302] on icon "Bulleted list" at bounding box center [418, 299] width 17 height 17
click at [398, 365] on li "In-person Virtual Counselling" at bounding box center [602, 360] width 692 height 17
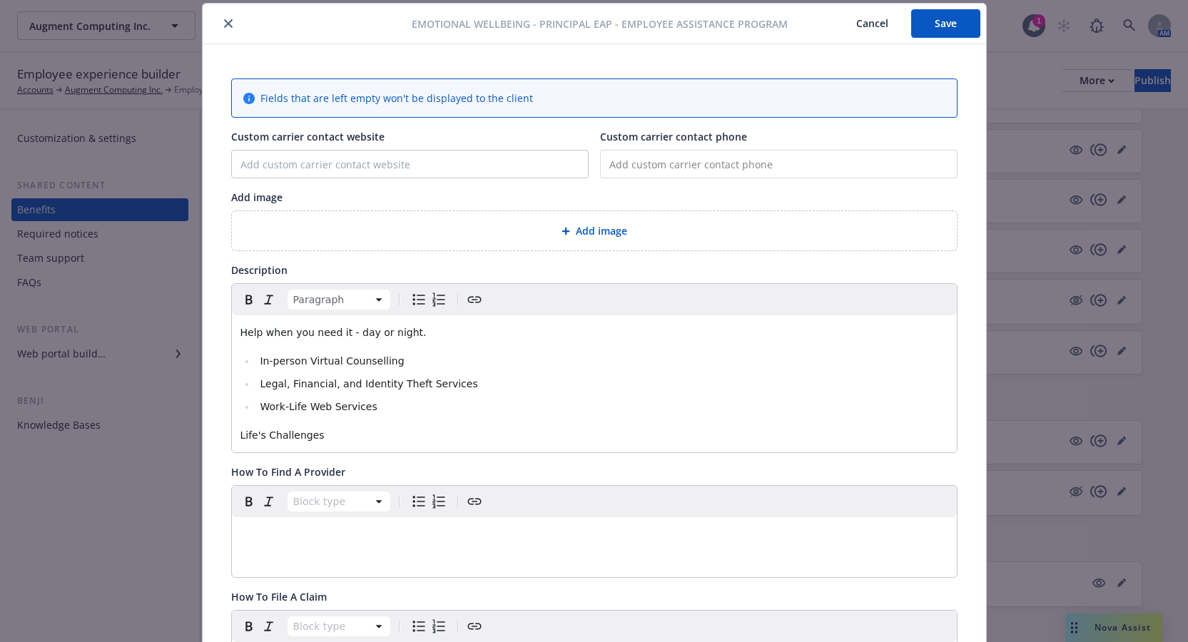
click at [381, 441] on p "Life's Challenges" at bounding box center [594, 435] width 708 height 17
drag, startPoint x: 280, startPoint y: 434, endPoint x: 228, endPoint y: 432, distance: 52.1
click at [232, 432] on div "Help when you need it - day or night. In-person Virtual Counselling Legal, Fina…" at bounding box center [594, 383] width 725 height 137
click at [448, 328] on p "Help when you need it - day or night." at bounding box center [594, 332] width 708 height 17
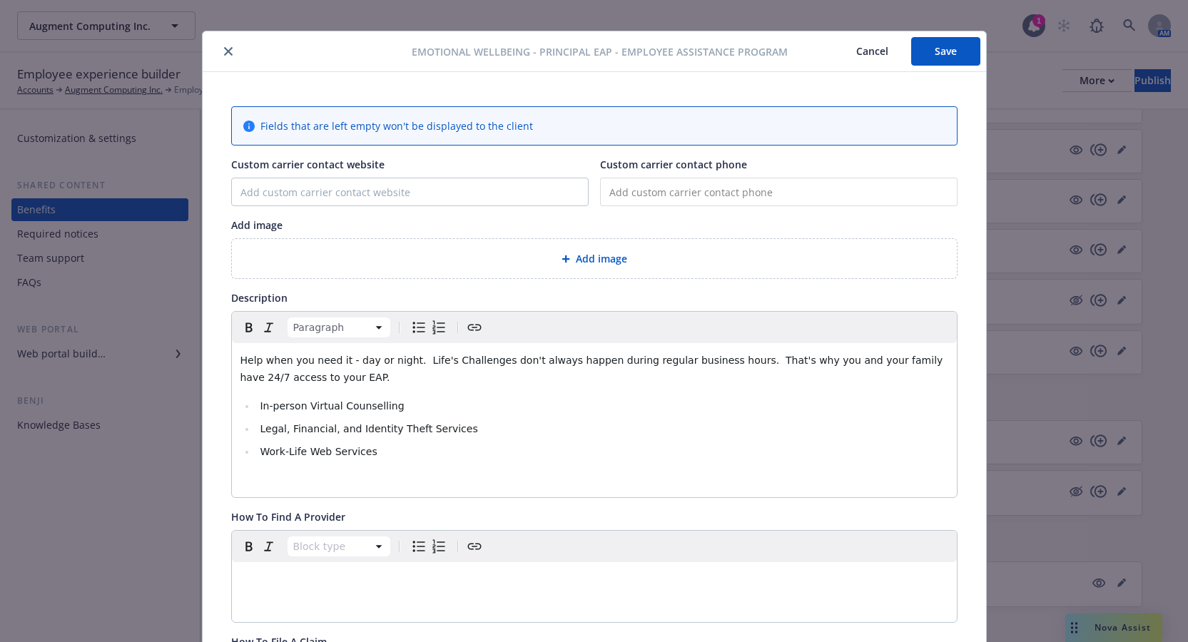
scroll to position [0, 0]
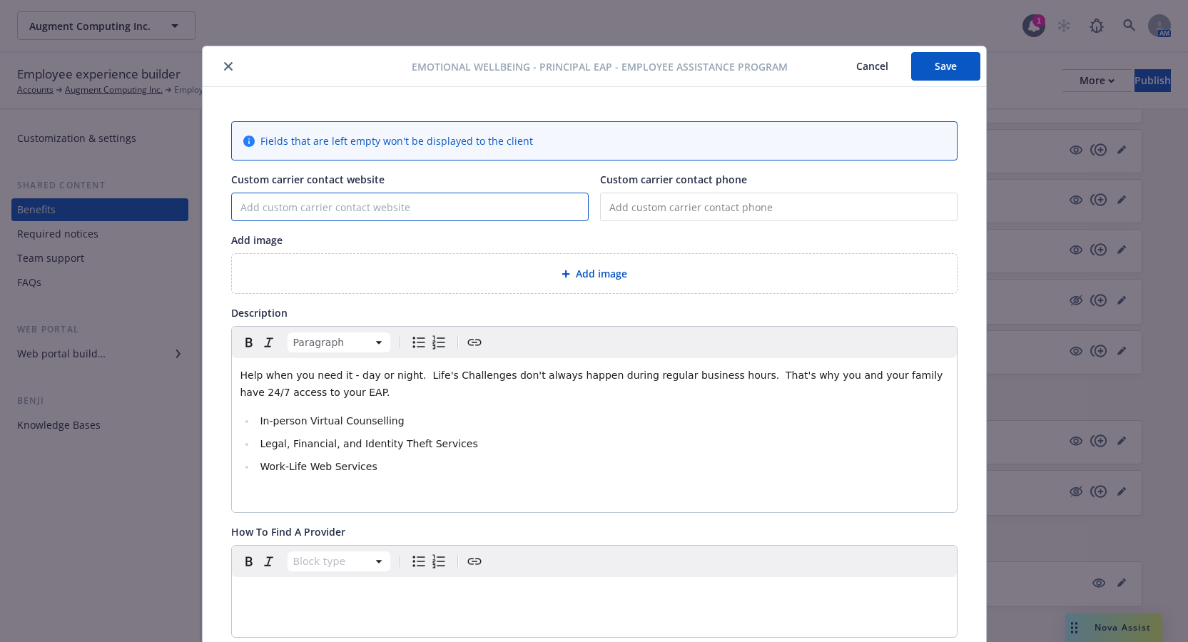
click at [382, 202] on input "Custom carrier contact website" at bounding box center [410, 206] width 356 height 27
drag, startPoint x: 401, startPoint y: 210, endPoint x: 197, endPoint y: 210, distance: 204.1
click at [203, 210] on div "Fields that are left empty won't be displayed to the client Custom carrier cont…" at bounding box center [594, 624] width 783 height 1074
type input "member.magellanhealthcare.com"
click at [297, 504] on div "Help when you need it - day or night. Life's Challenges don't always happen dur…" at bounding box center [594, 435] width 725 height 154
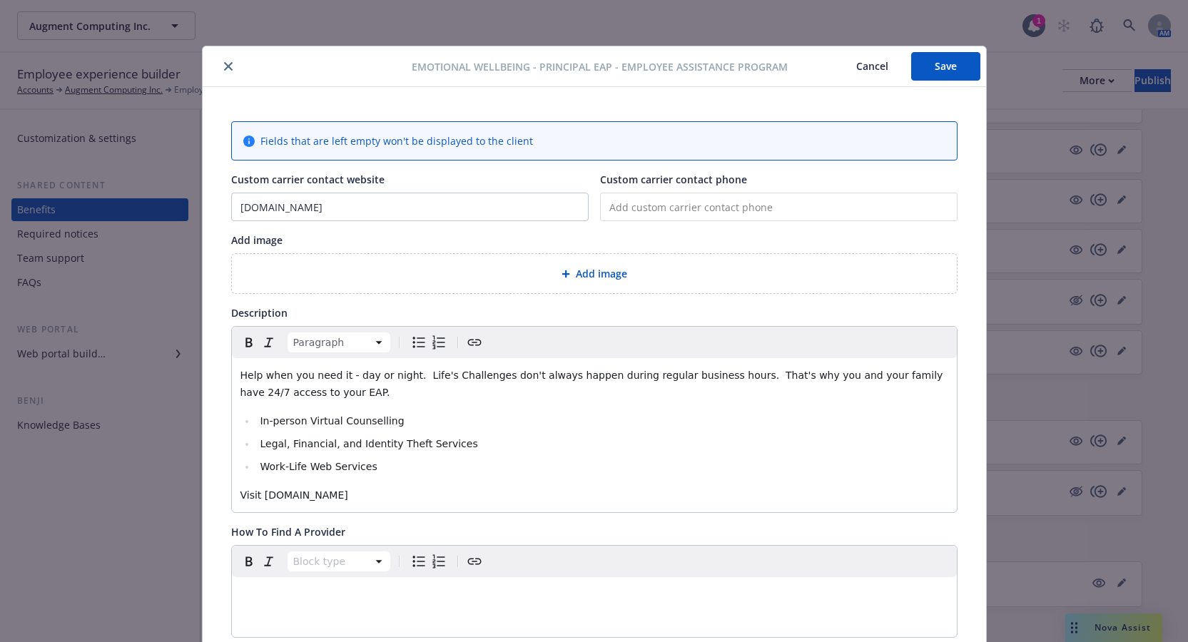
click at [253, 498] on span "Visit member.magellanhealthcare.com" at bounding box center [294, 494] width 108 height 11
click at [474, 499] on p "Visit: member.magellanhealthcare.com" at bounding box center [594, 495] width 708 height 17
drag, startPoint x: 403, startPoint y: 495, endPoint x: 260, endPoint y: 487, distance: 143.7
click at [260, 487] on p "Visit: member.magellanhealthcare.com and enter Principal Core as the program na…" at bounding box center [594, 495] width 708 height 17
click at [477, 340] on icon "Create link" at bounding box center [474, 342] width 17 height 17
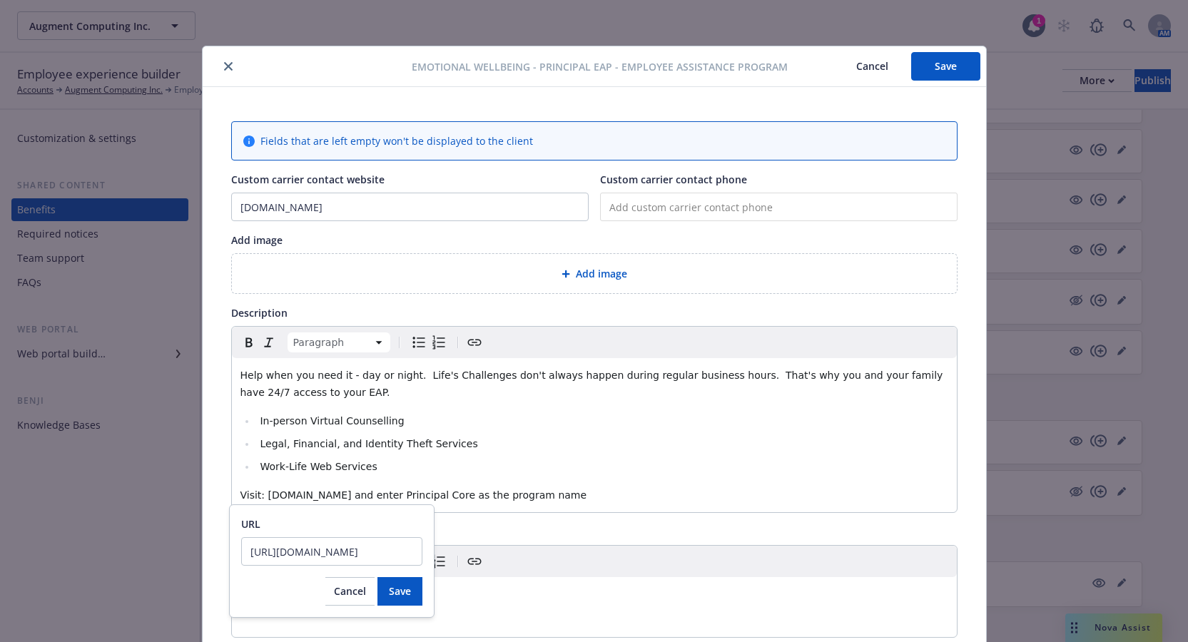
scroll to position [0, 24]
type input "http://member.magellanhealthcare.com"
click at [421, 601] on button "Save" at bounding box center [399, 591] width 45 height 29
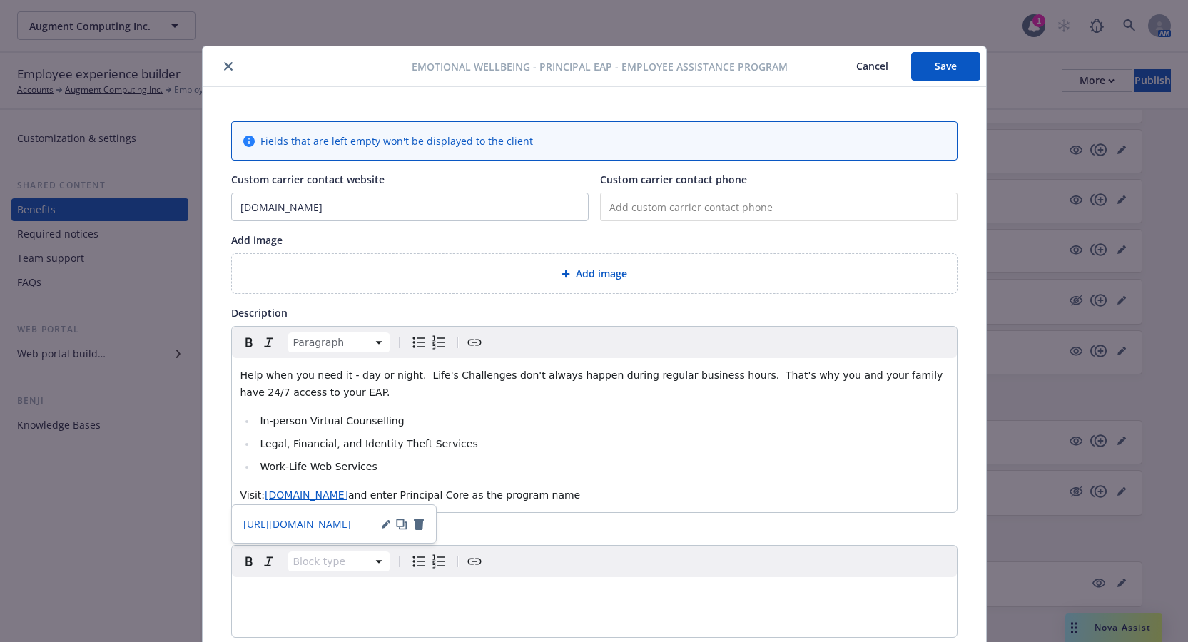
click at [661, 489] on p "Visit: member.magellanhealthcare.com and enter Principal Core as the program na…" at bounding box center [594, 495] width 708 height 17
drag, startPoint x: 457, startPoint y: 495, endPoint x: 517, endPoint y: 492, distance: 59.3
click at [517, 492] on span "and enter Principal Core as the program name" at bounding box center [464, 494] width 232 height 11
click at [246, 346] on icon "Bold" at bounding box center [248, 341] width 6 height 9
click at [671, 499] on p "Visit: member.magellanhealthcare.com and enter Principal Core as the program na…" at bounding box center [594, 495] width 708 height 17
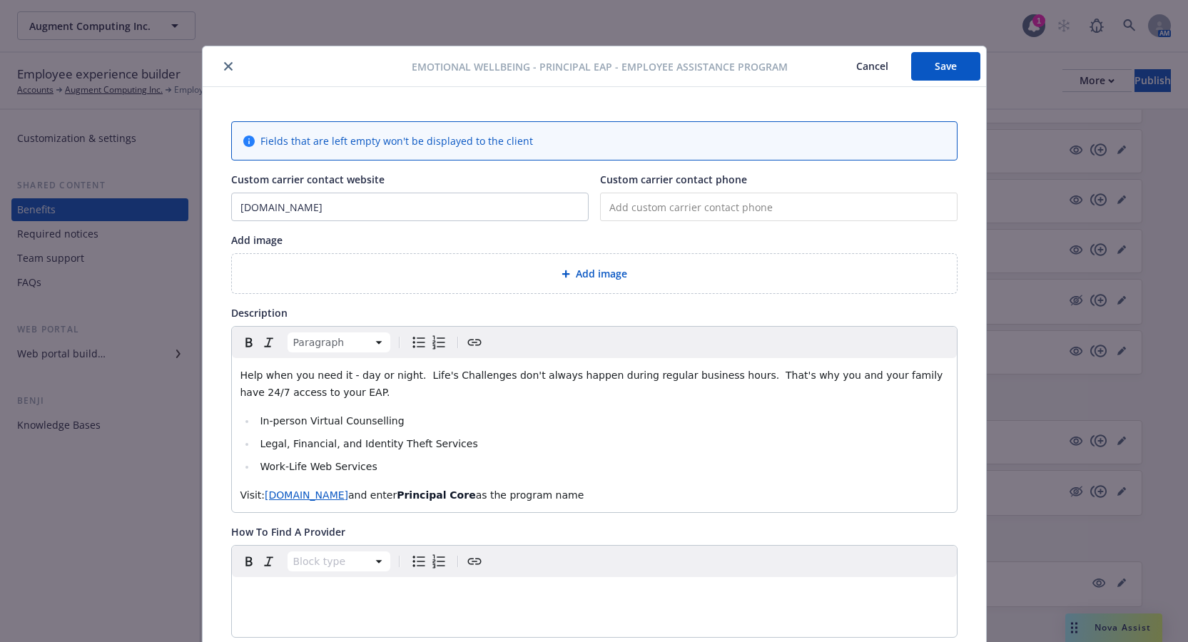
click at [749, 208] on input "tel" at bounding box center [778, 207] width 357 height 29
type input "(800) 450-1327"
click at [935, 66] on button "Save" at bounding box center [945, 66] width 69 height 29
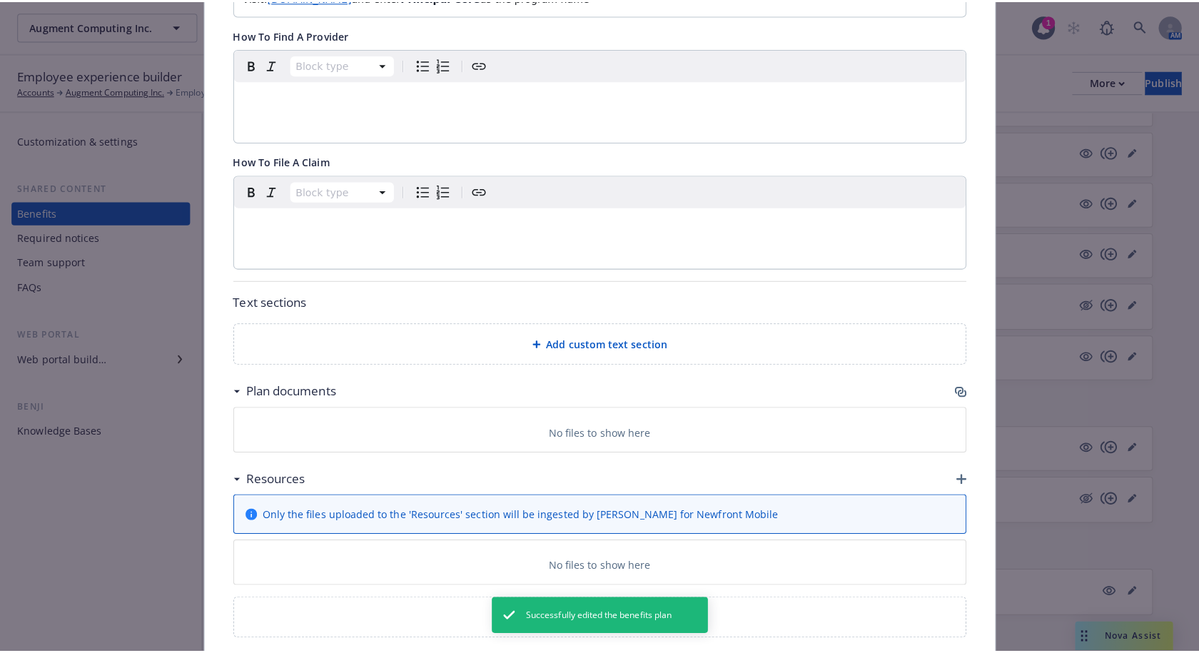
scroll to position [566, 0]
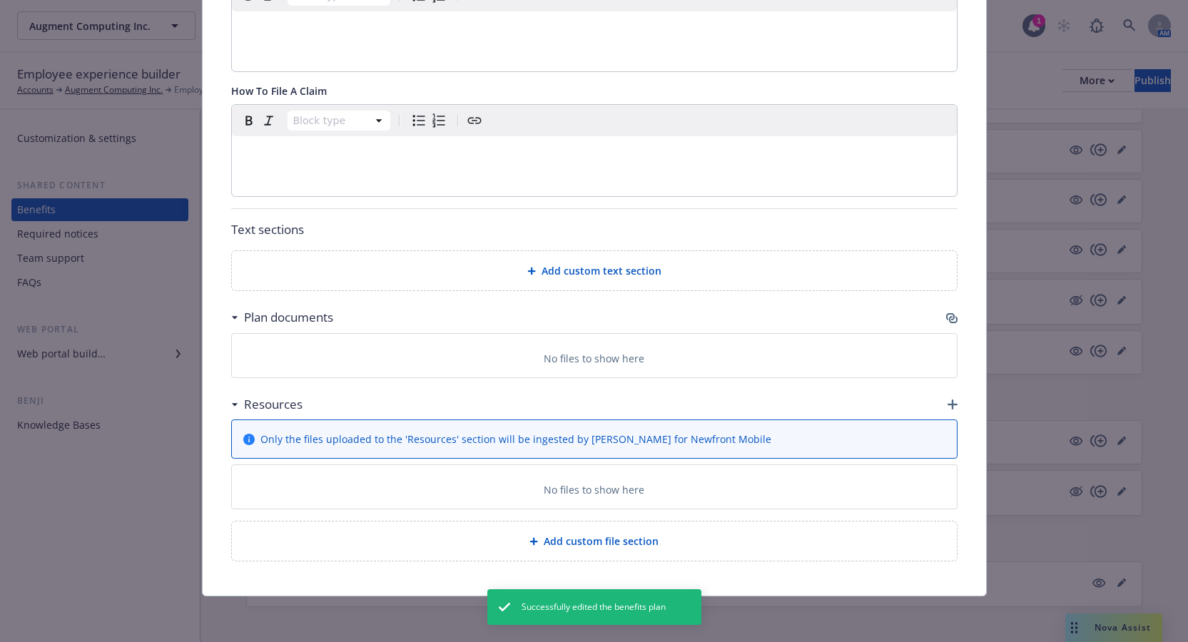
click at [950, 311] on div "Plan documents" at bounding box center [594, 318] width 726 height 30
click at [953, 320] on div "Fields that are left empty won't be displayed to the client Custom carrier cont…" at bounding box center [594, 58] width 783 height 1074
click at [950, 320] on icon "button" at bounding box center [953, 319] width 9 height 7
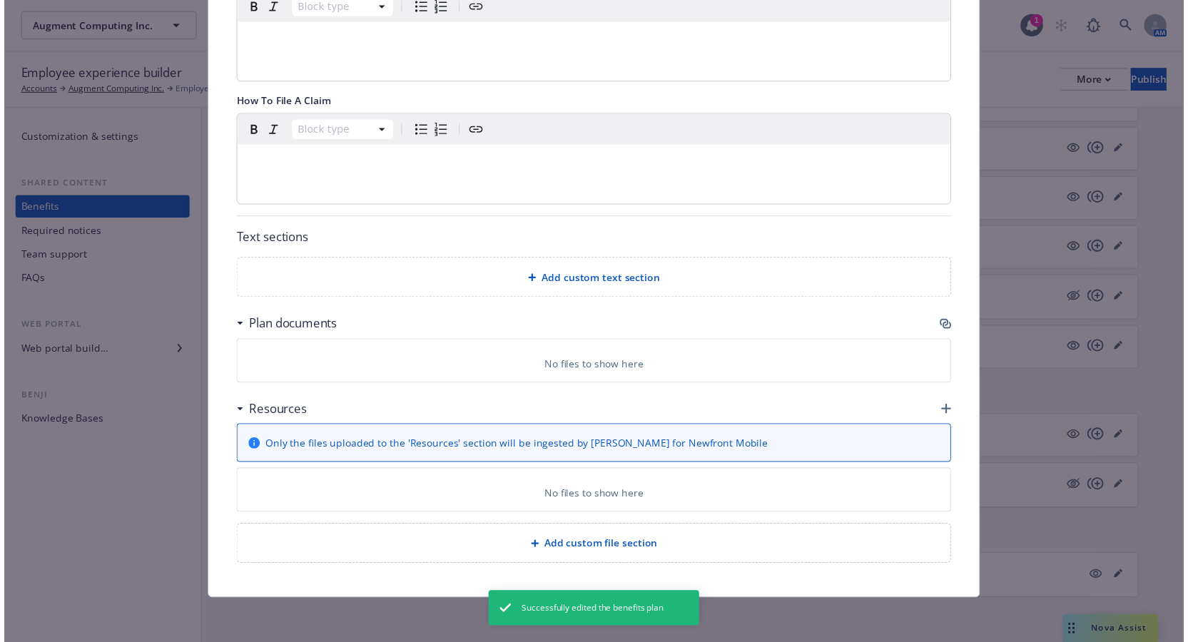
scroll to position [555, 0]
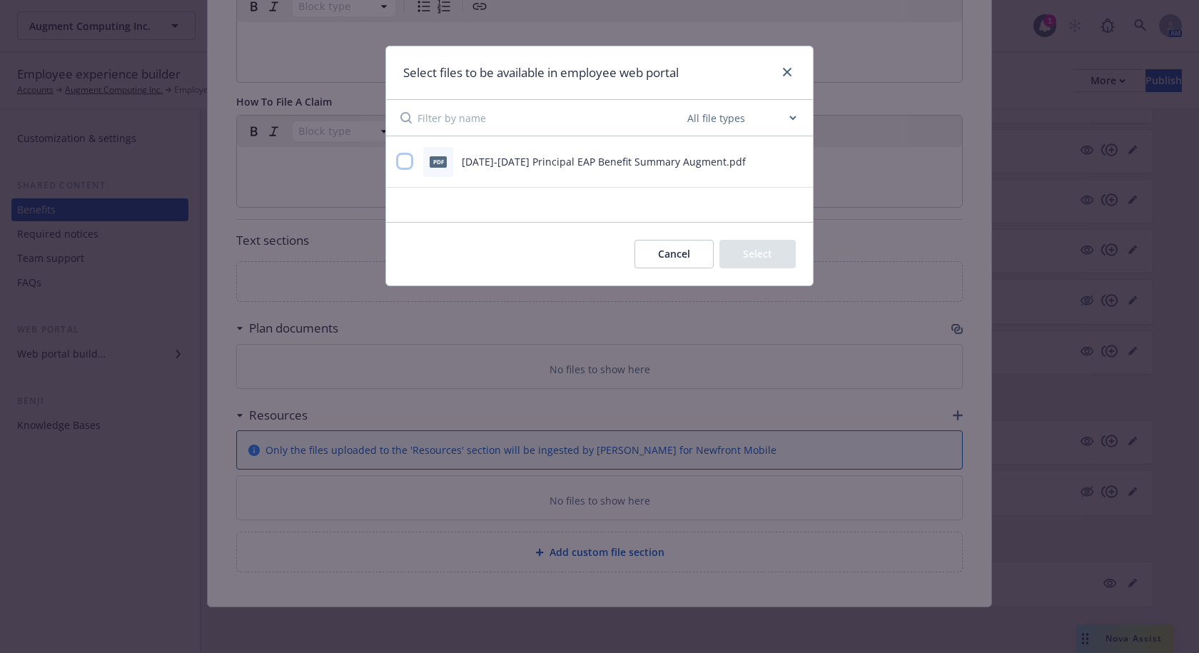
click at [406, 158] on input "checkbox" at bounding box center [404, 161] width 14 height 14
checkbox input "true"
click at [731, 249] on button "Select 1 file" at bounding box center [744, 254] width 103 height 29
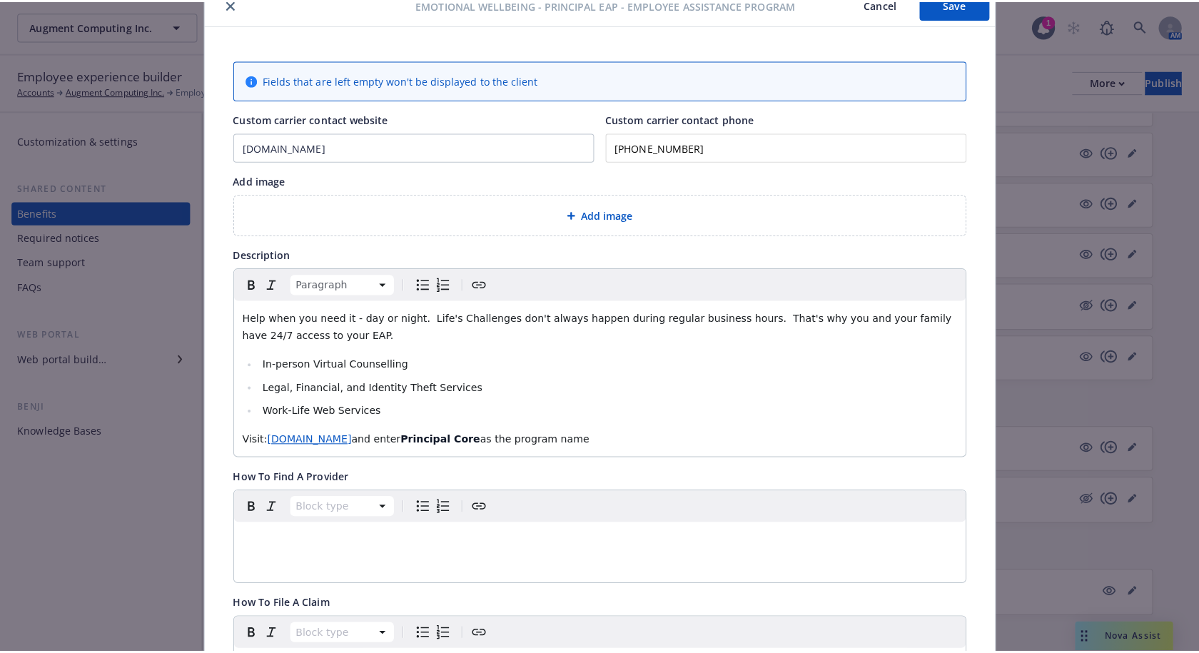
scroll to position [0, 0]
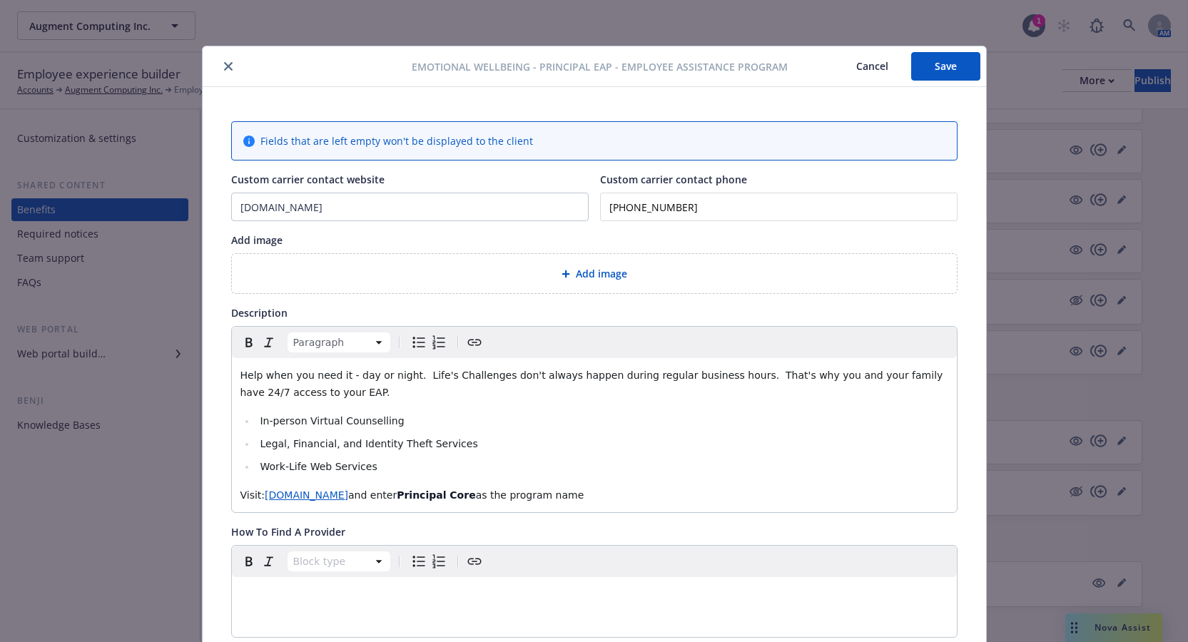
click at [938, 67] on button "Save" at bounding box center [945, 66] width 69 height 29
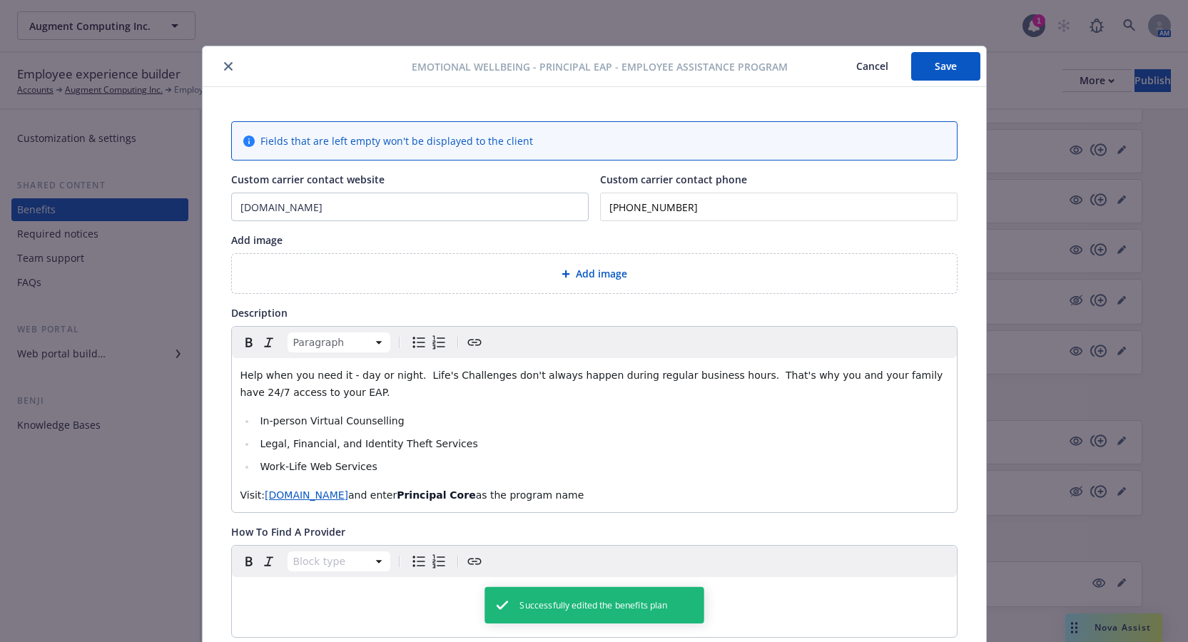
click at [224, 69] on icon "close" at bounding box center [228, 66] width 9 height 9
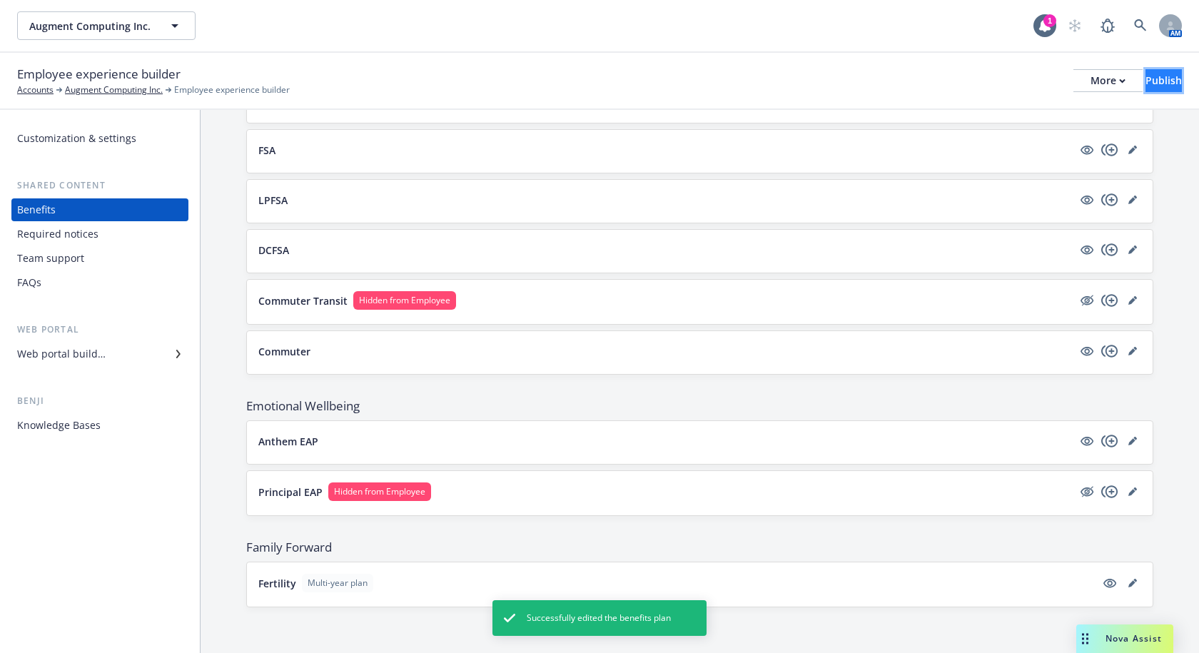
click at [1145, 71] on div "Publish" at bounding box center [1163, 80] width 36 height 21
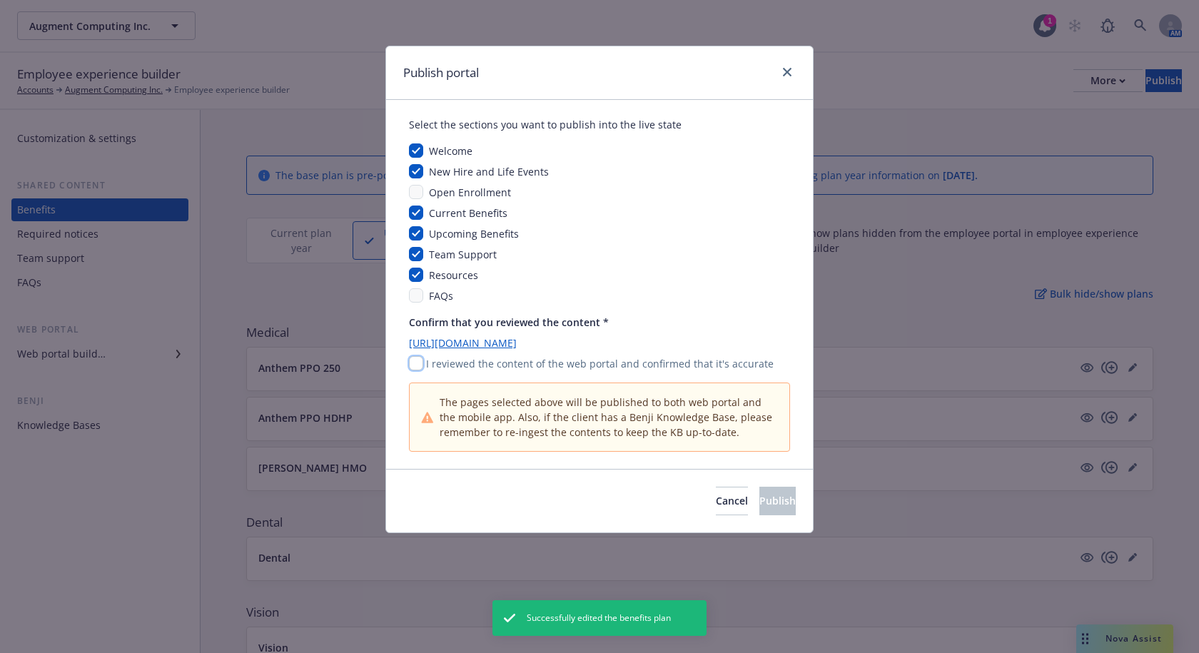
click at [417, 360] on input "checkbox" at bounding box center [416, 363] width 14 height 14
checkbox input "true"
click at [776, 500] on button "Publish" at bounding box center [777, 501] width 36 height 29
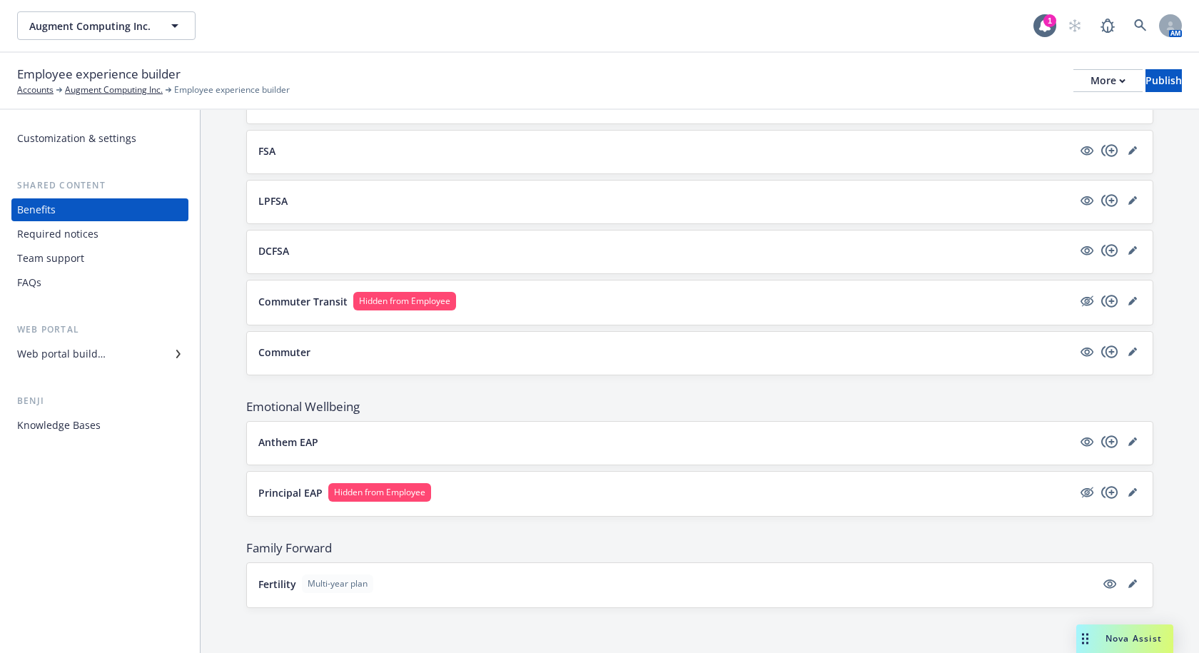
scroll to position [867, 0]
click at [1078, 487] on icon "hidden" at bounding box center [1086, 491] width 17 height 17
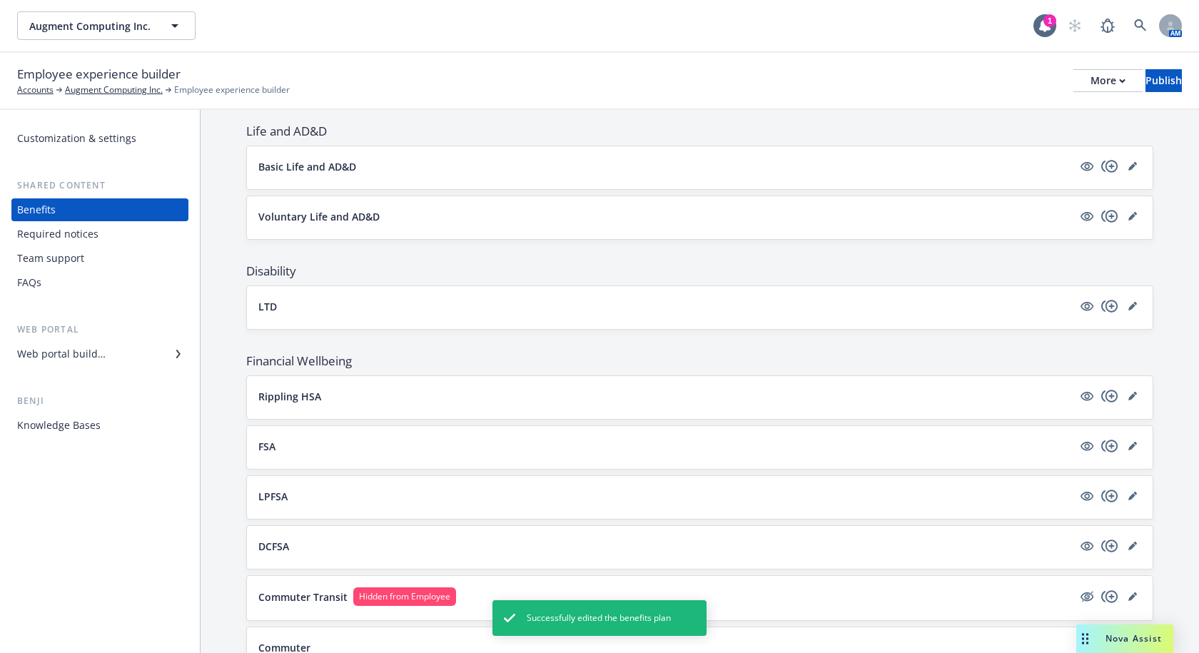
scroll to position [865, 0]
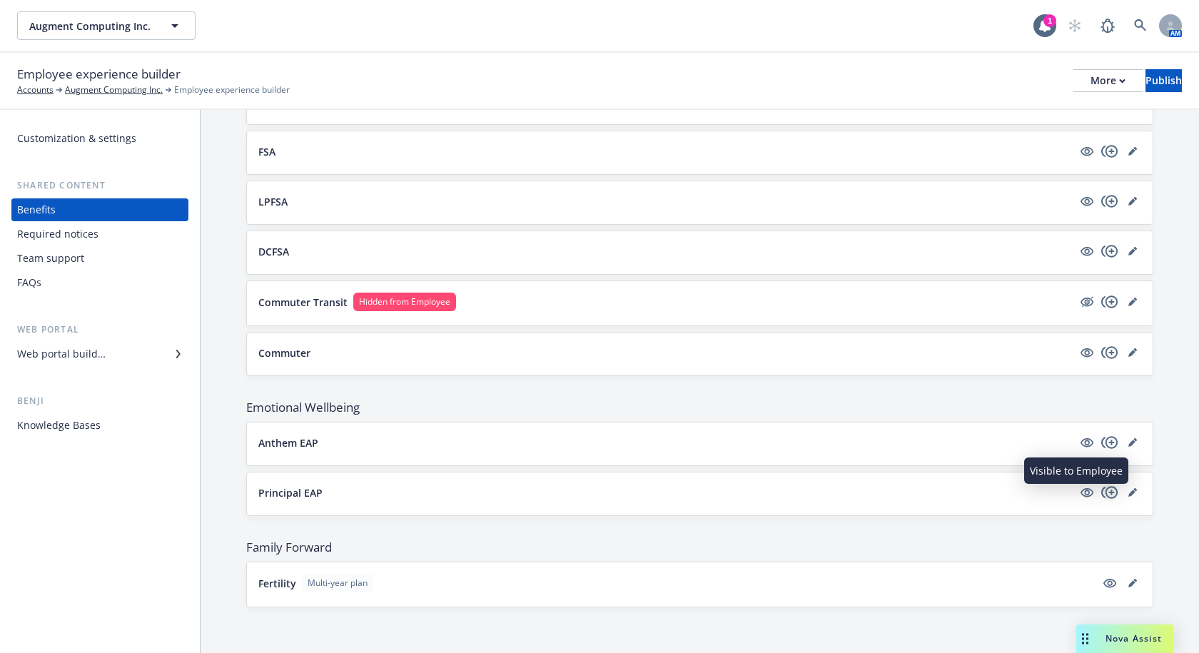
click at [1101, 489] on icon "copyPlus" at bounding box center [1109, 492] width 17 height 17
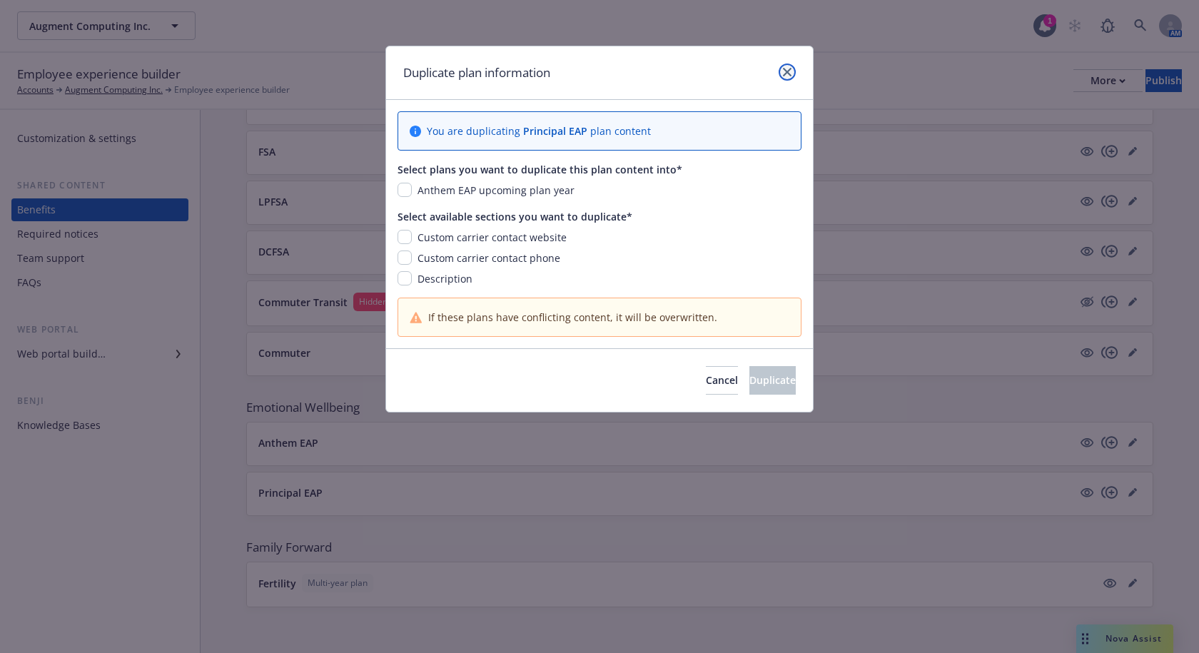
click at [792, 70] on link "close" at bounding box center [786, 71] width 17 height 17
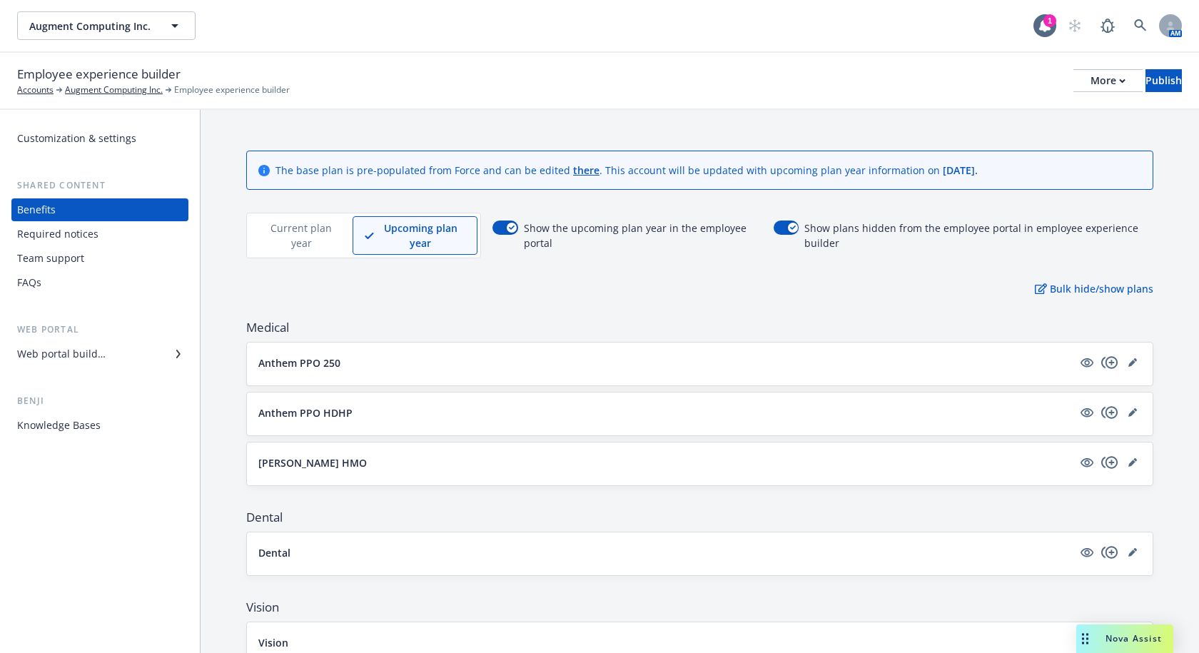
scroll to position [0, 0]
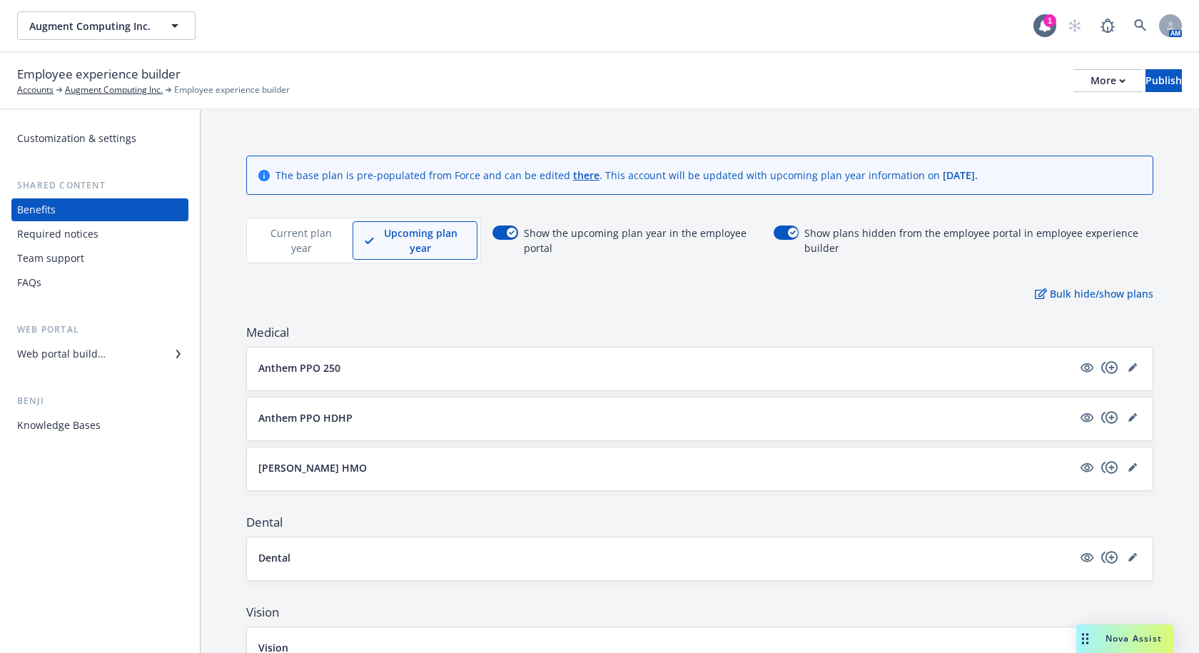
click at [274, 234] on p "Current plan year" at bounding box center [301, 240] width 78 height 30
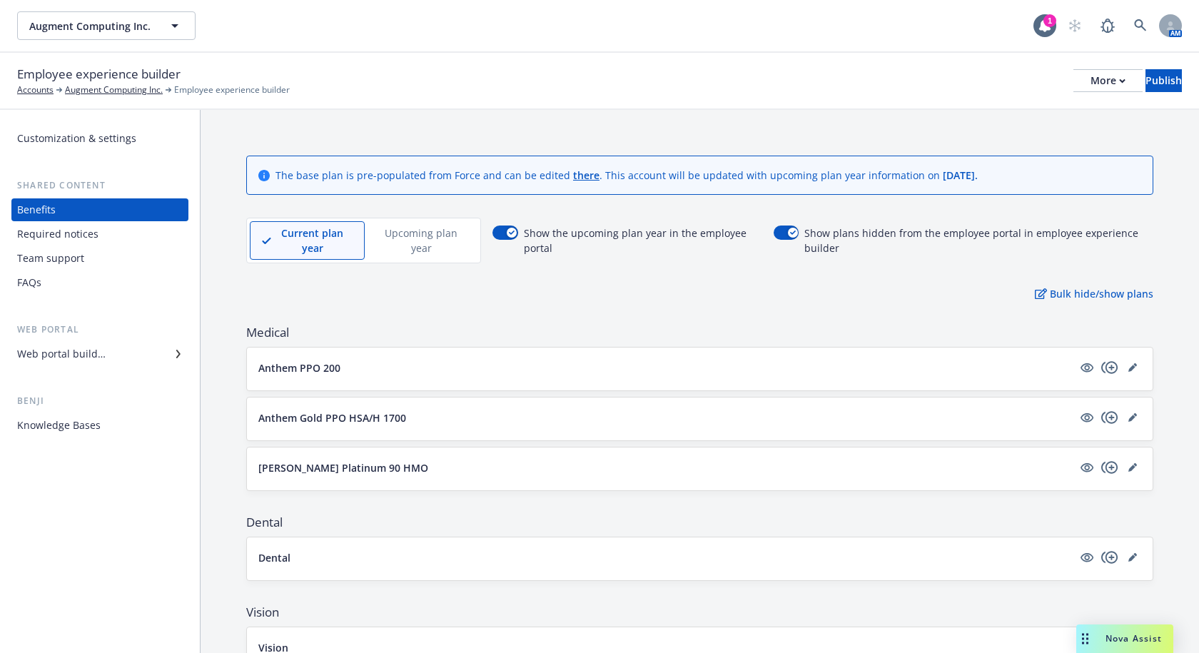
click at [427, 252] on p "Upcoming plan year" at bounding box center [421, 240] width 89 height 30
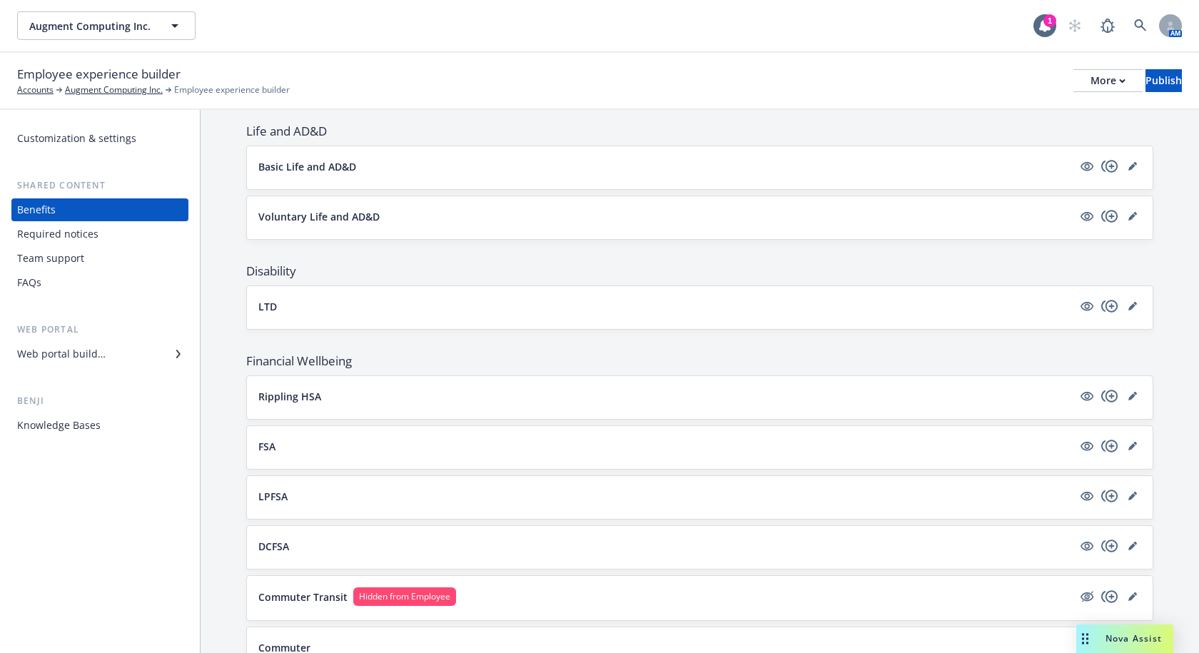
scroll to position [865, 0]
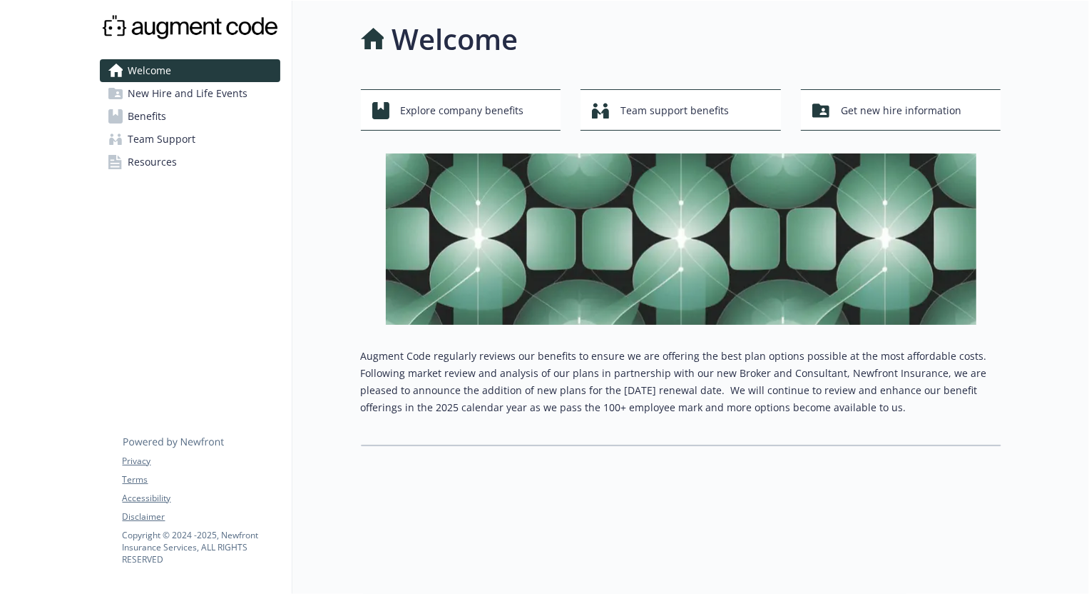
click at [141, 120] on span "Benefits" at bounding box center [147, 116] width 39 height 23
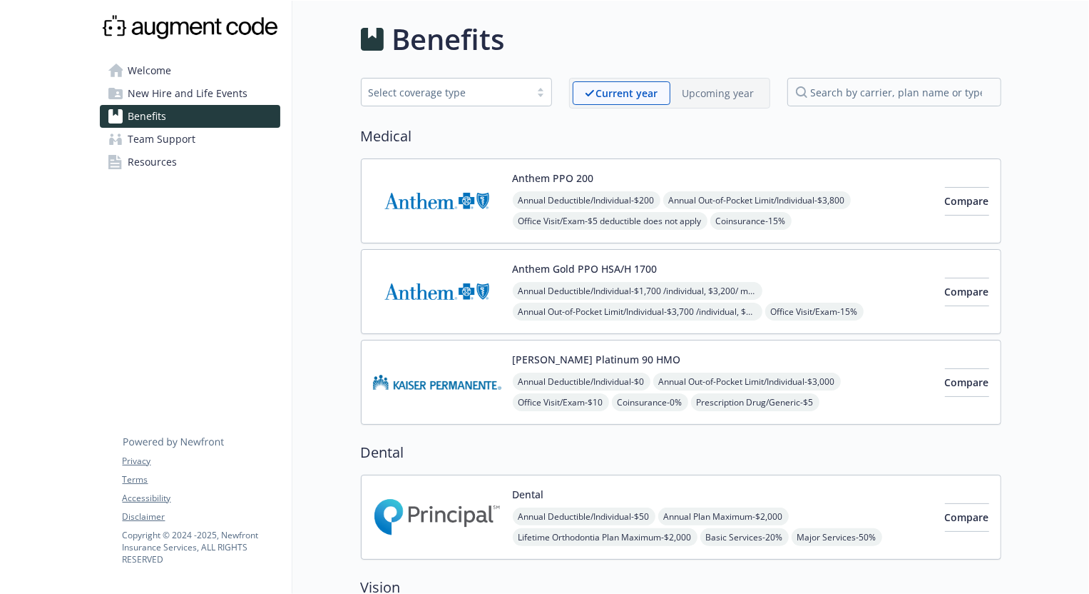
click at [713, 95] on p "Upcoming year" at bounding box center [719, 93] width 72 height 15
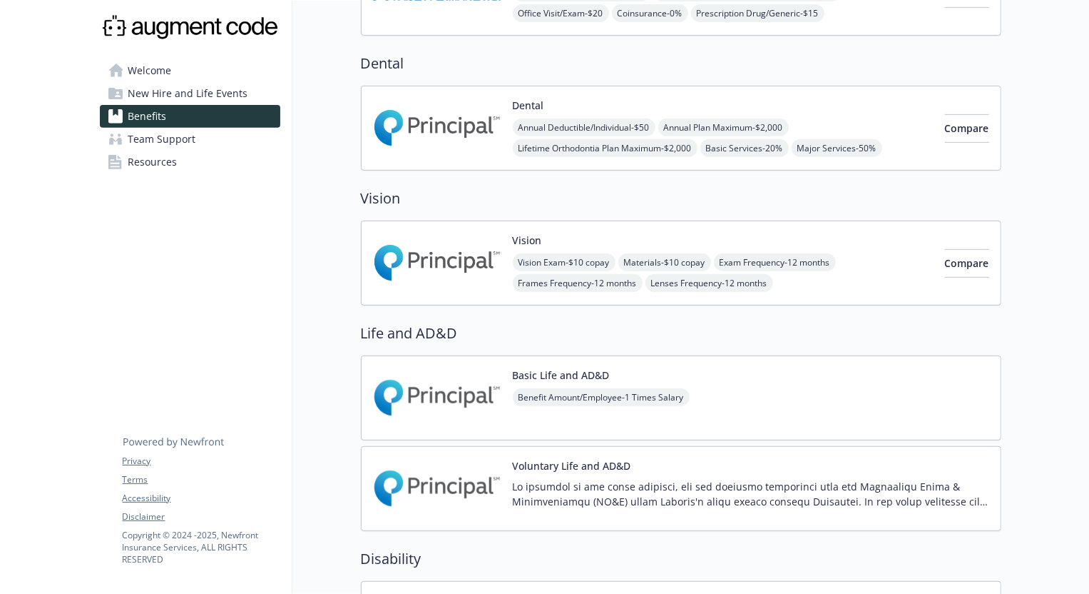
scroll to position [519, 0]
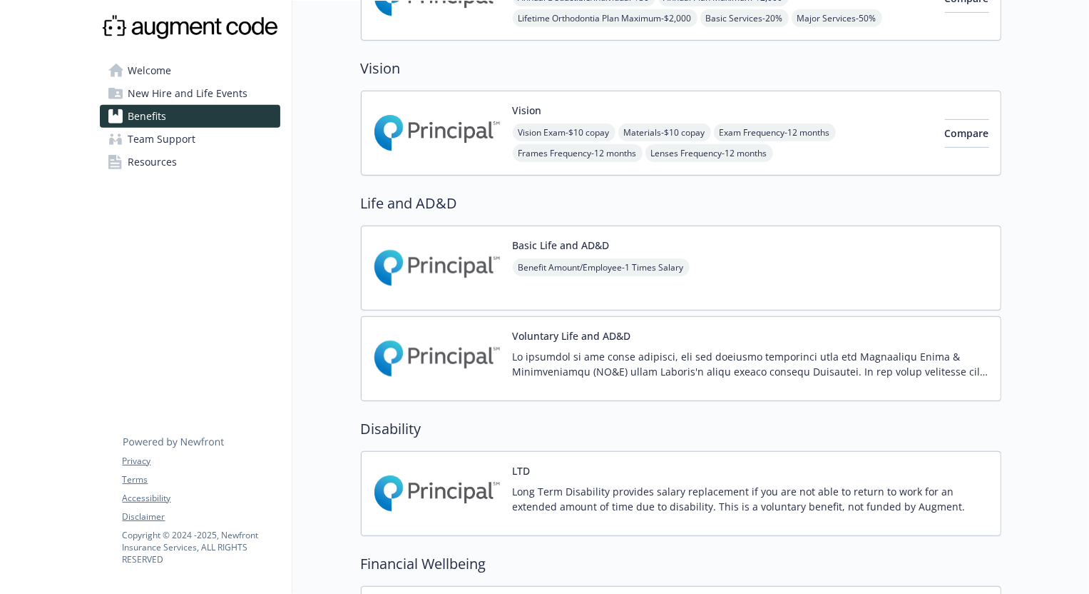
click at [748, 330] on div "Voluntary Life and AD&D" at bounding box center [751, 358] width 477 height 61
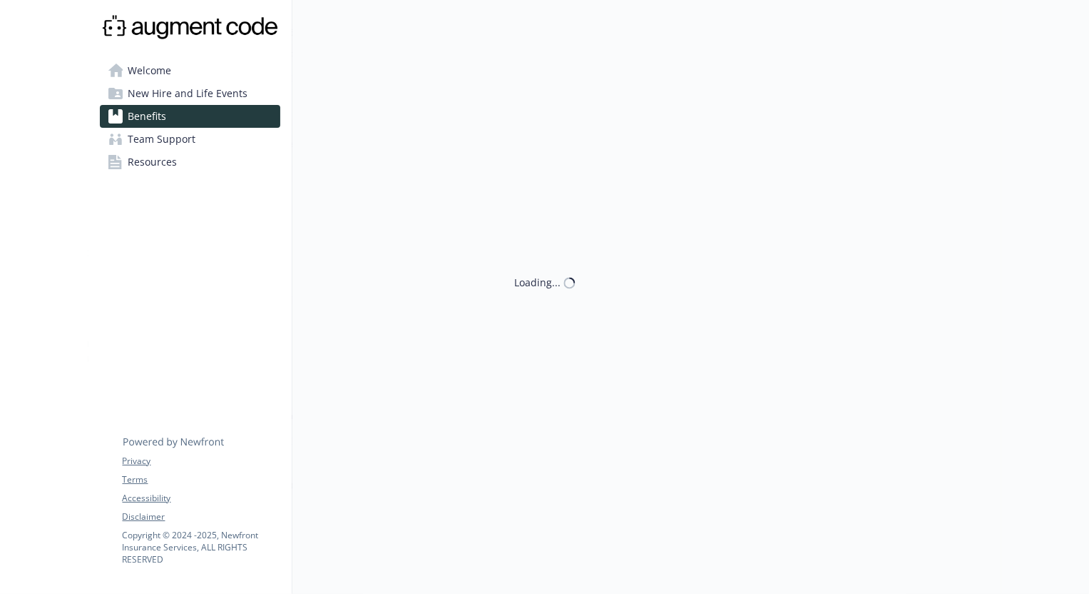
scroll to position [519, 0]
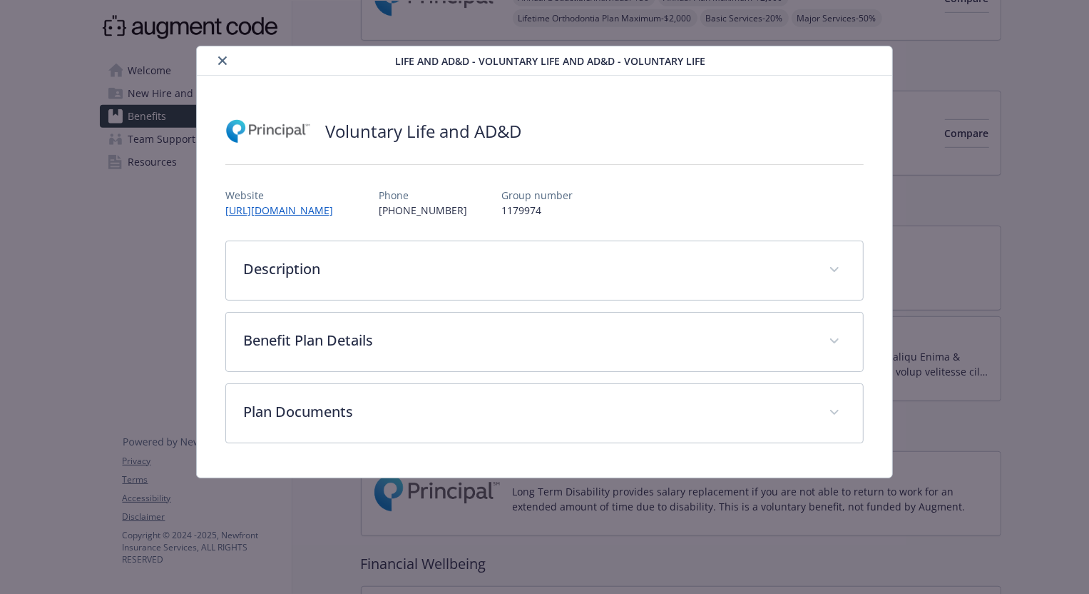
click at [225, 58] on icon "close" at bounding box center [222, 60] width 9 height 9
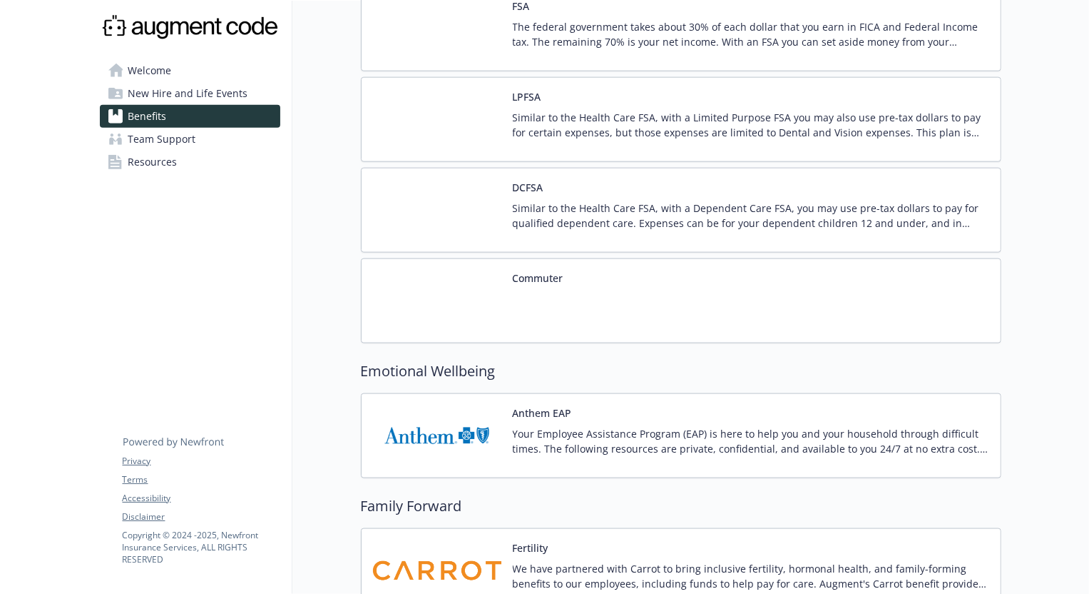
scroll to position [1338, 0]
